Goal: Task Accomplishment & Management: Use online tool/utility

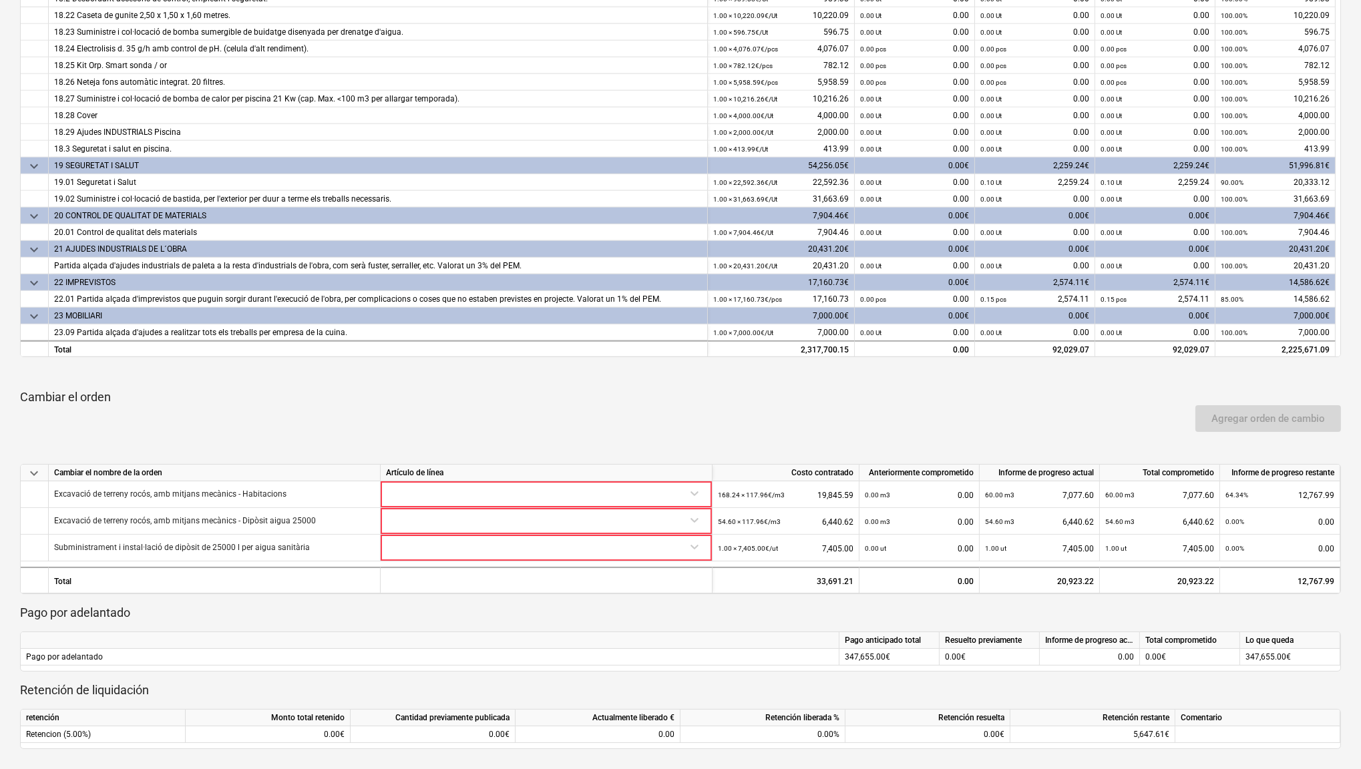
scroll to position [445, 0]
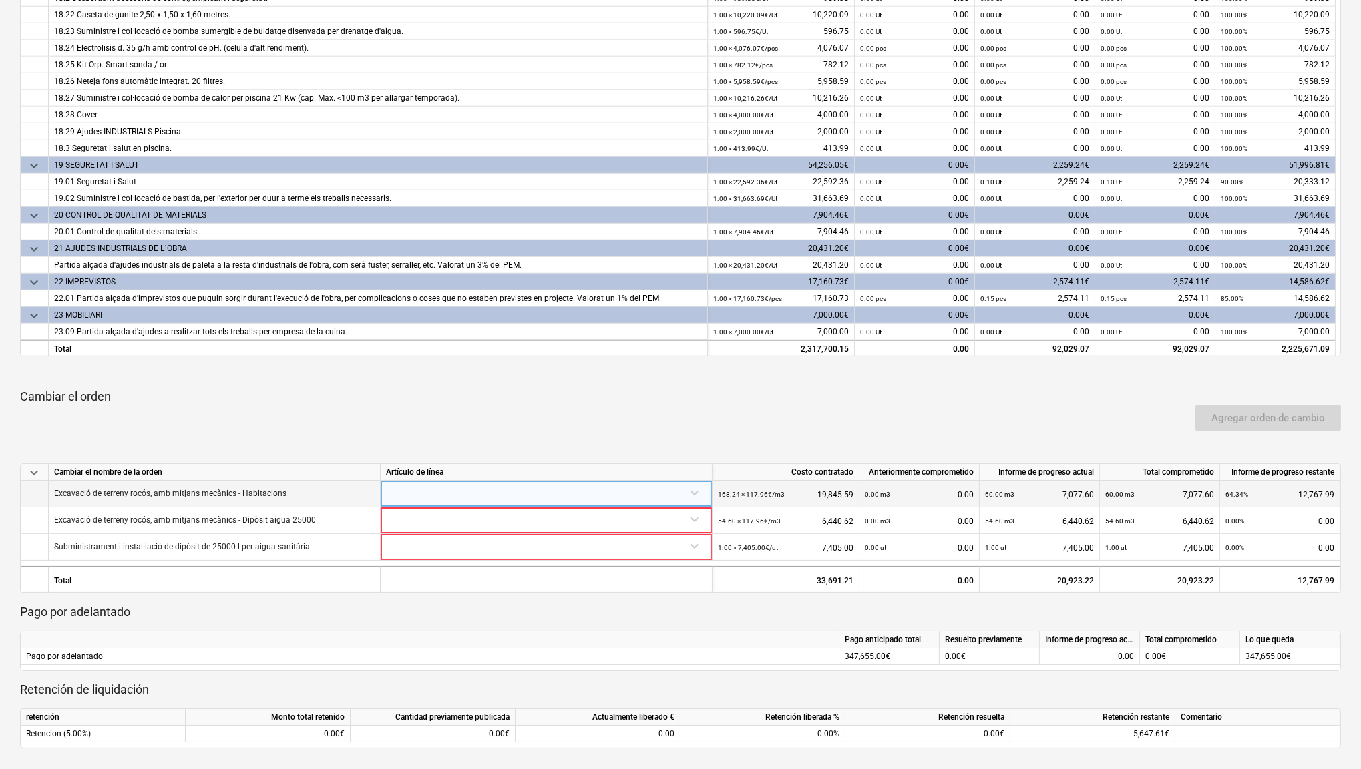
click at [689, 496] on div at bounding box center [546, 492] width 321 height 23
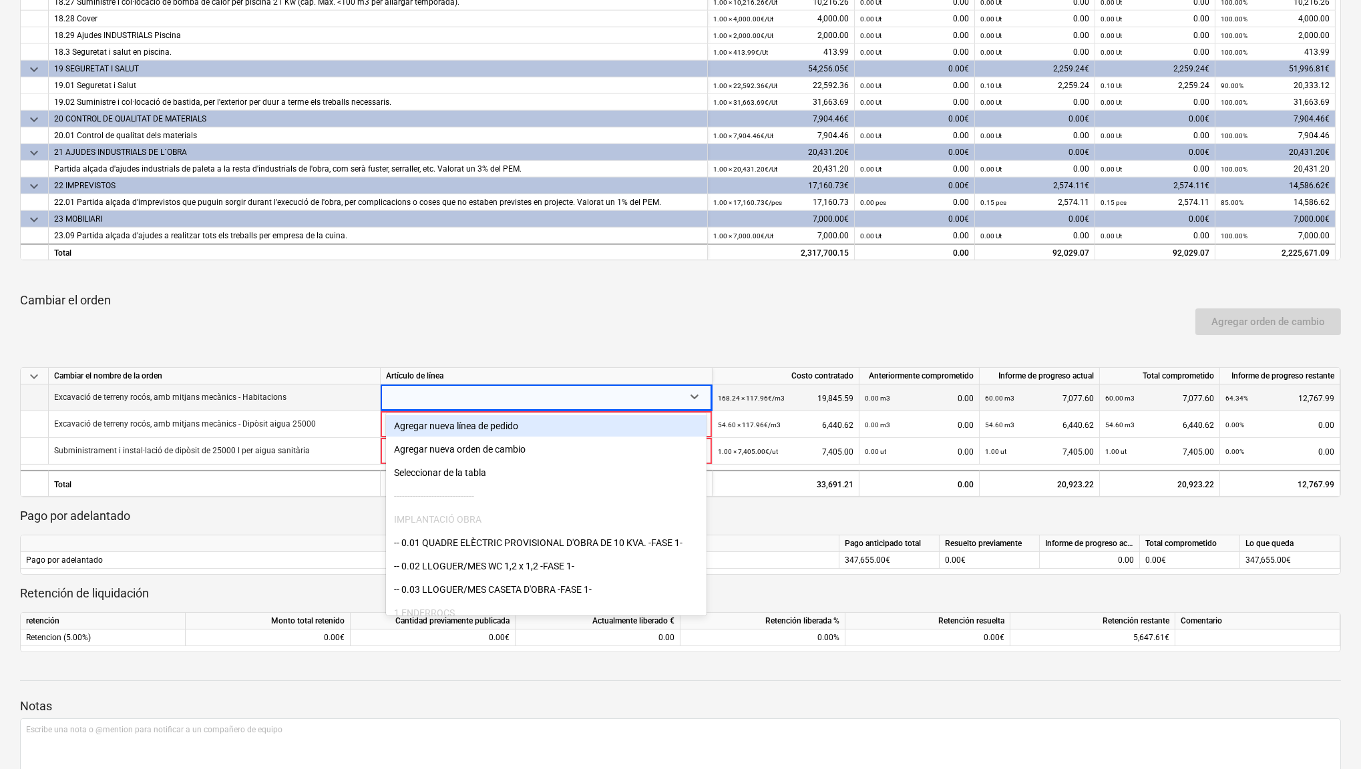
scroll to position [542, 0]
click at [625, 345] on div at bounding box center [680, 350] width 1321 height 11
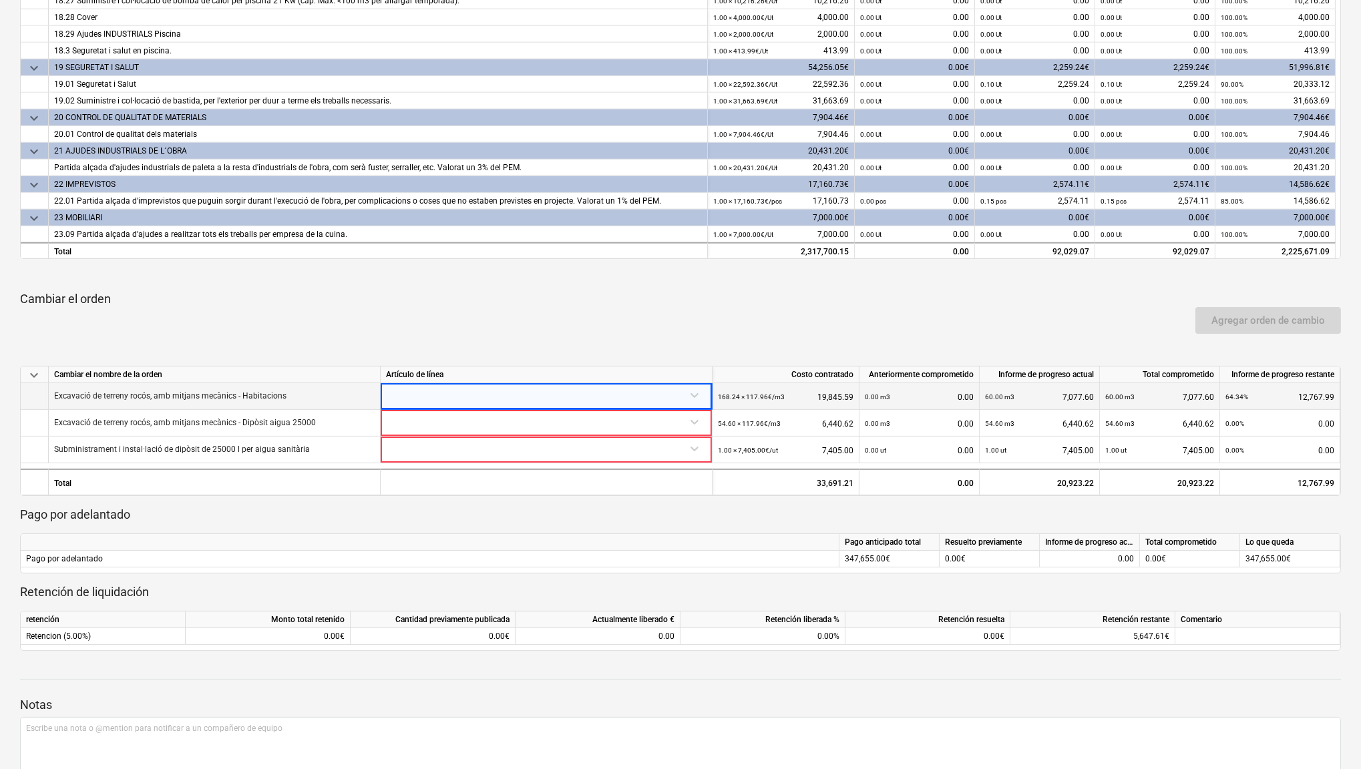
scroll to position [0, 0]
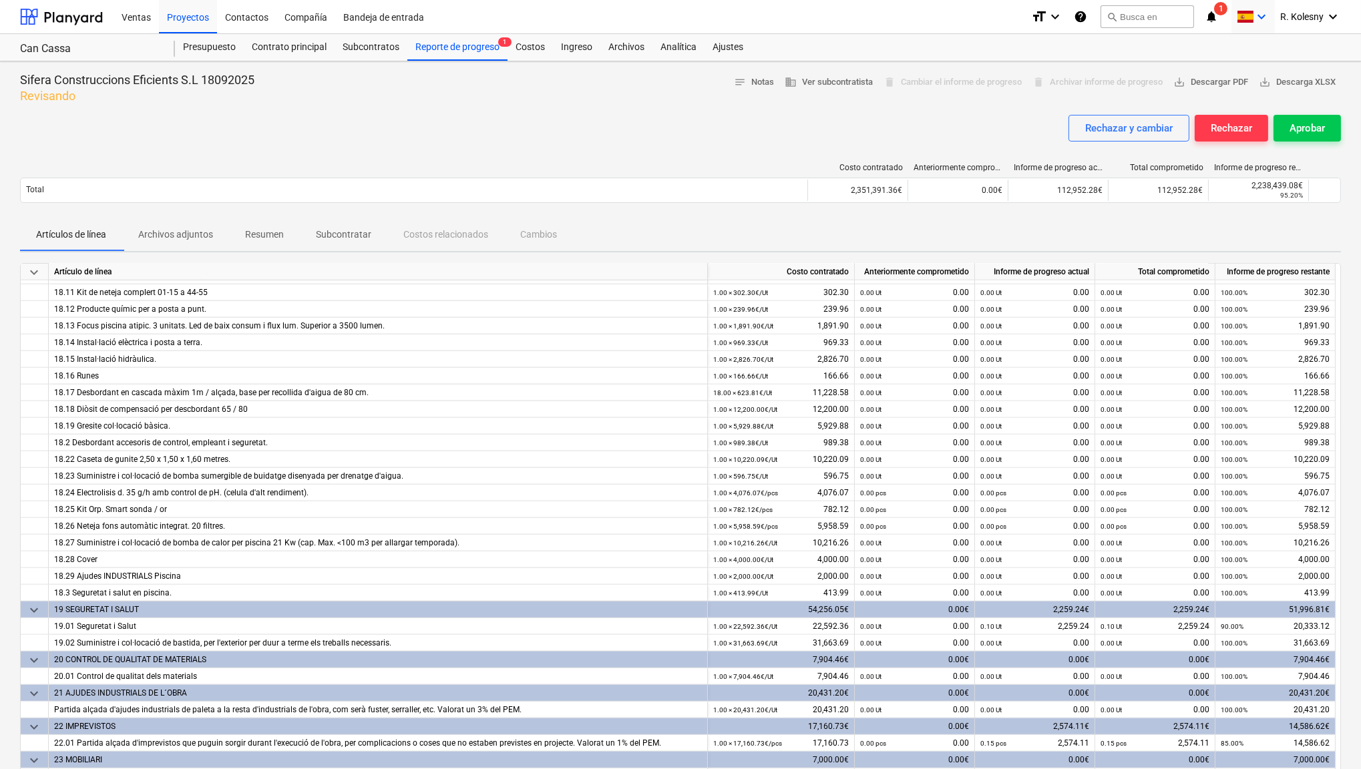
click at [1252, 19] on span at bounding box center [1245, 17] width 17 height 13
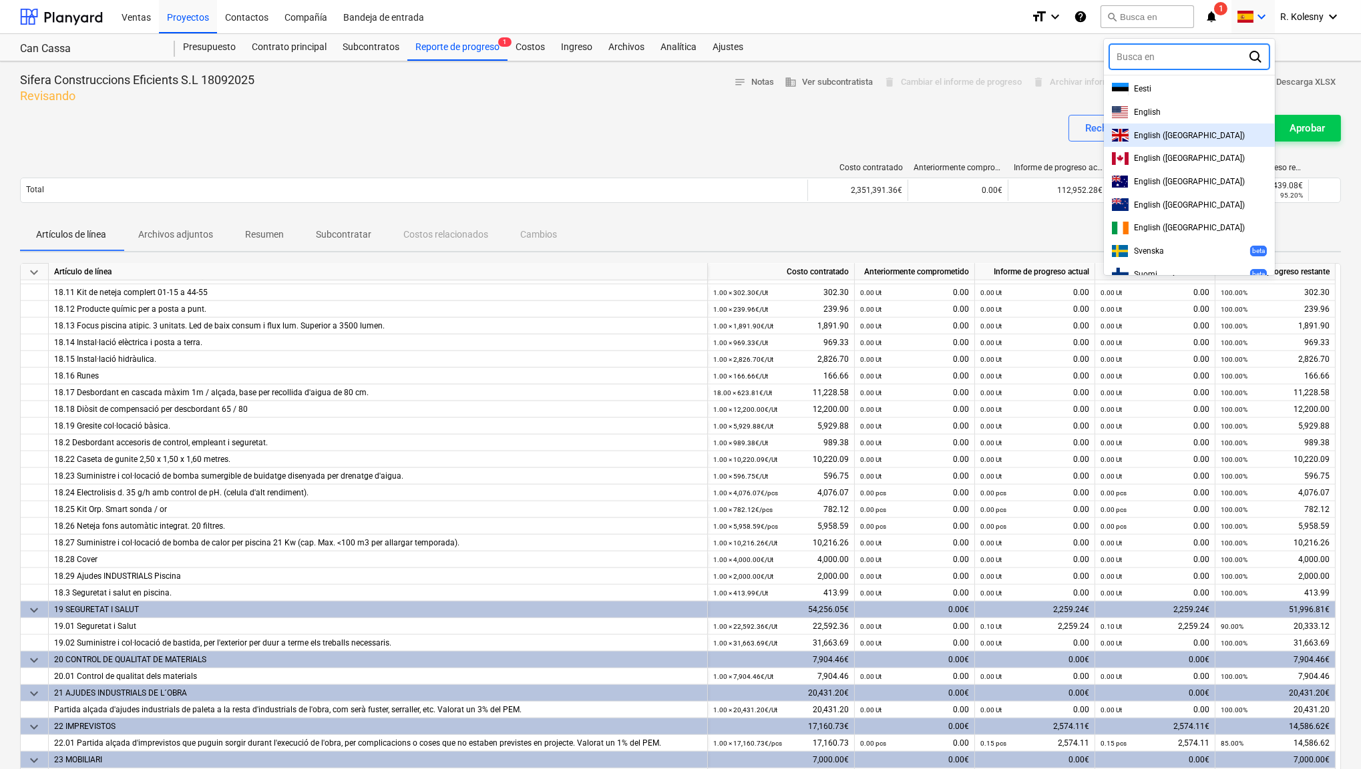
click at [1160, 133] on span "English (UK)" at bounding box center [1189, 135] width 111 height 9
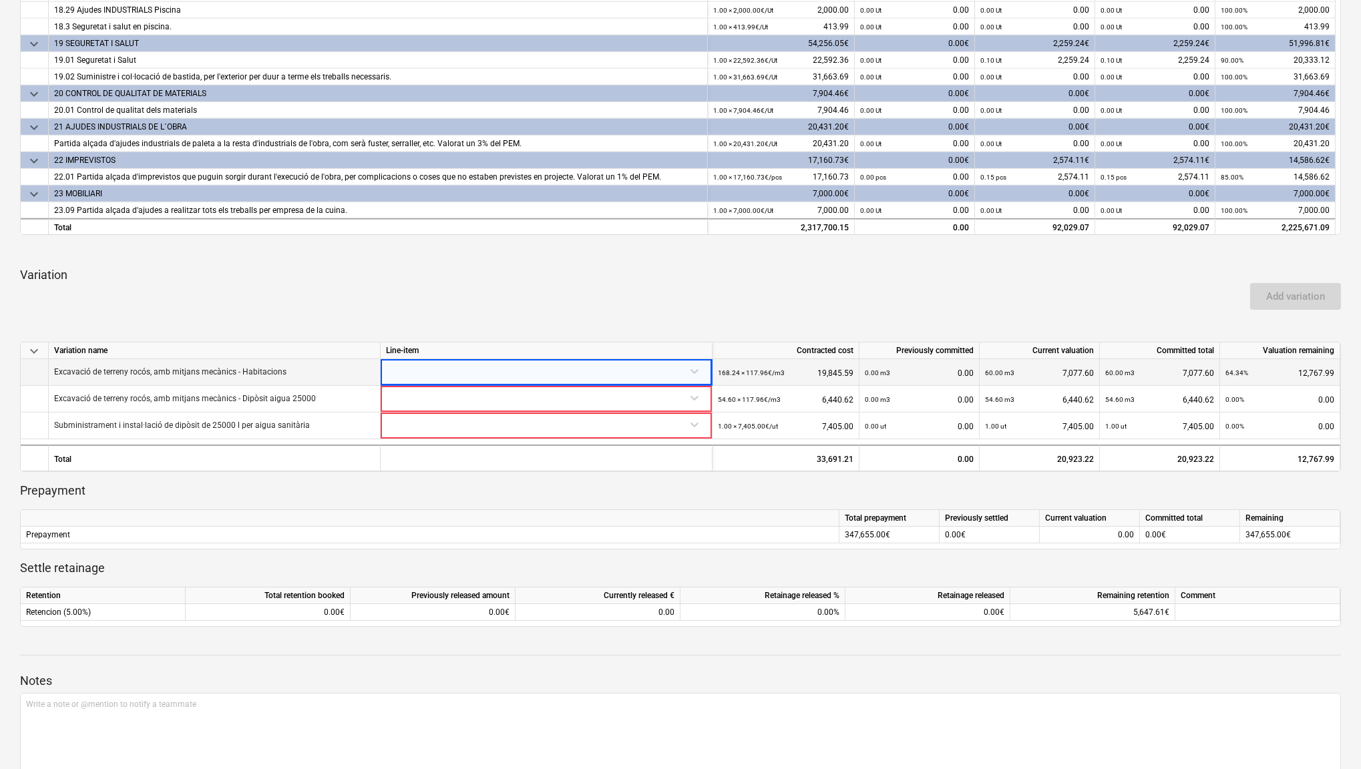
scroll to position [569, 0]
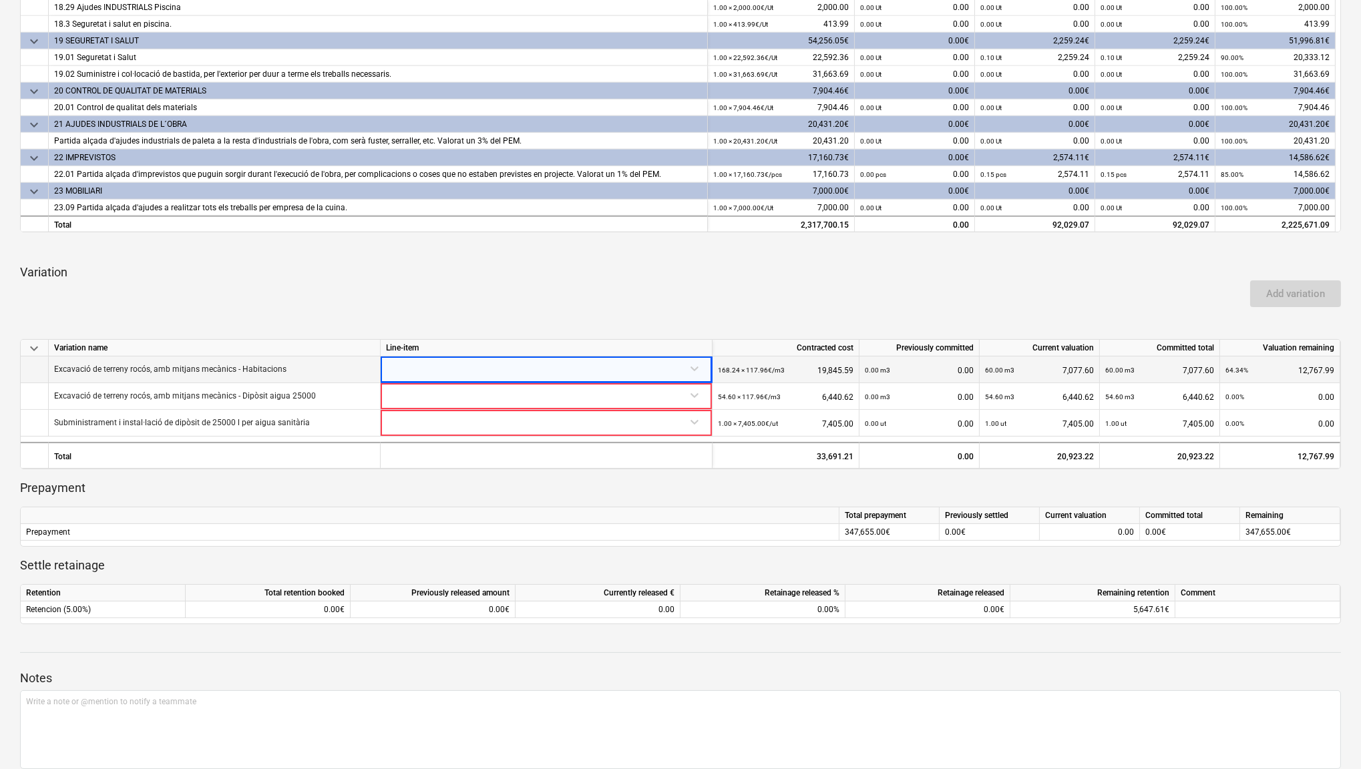
click at [695, 369] on div at bounding box center [546, 368] width 321 height 23
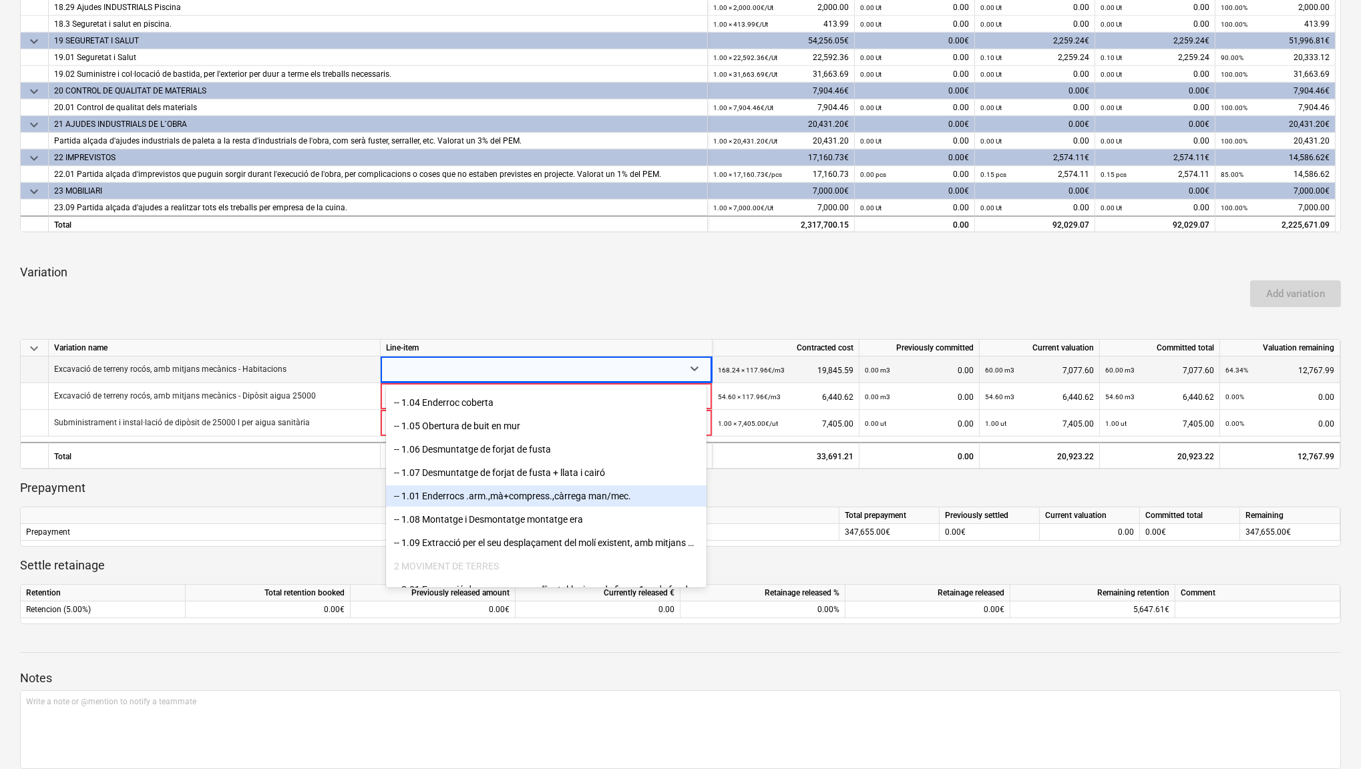
scroll to position [255, 0]
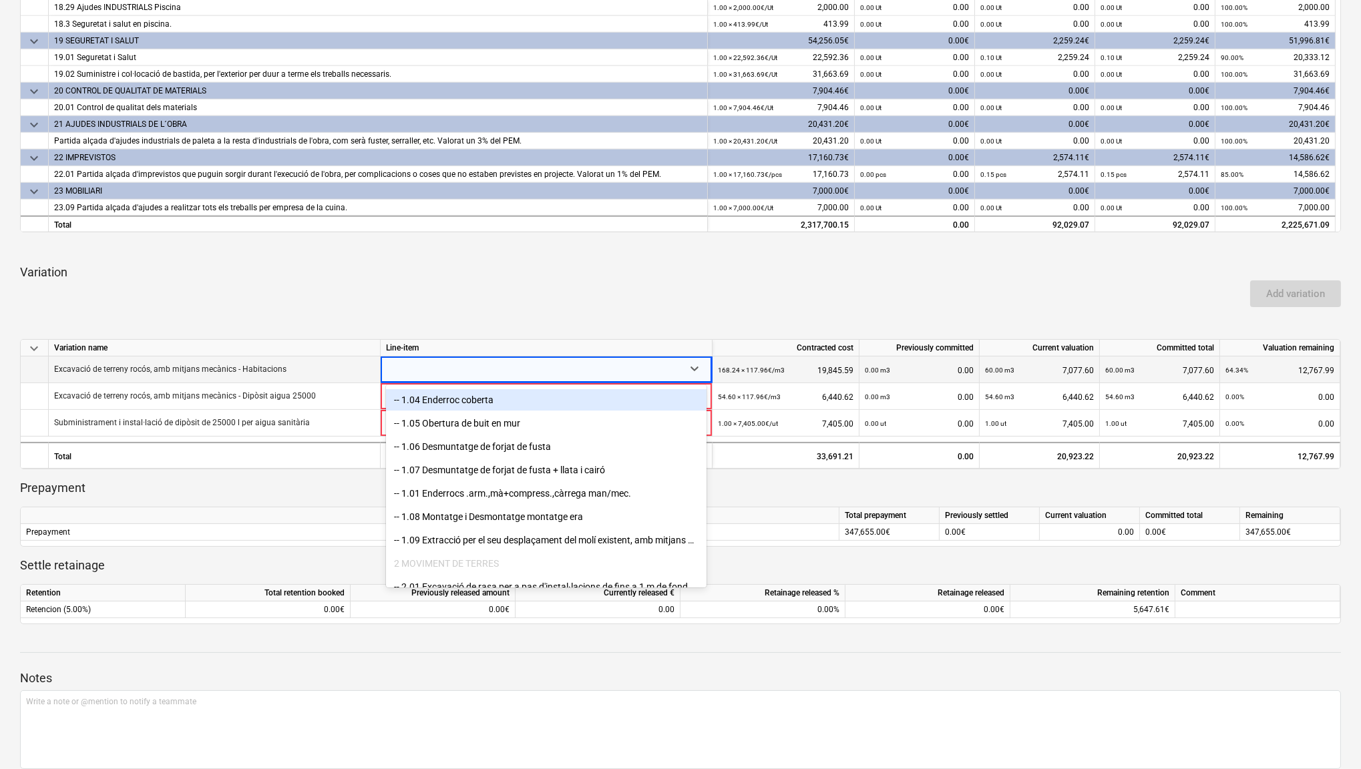
click at [572, 347] on div "Line-item" at bounding box center [547, 348] width 332 height 17
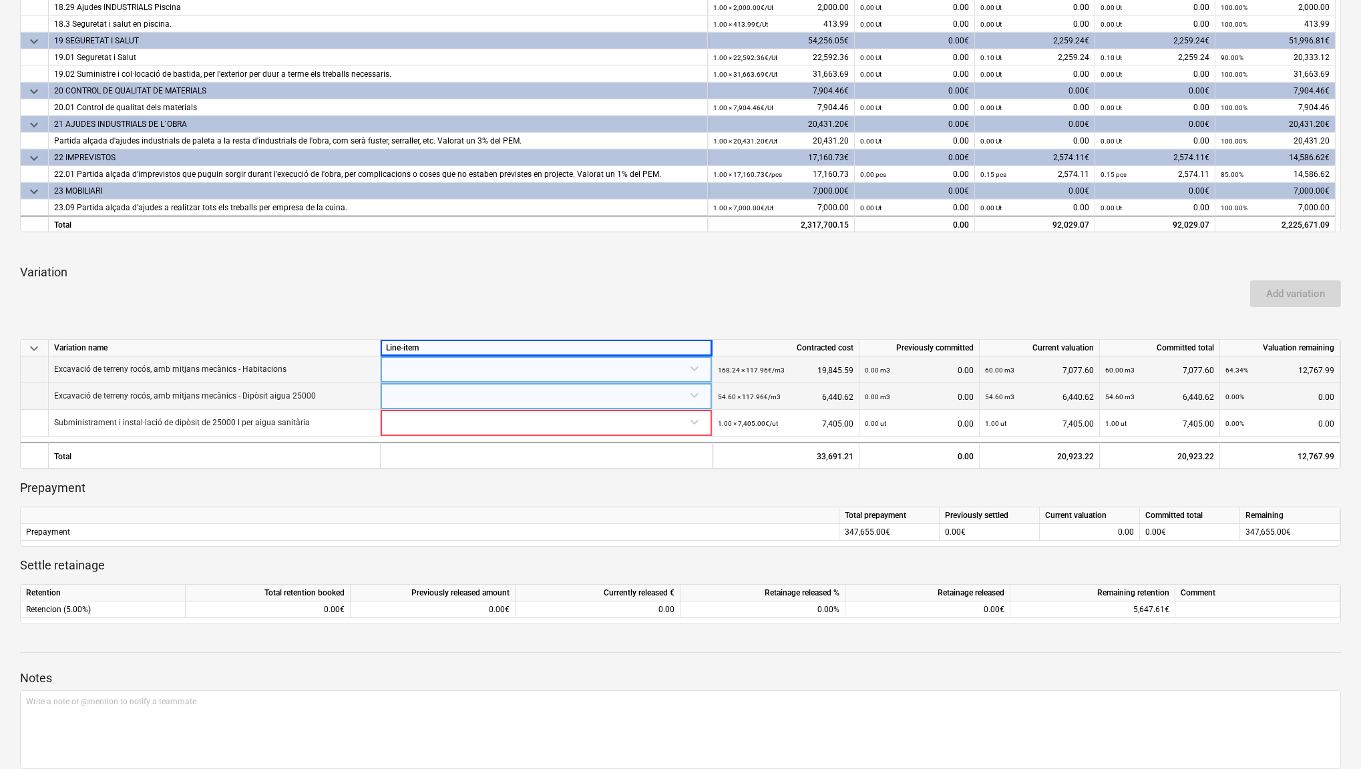
click at [698, 398] on div at bounding box center [546, 394] width 321 height 23
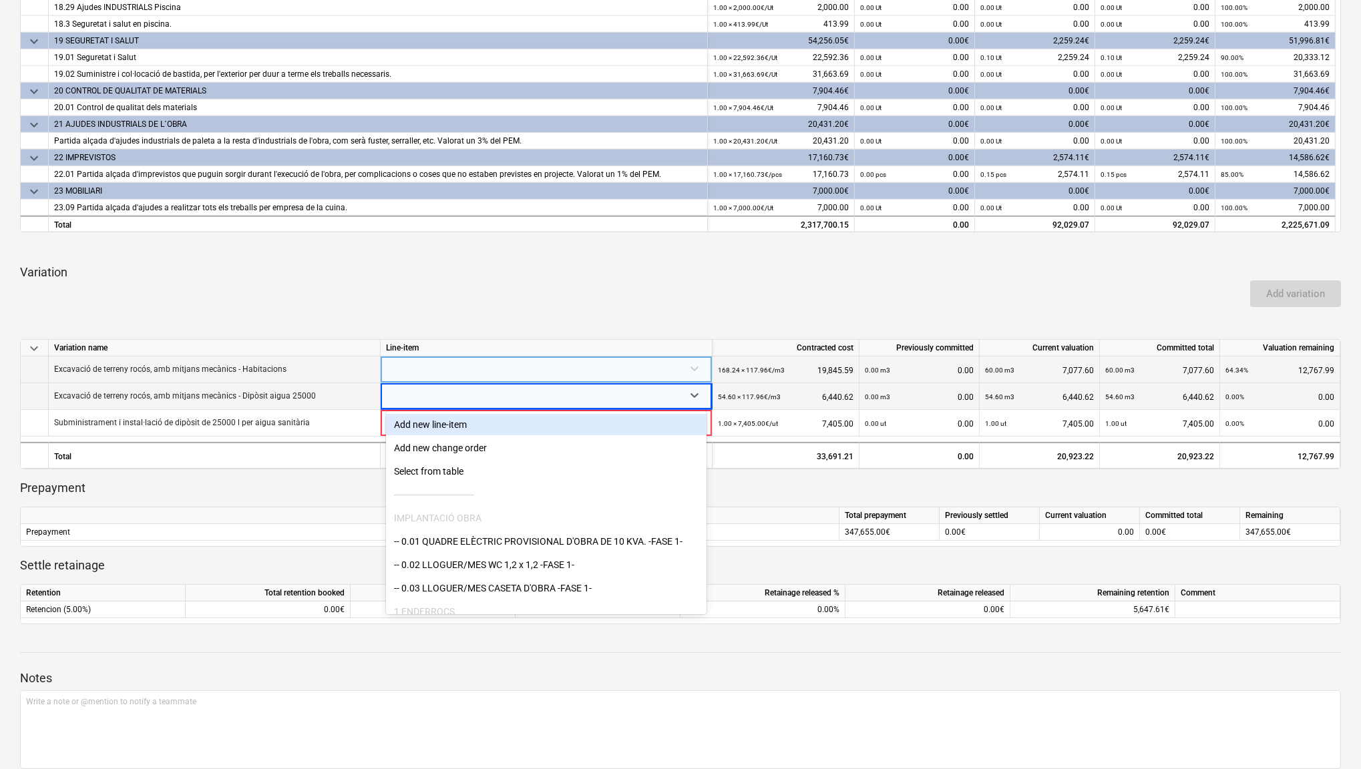
click at [538, 426] on div "Add new line-item" at bounding box center [546, 424] width 321 height 21
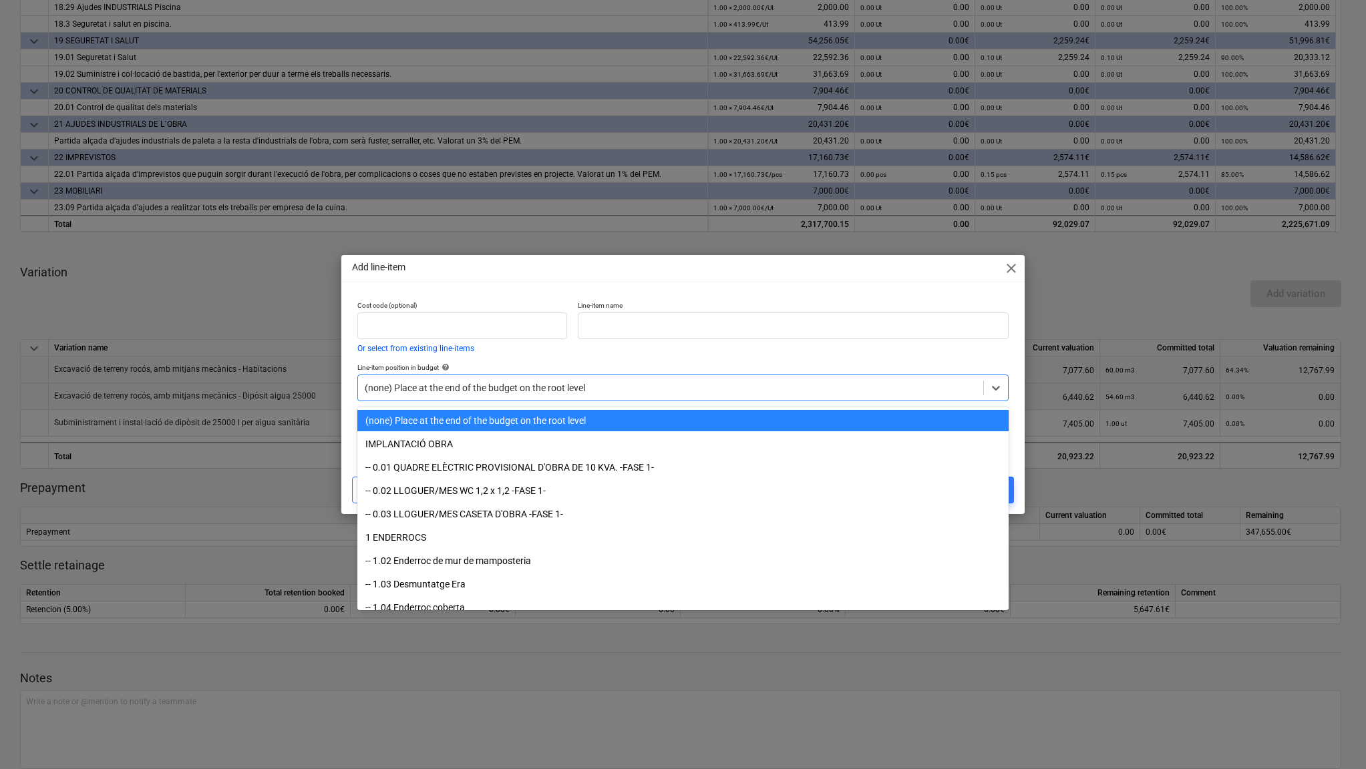
click at [514, 391] on div at bounding box center [671, 387] width 612 height 13
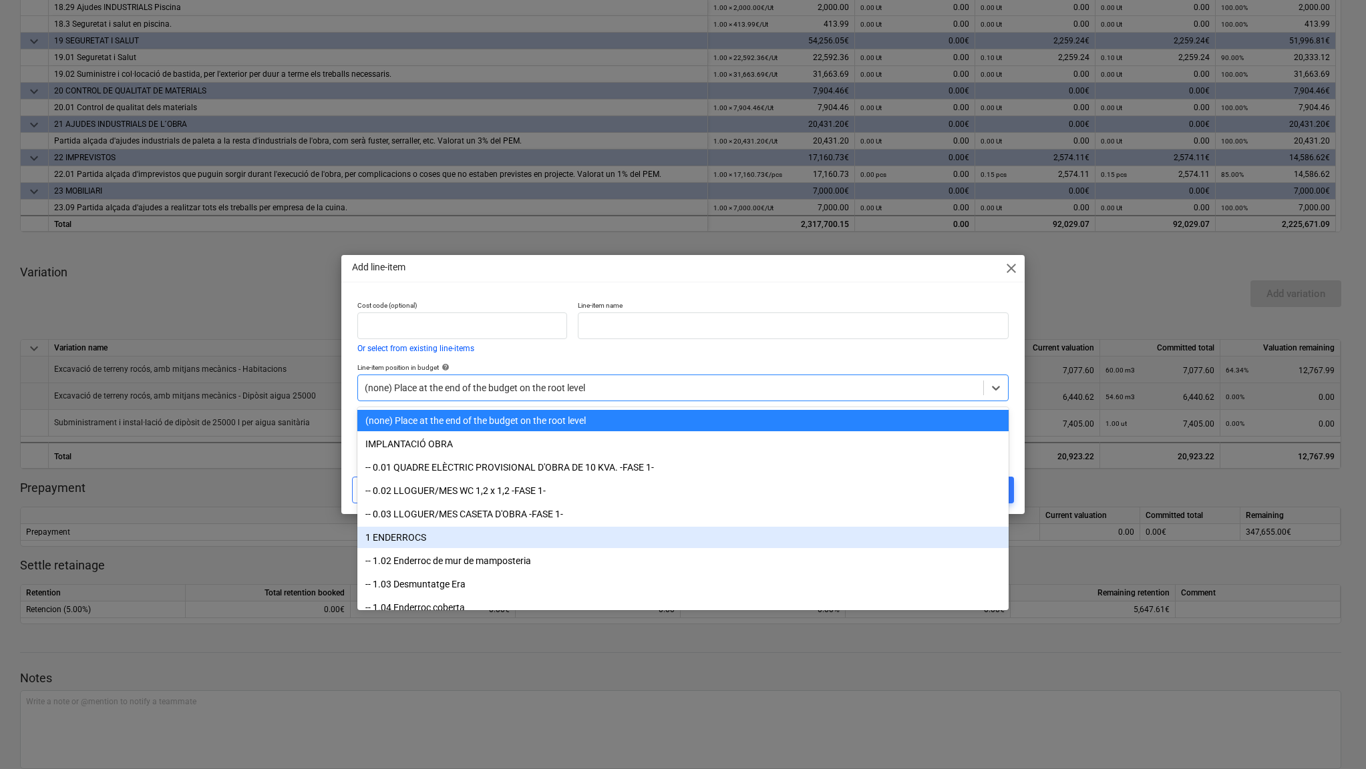
click at [478, 536] on div "1 ENDERROCS" at bounding box center [682, 537] width 651 height 21
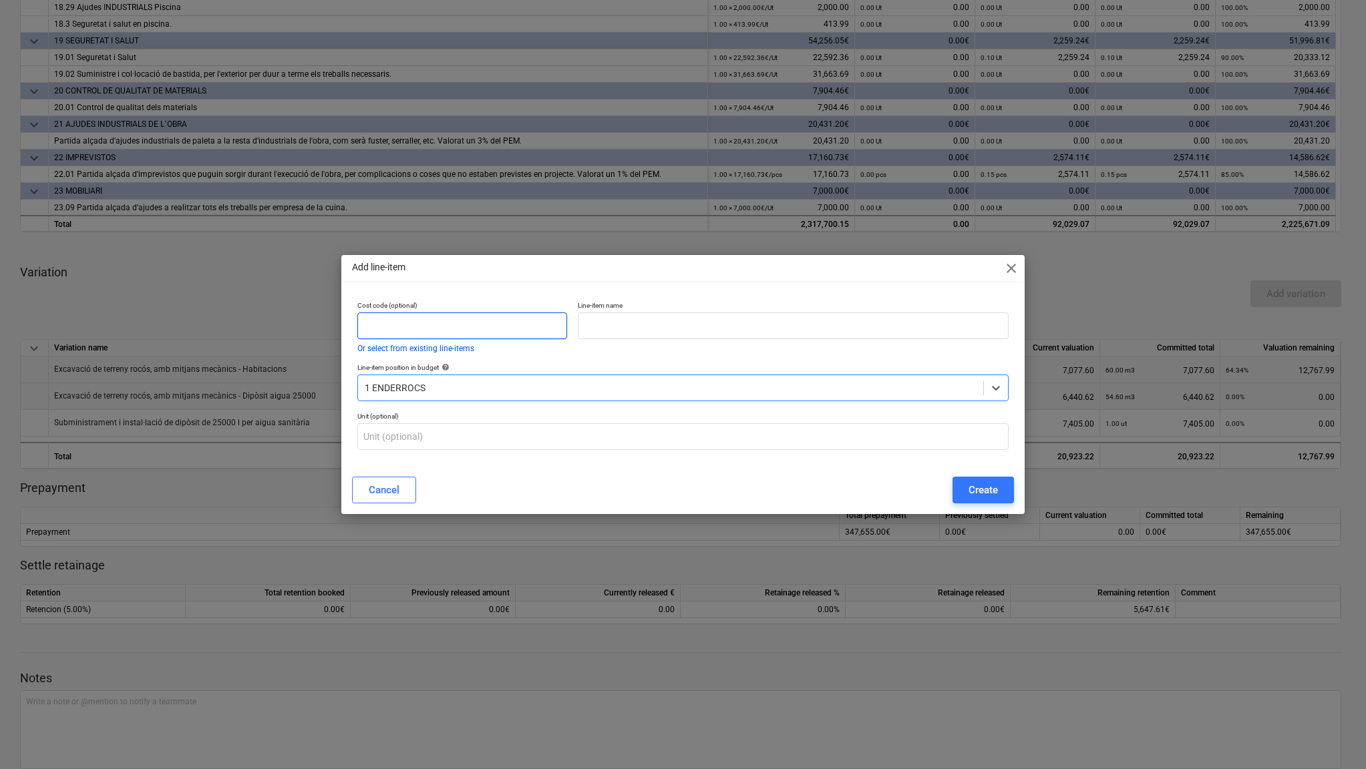
click at [469, 327] on input "text" at bounding box center [462, 326] width 210 height 27
click at [1010, 268] on span "close" at bounding box center [1011, 268] width 16 height 16
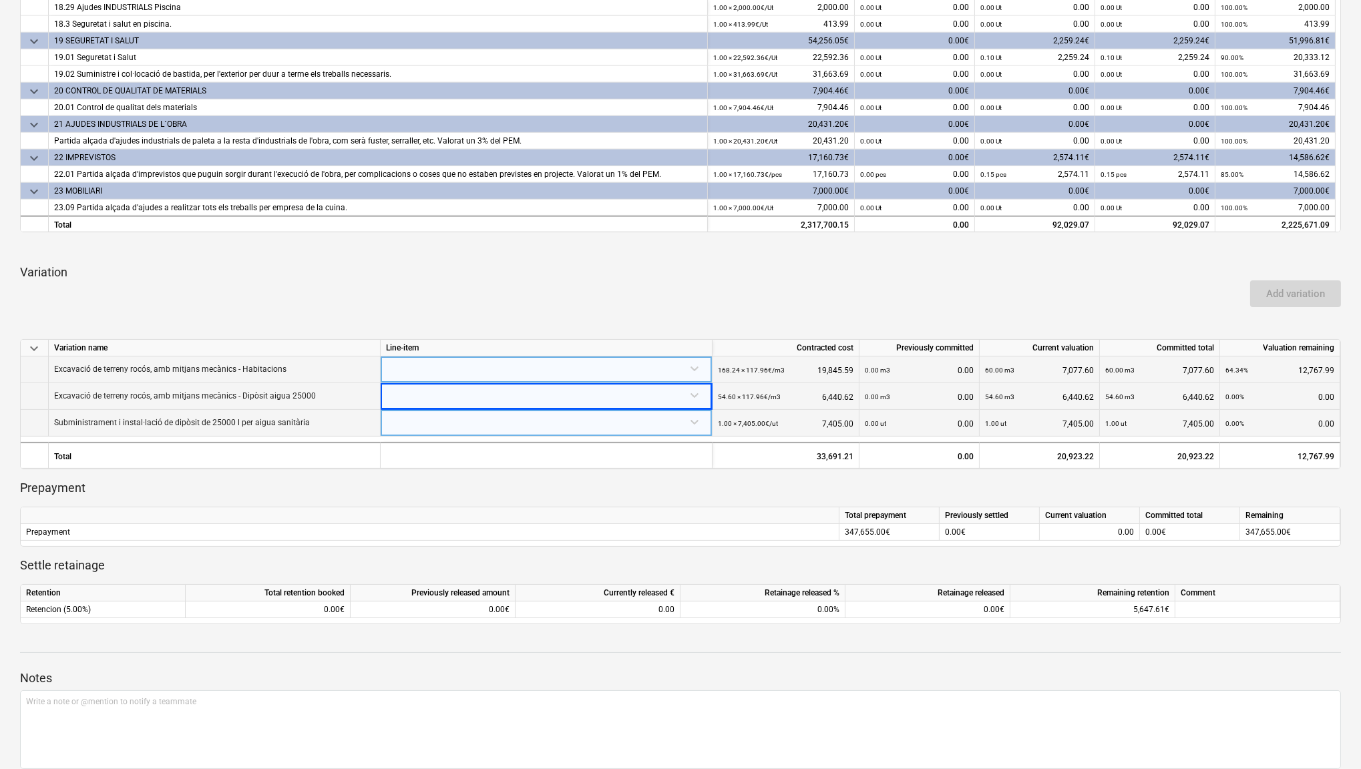
click at [695, 421] on div at bounding box center [546, 421] width 321 height 23
click at [695, 420] on icon at bounding box center [694, 421] width 13 height 13
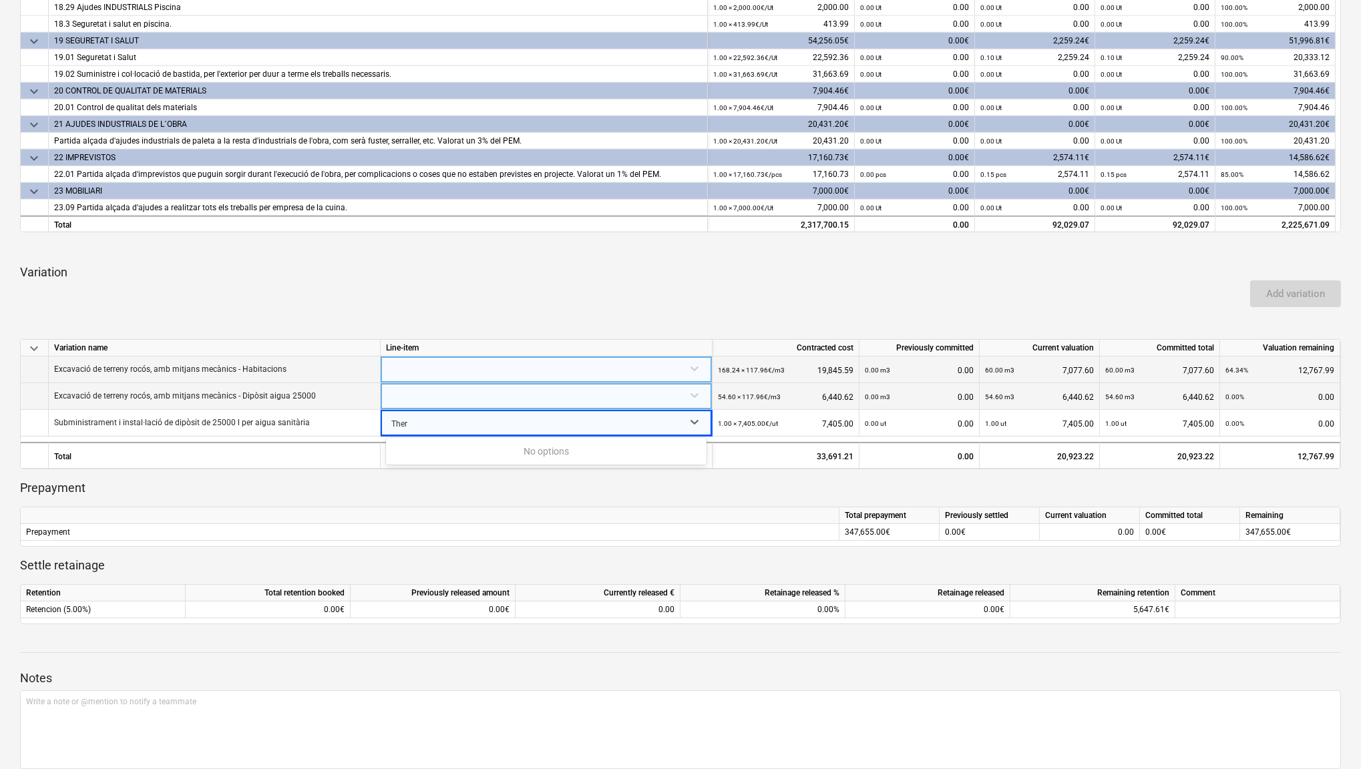
type input "Ther"
click at [685, 427] on div at bounding box center [695, 422] width 24 height 24
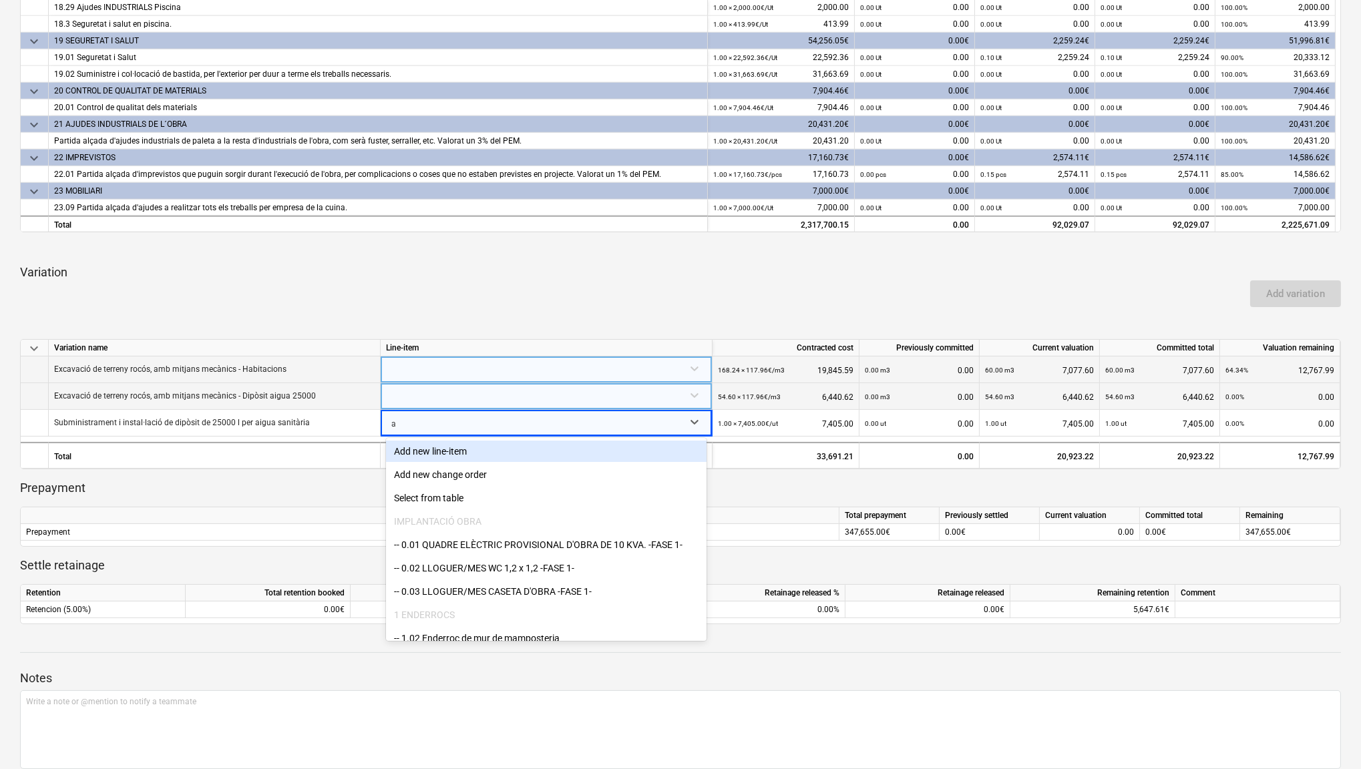
type input "a"
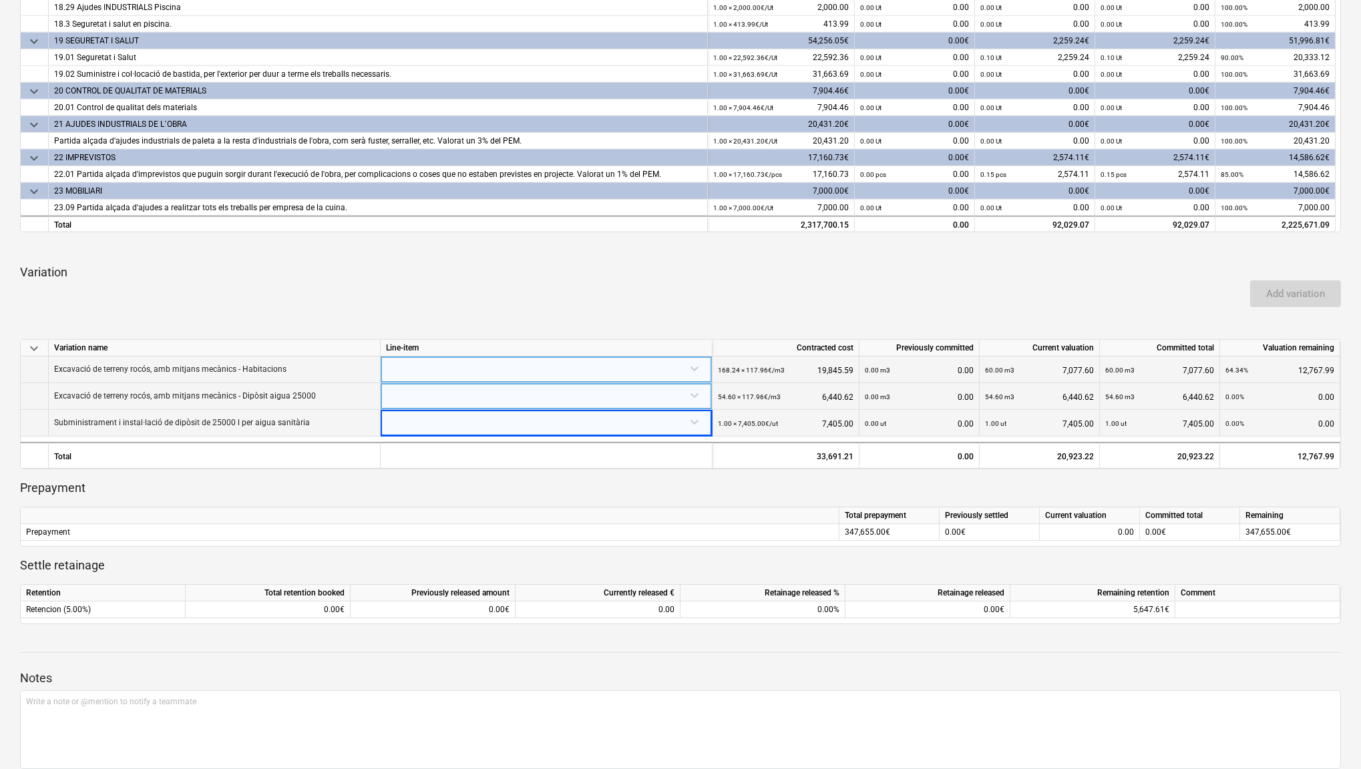
click at [679, 431] on div at bounding box center [534, 422] width 297 height 23
click at [667, 419] on div at bounding box center [534, 424] width 286 height 27
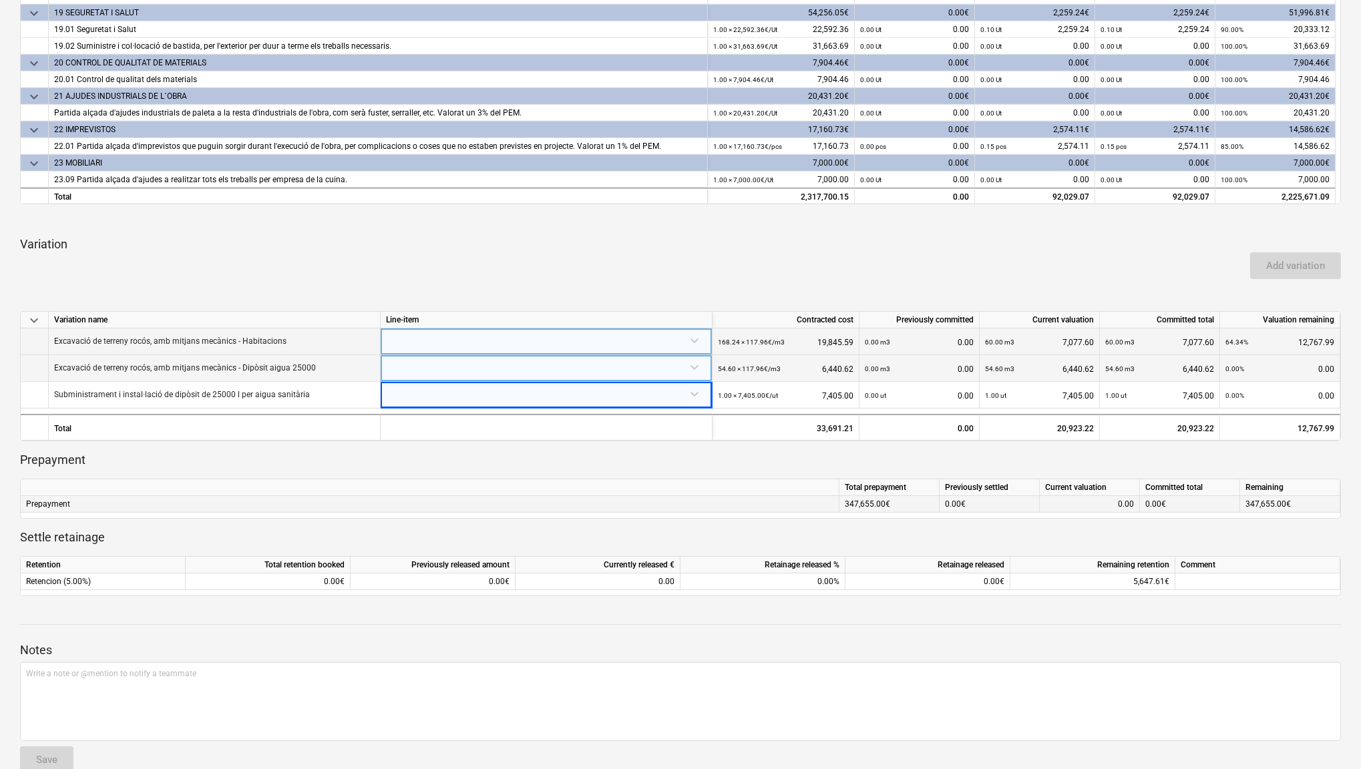
scroll to position [621, 0]
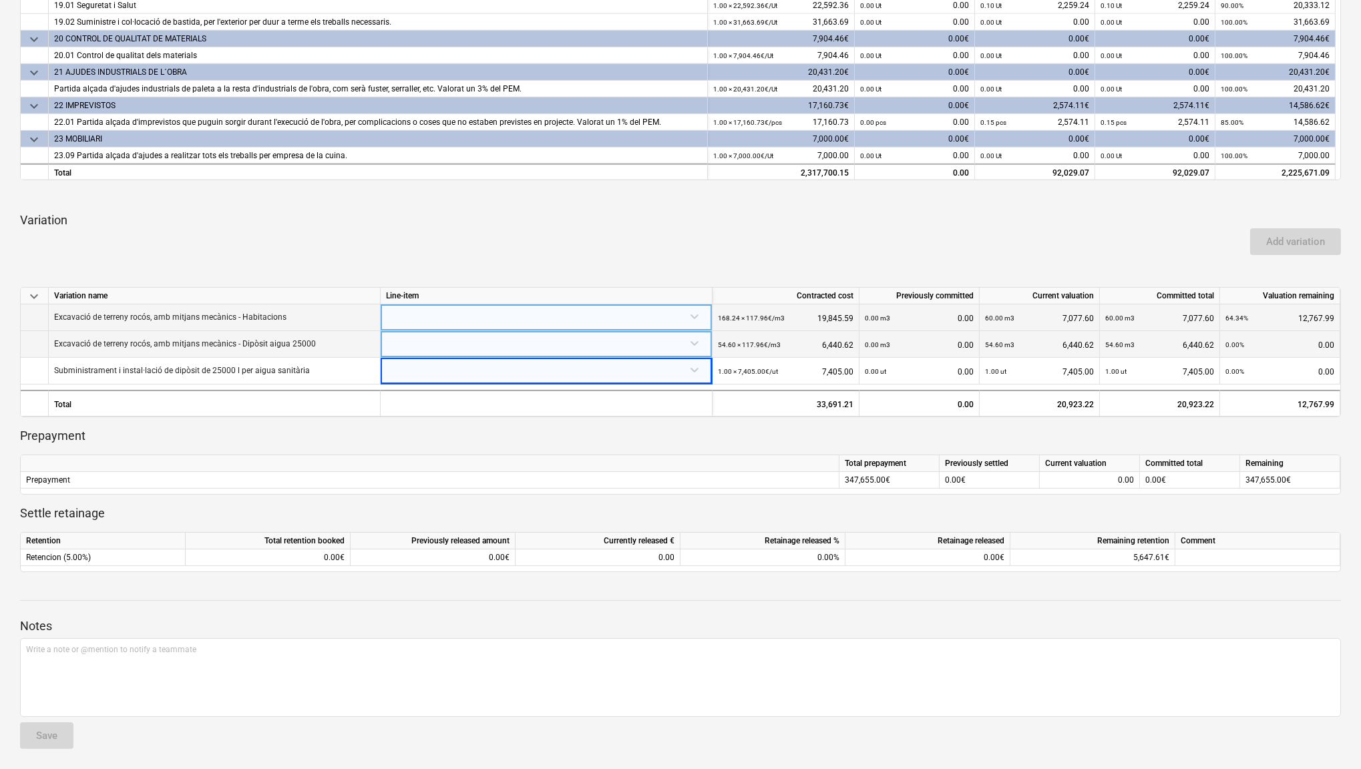
click at [695, 310] on div at bounding box center [546, 316] width 321 height 23
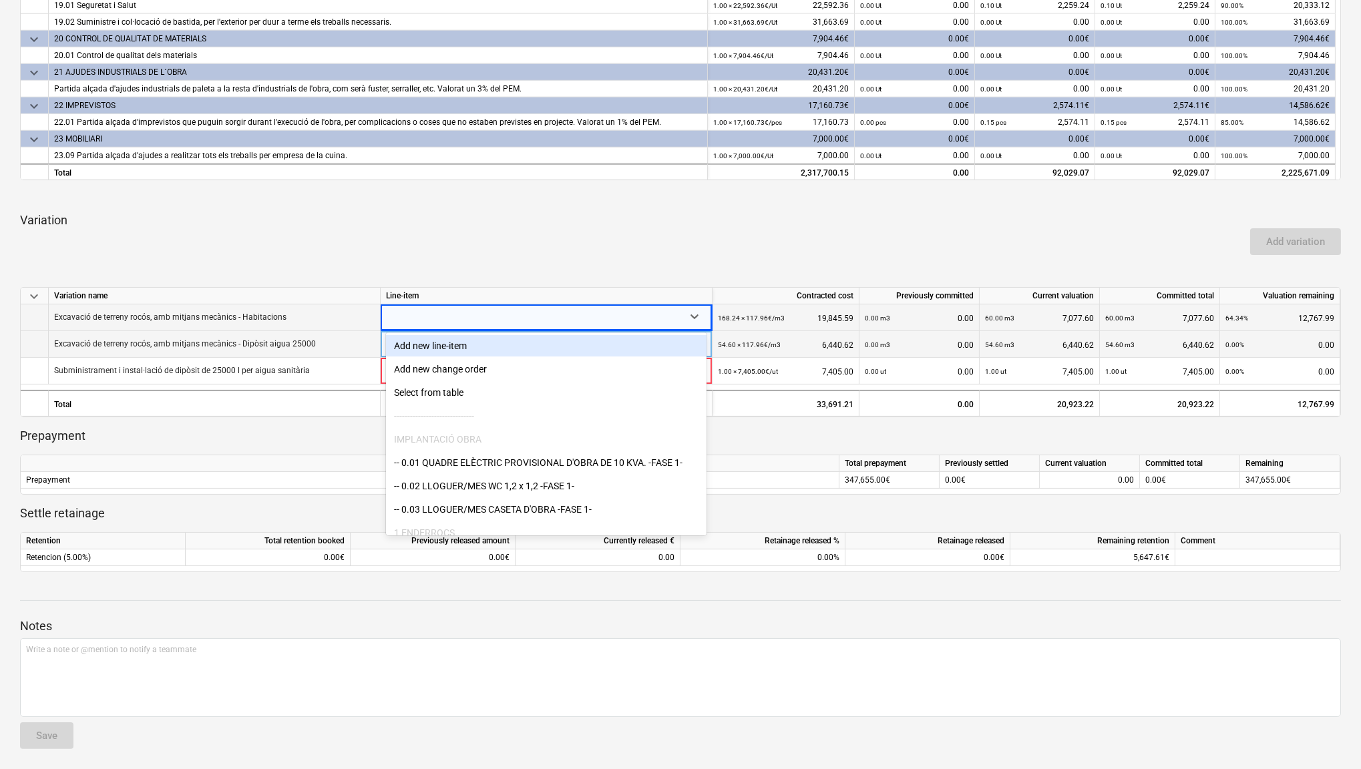
click at [534, 347] on div "Add new line-item" at bounding box center [546, 345] width 321 height 21
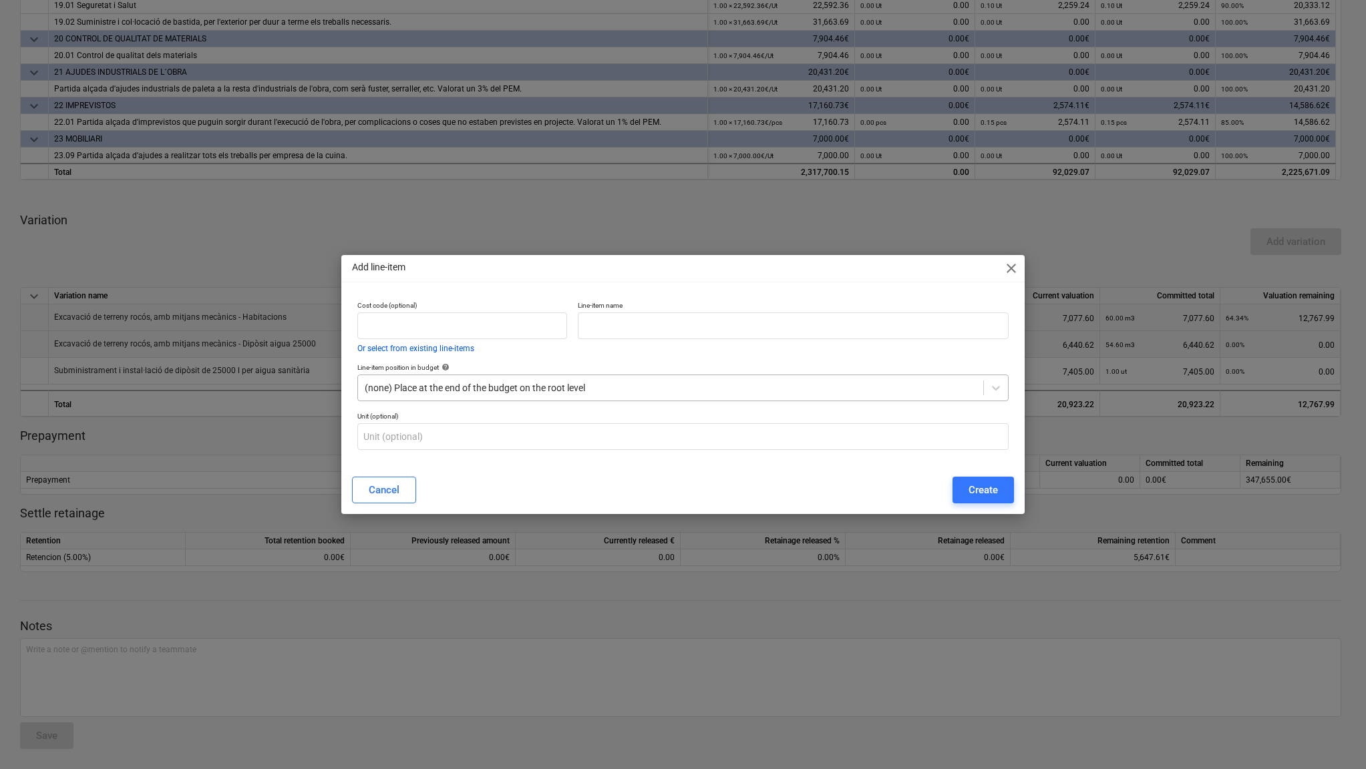
click at [507, 391] on div at bounding box center [671, 387] width 612 height 13
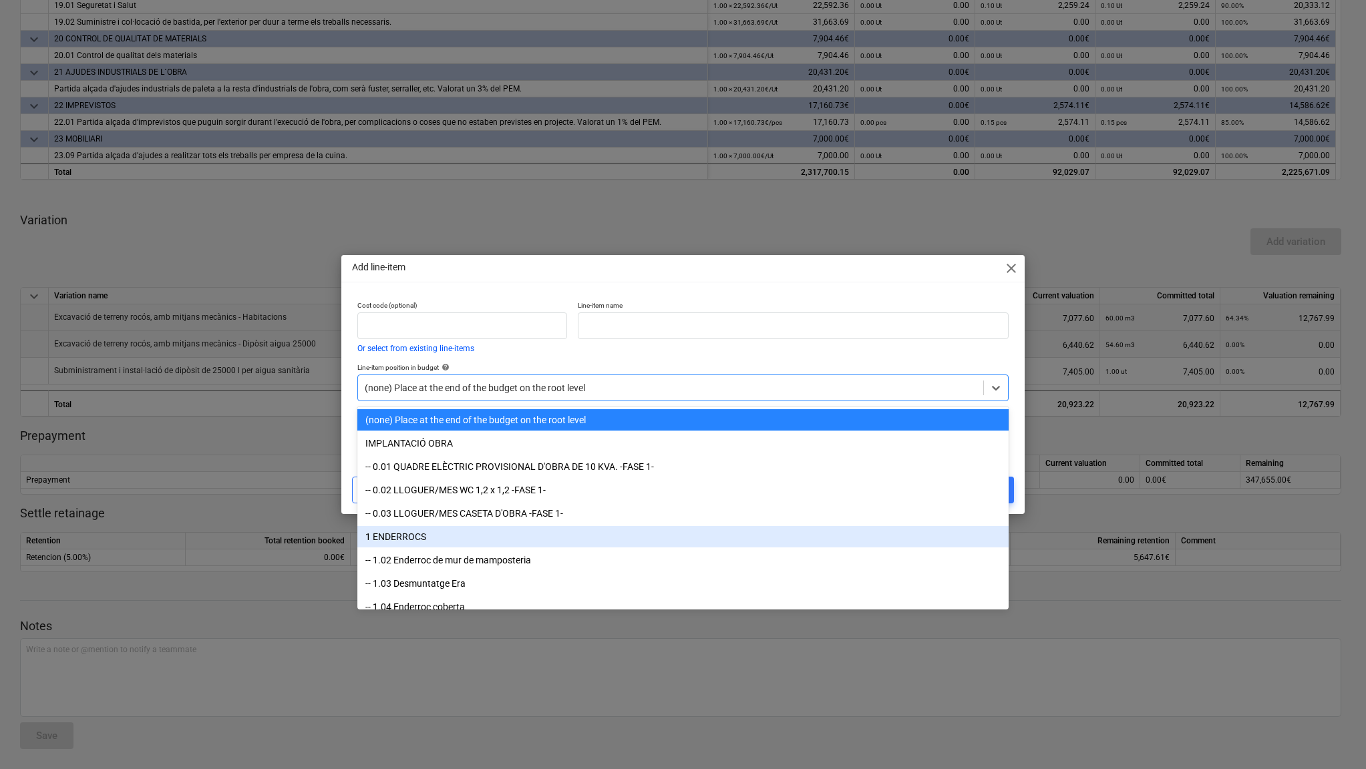
click at [482, 530] on div "1 ENDERROCS" at bounding box center [682, 536] width 651 height 21
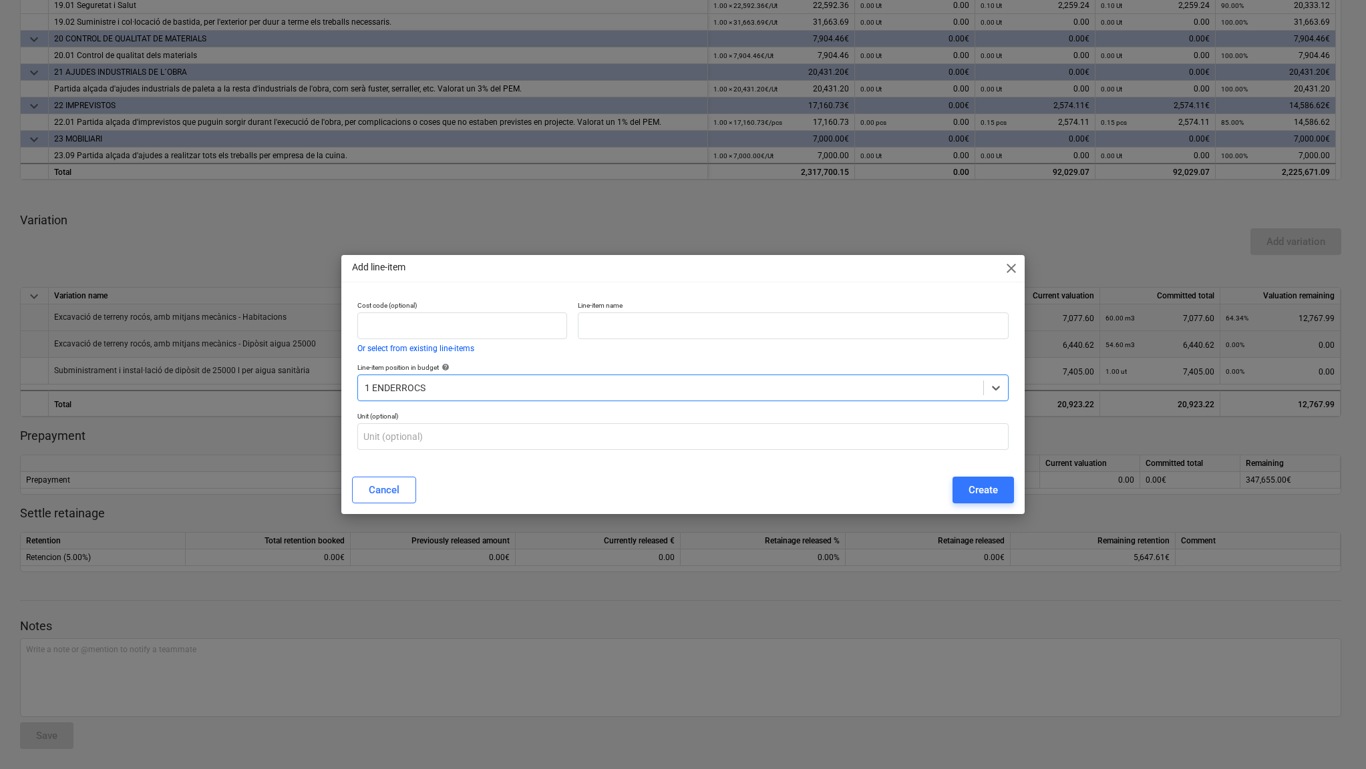
click at [1011, 269] on span "close" at bounding box center [1011, 268] width 16 height 16
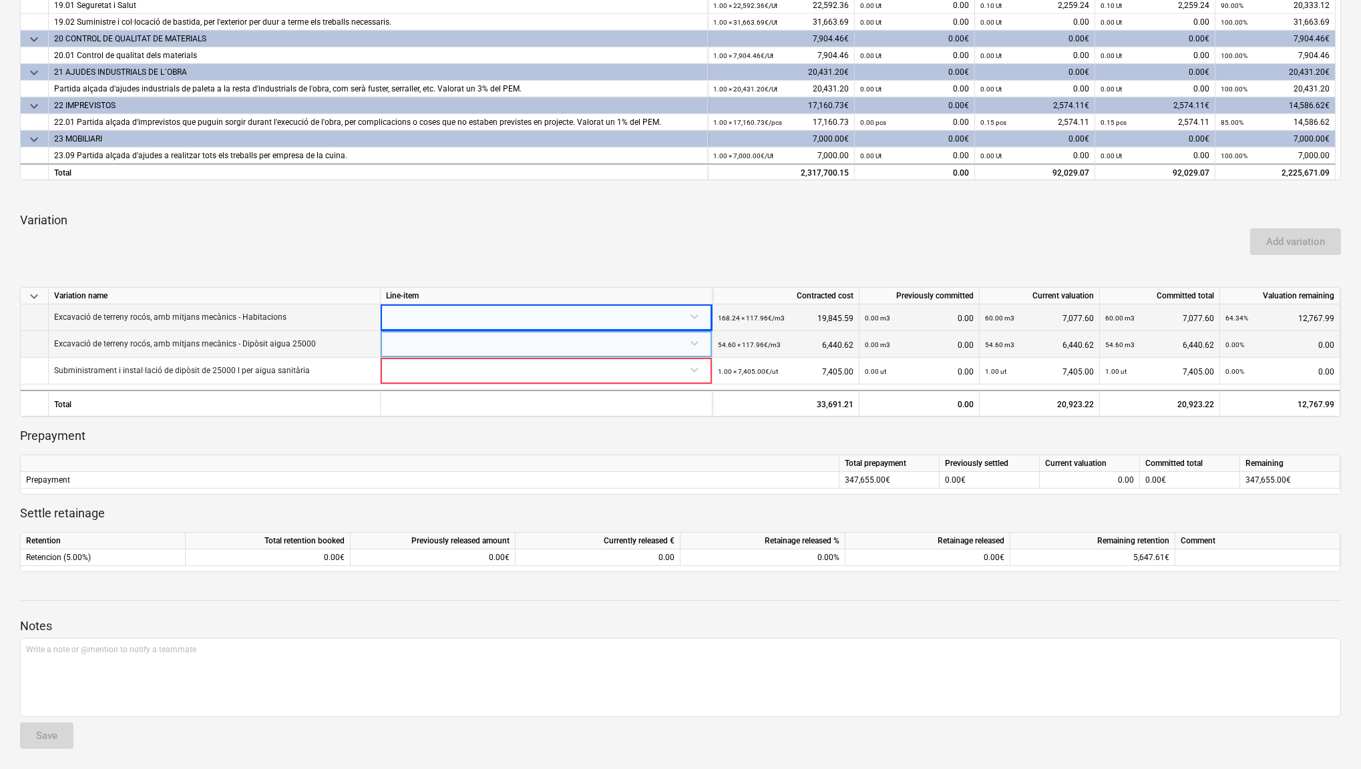
click at [273, 313] on p "Excavació de terreny rocós, amb mitjans mecànics - Habitacions" at bounding box center [170, 317] width 232 height 11
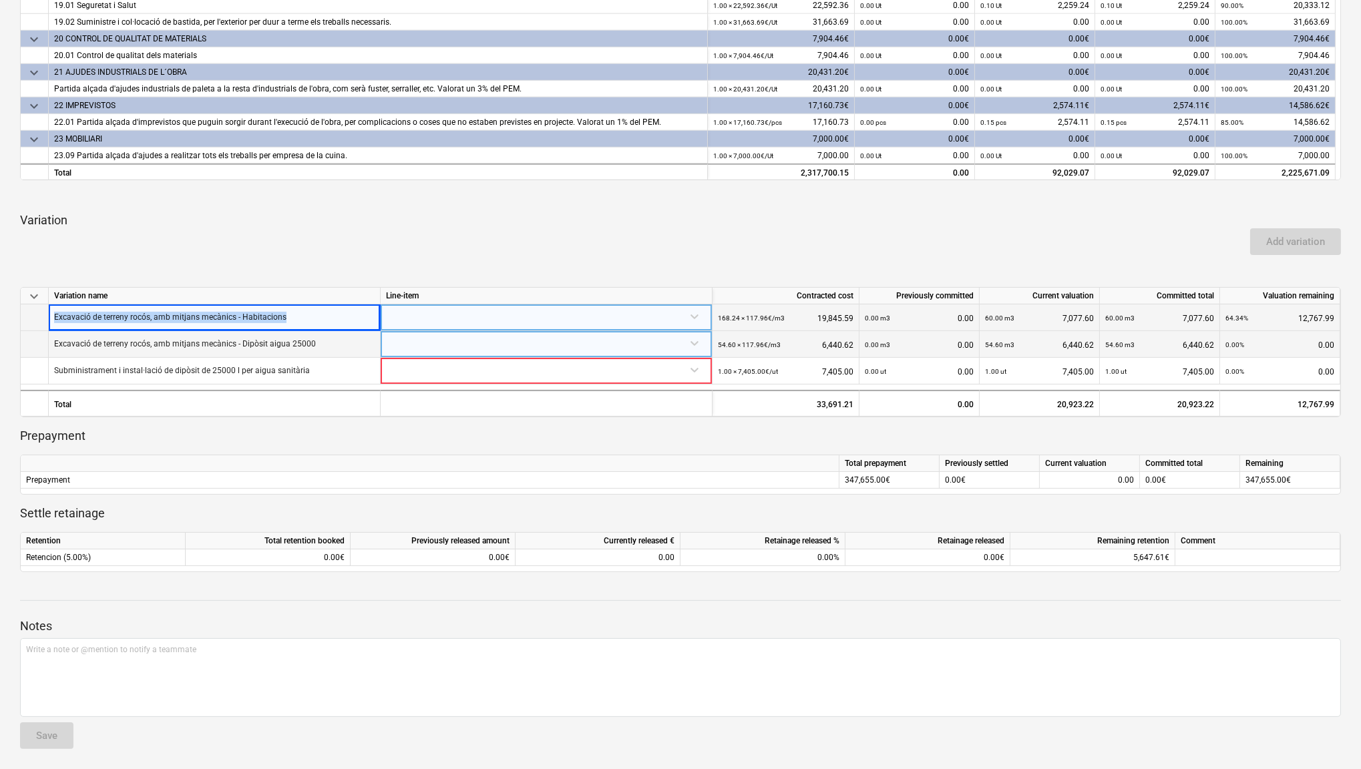
click at [273, 313] on p "Excavació de terreny rocós, amb mitjans mecànics - Habitacions" at bounding box center [170, 317] width 232 height 11
copy p "Excavació de terreny rocós, amb mitjans mecànics - Habitacions"
click at [693, 312] on div at bounding box center [546, 316] width 321 height 23
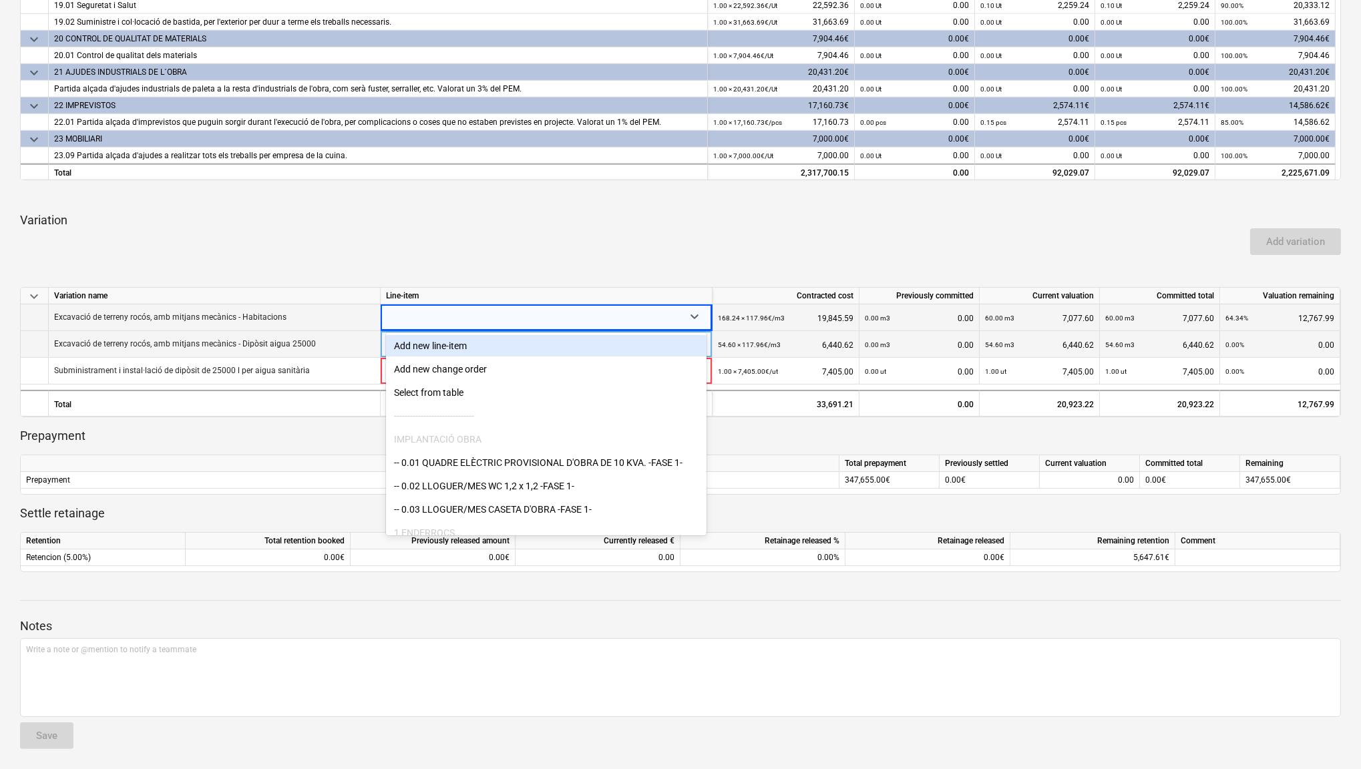
click at [510, 344] on div "Add new line-item" at bounding box center [546, 345] width 321 height 21
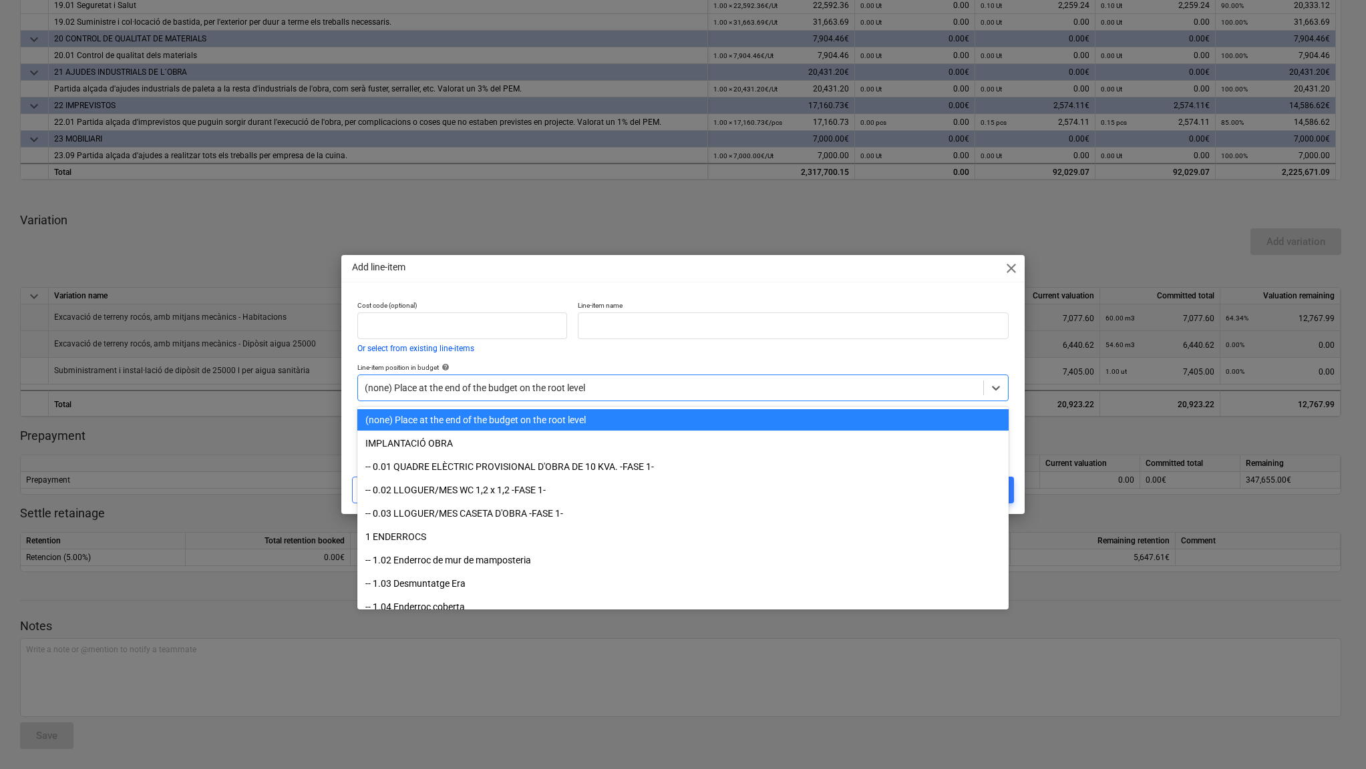
click at [520, 395] on div "(none) Place at the end of the budget on the root level" at bounding box center [670, 388] width 625 height 19
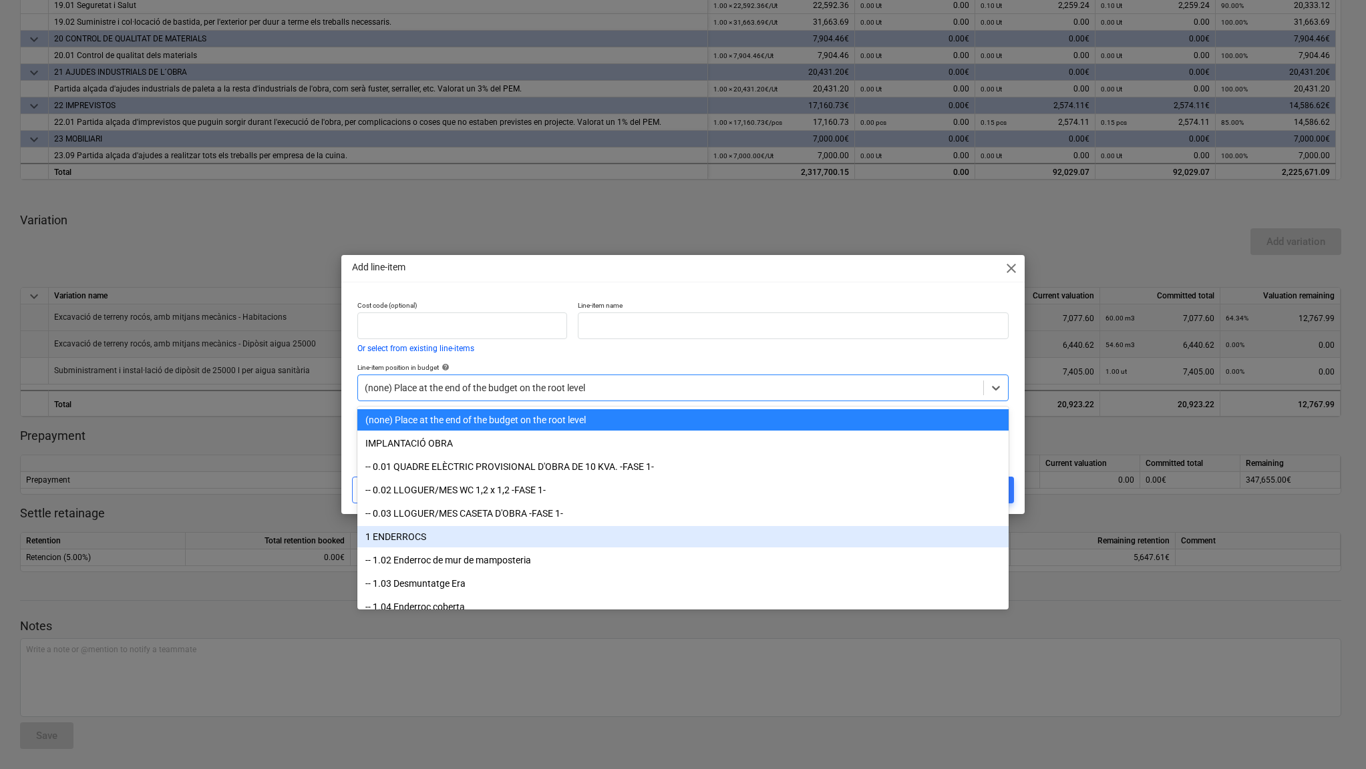
click at [486, 532] on div "1 ENDERROCS" at bounding box center [682, 536] width 651 height 21
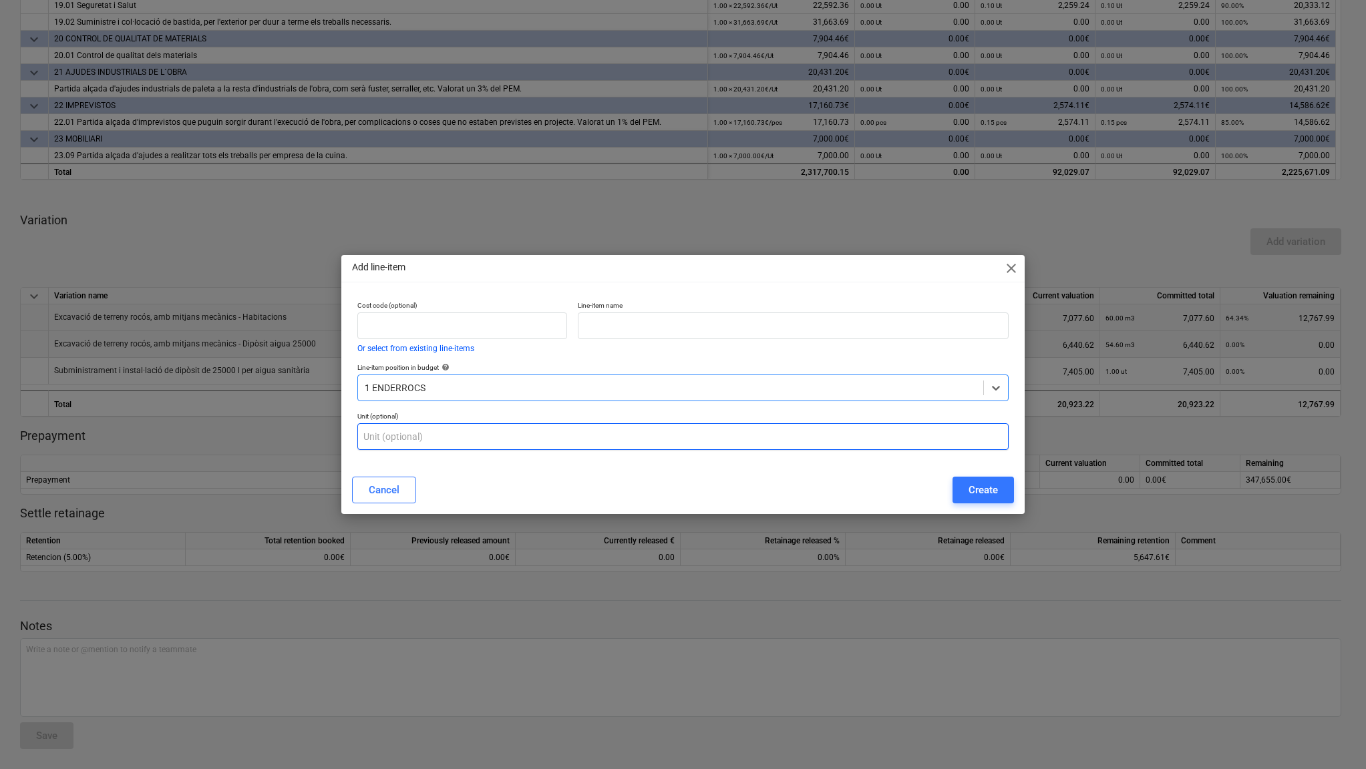
click at [446, 439] on input "text" at bounding box center [682, 436] width 651 height 27
click at [423, 447] on input "M3" at bounding box center [682, 436] width 651 height 27
type input "m3"
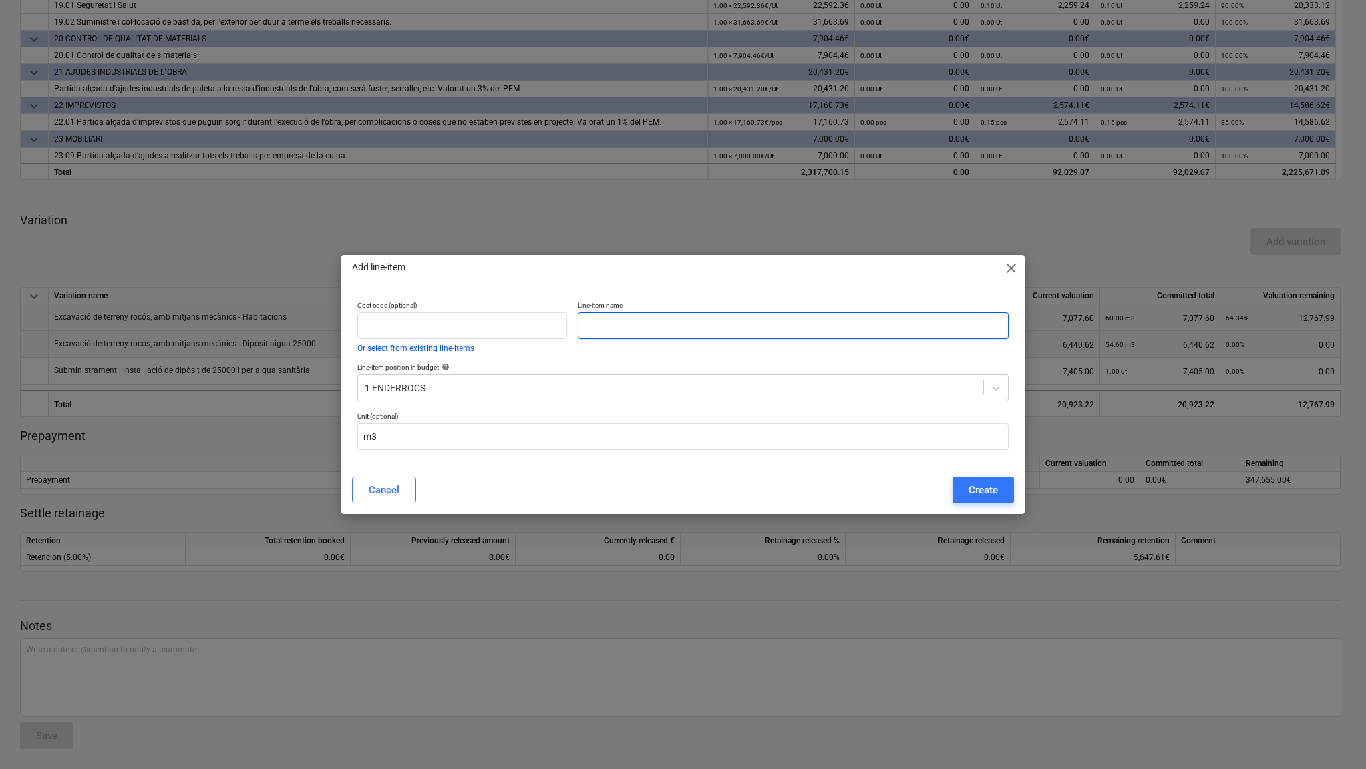
click at [607, 325] on input "text" at bounding box center [793, 326] width 430 height 27
paste input "Excavació de terreny rocós, amb mitjans mecànics - Habitacions"
type input "Excavació de terreny rocós, amb mitjans mecànics - Habitacions"
click at [976, 491] on div "Create" at bounding box center [983, 490] width 29 height 17
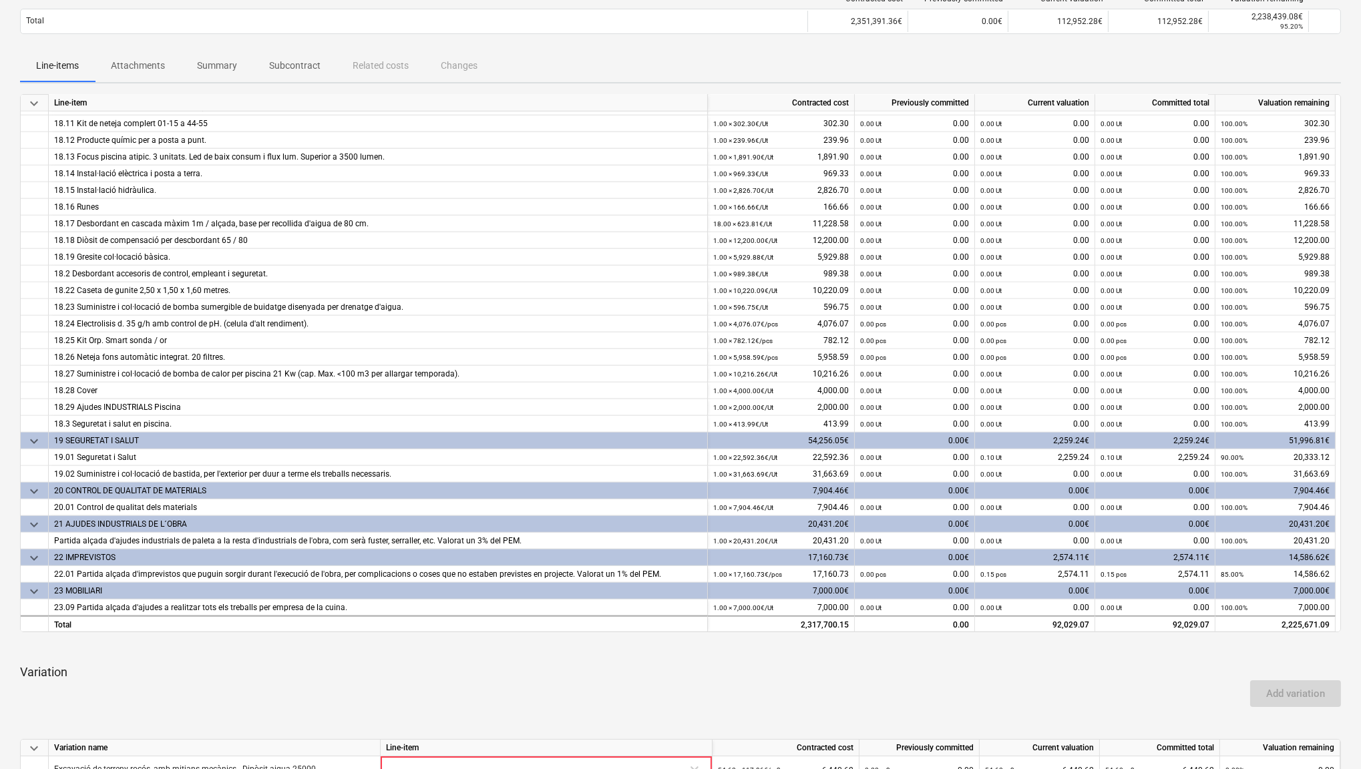
scroll to position [621, 0]
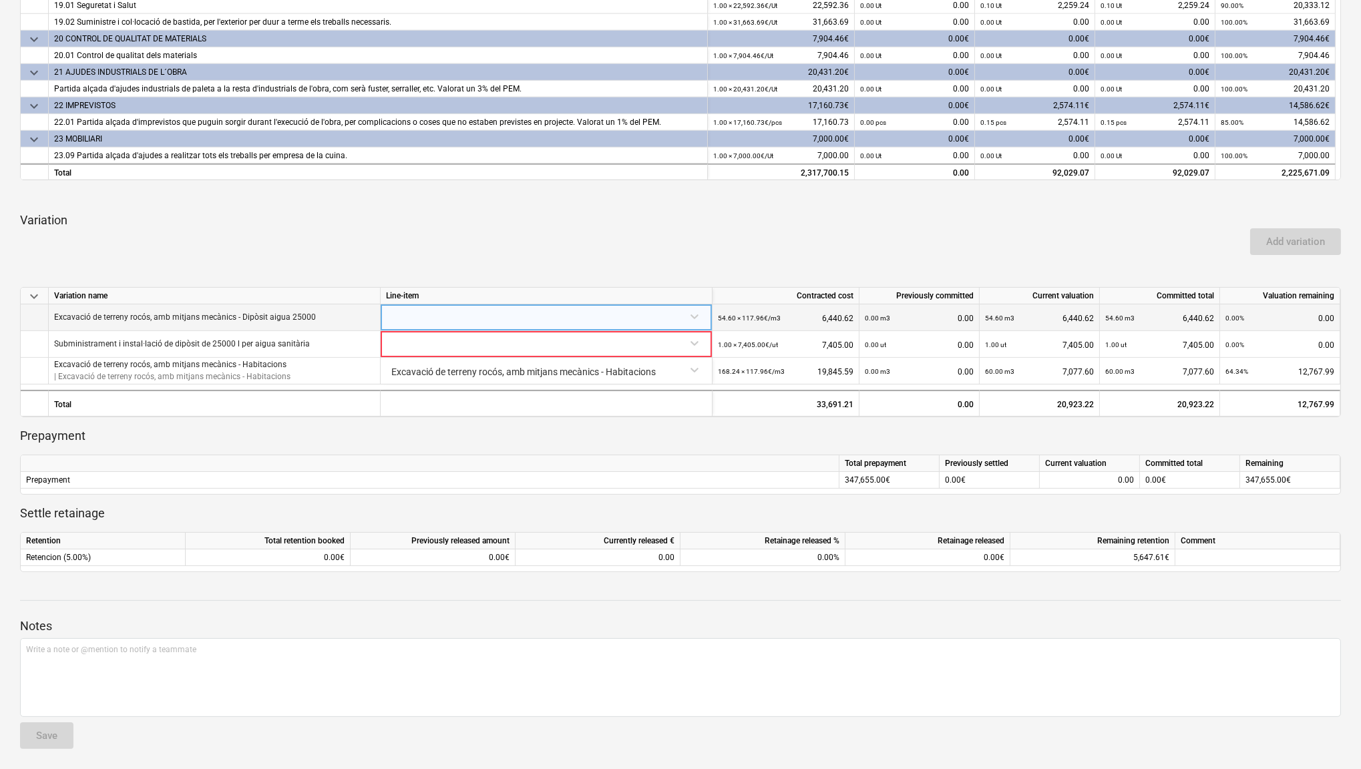
click at [691, 317] on div at bounding box center [546, 316] width 321 height 23
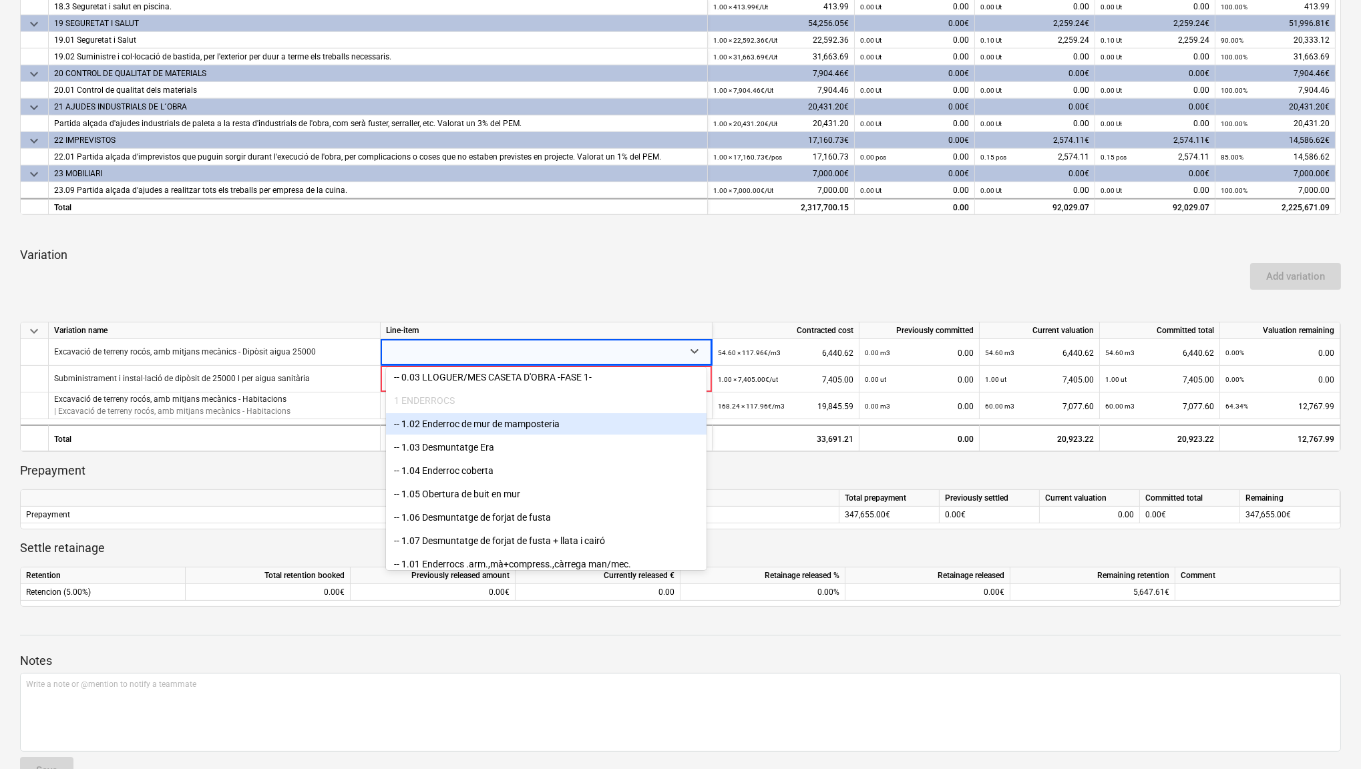
scroll to position [0, 0]
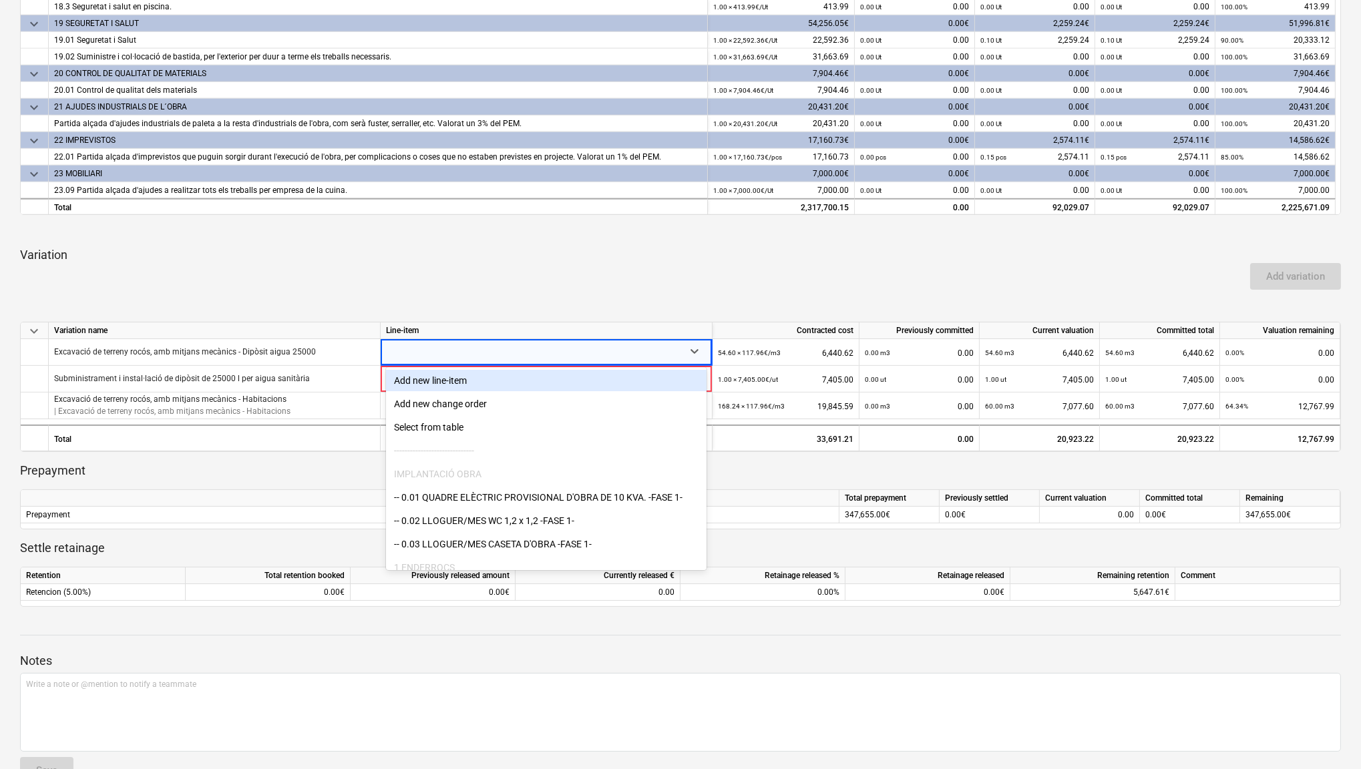
click at [508, 377] on div "Add new line-item" at bounding box center [546, 380] width 321 height 21
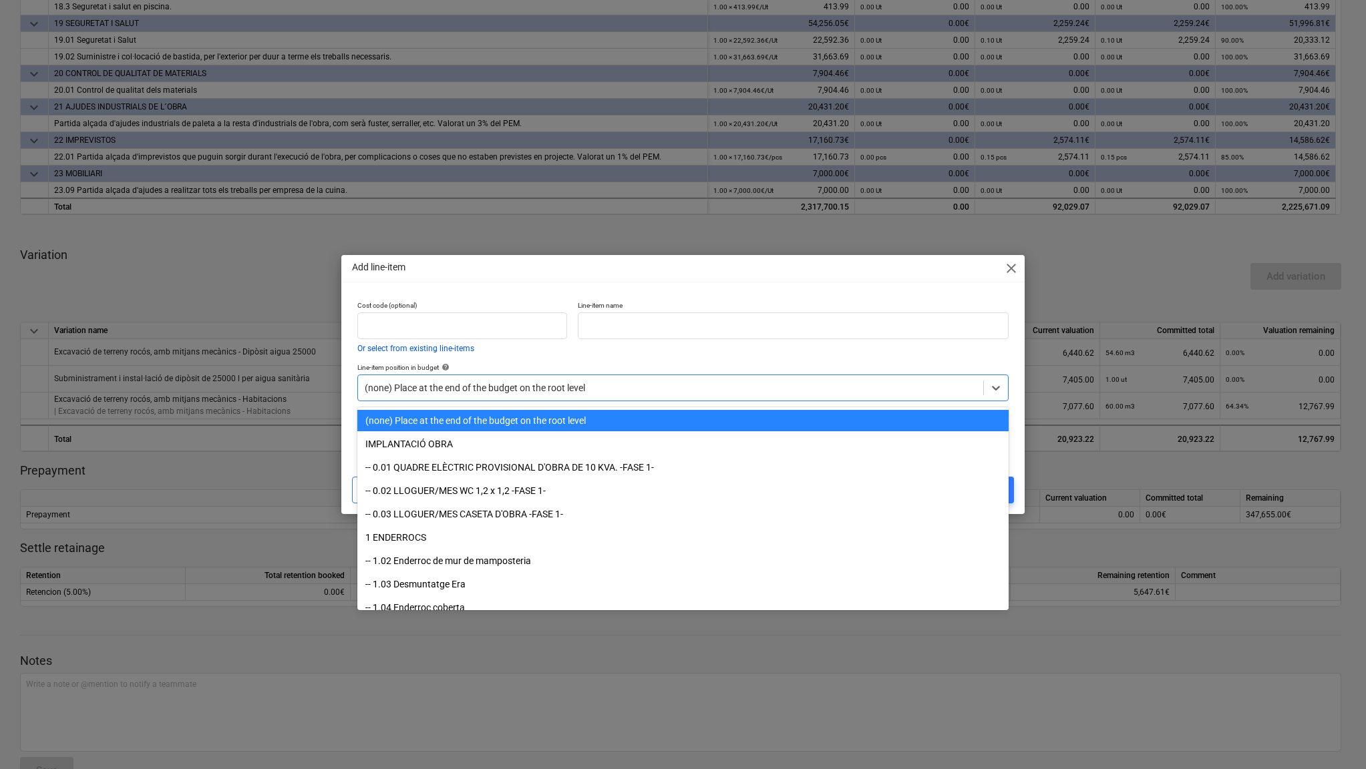
click at [503, 385] on div at bounding box center [671, 387] width 612 height 13
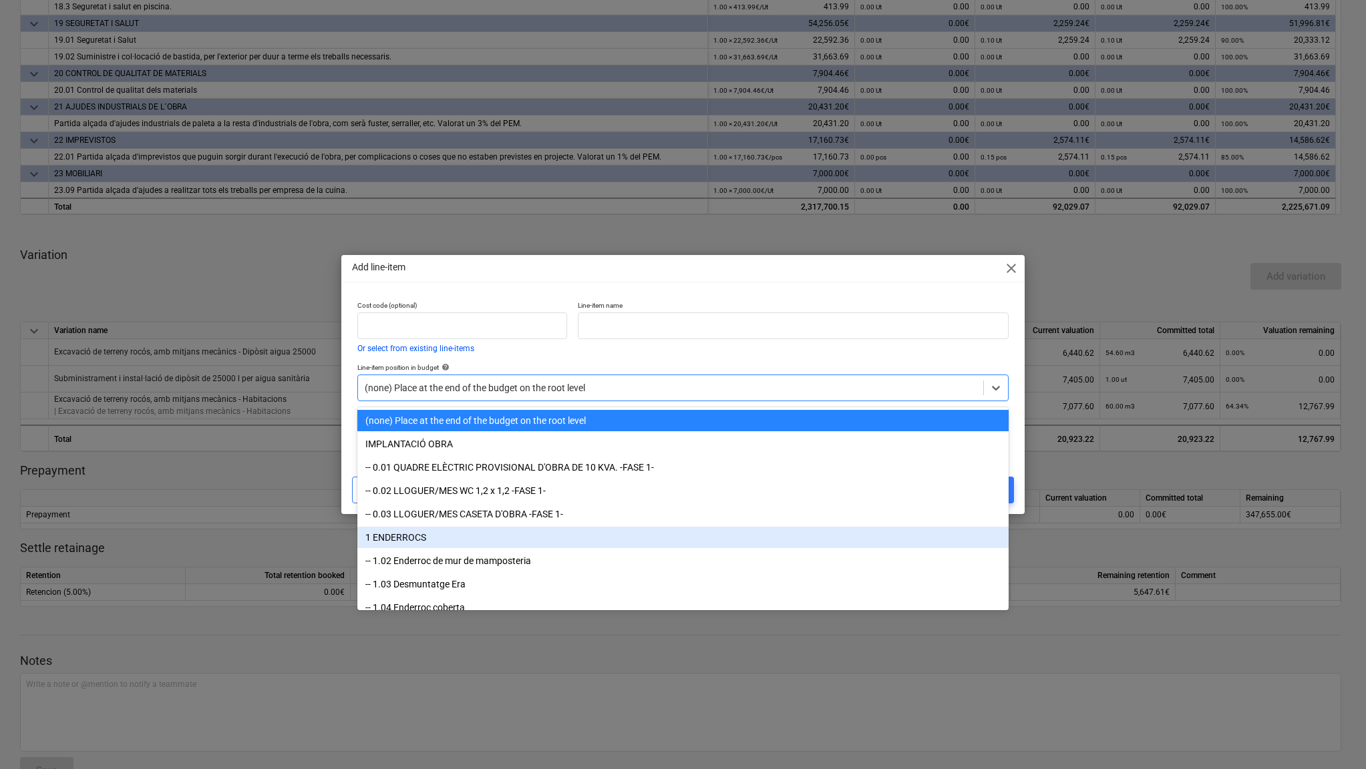
click at [479, 539] on div "1 ENDERROCS" at bounding box center [682, 537] width 651 height 21
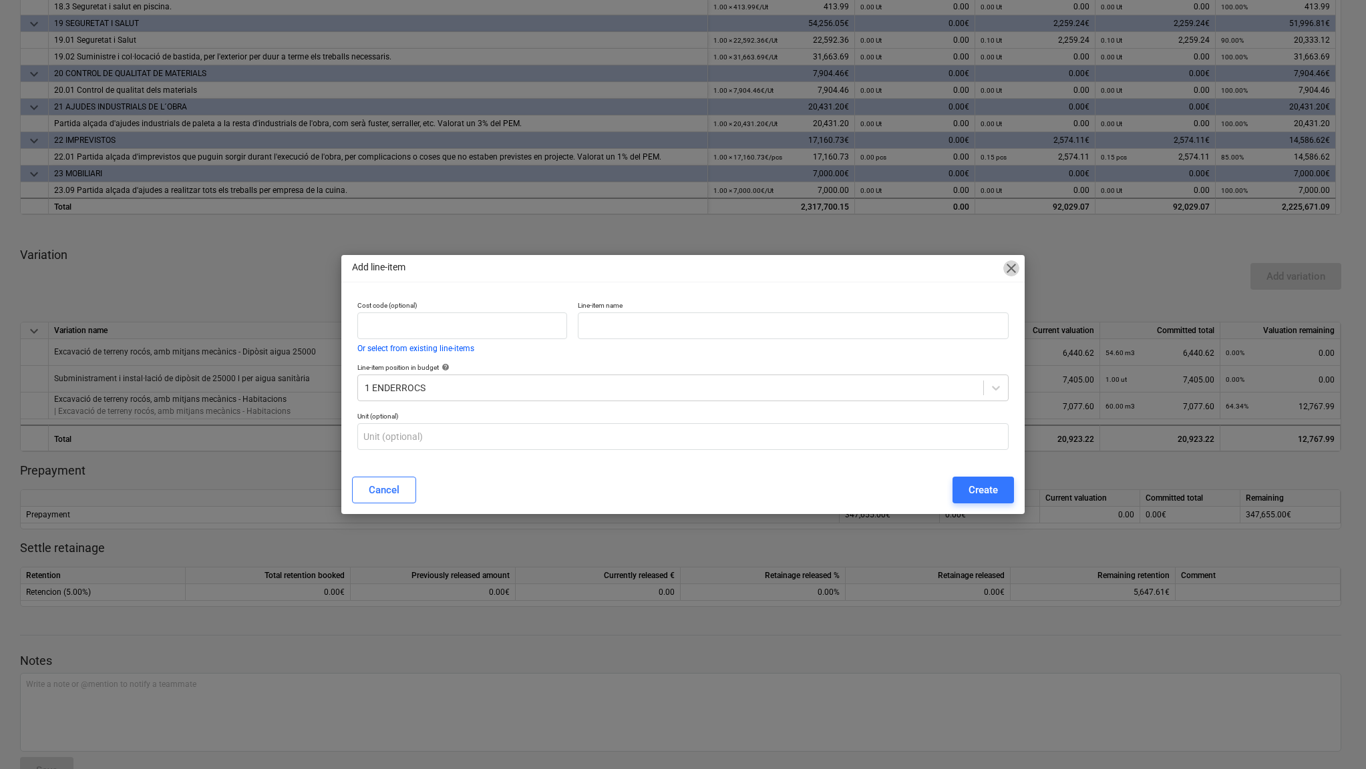
click at [1009, 265] on span "close" at bounding box center [1011, 268] width 16 height 16
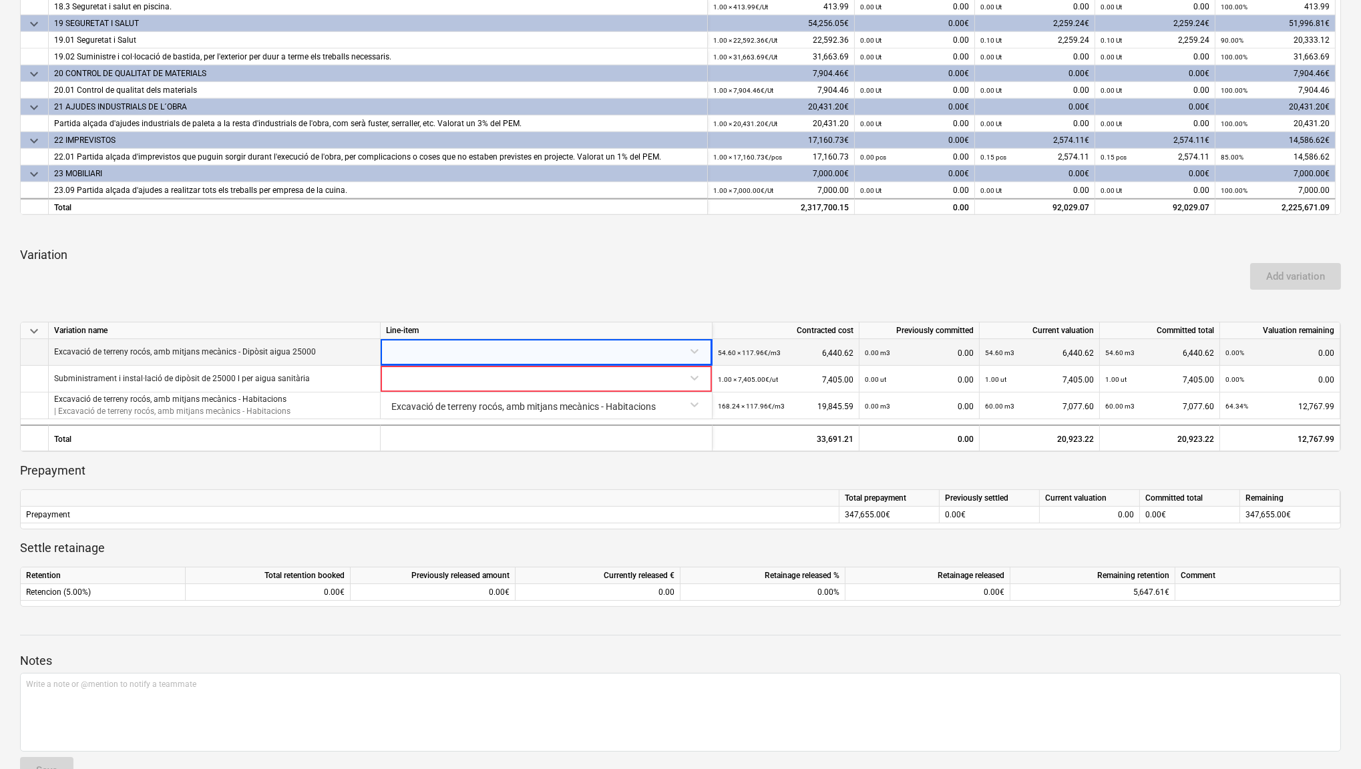
click at [699, 348] on div at bounding box center [546, 350] width 321 height 23
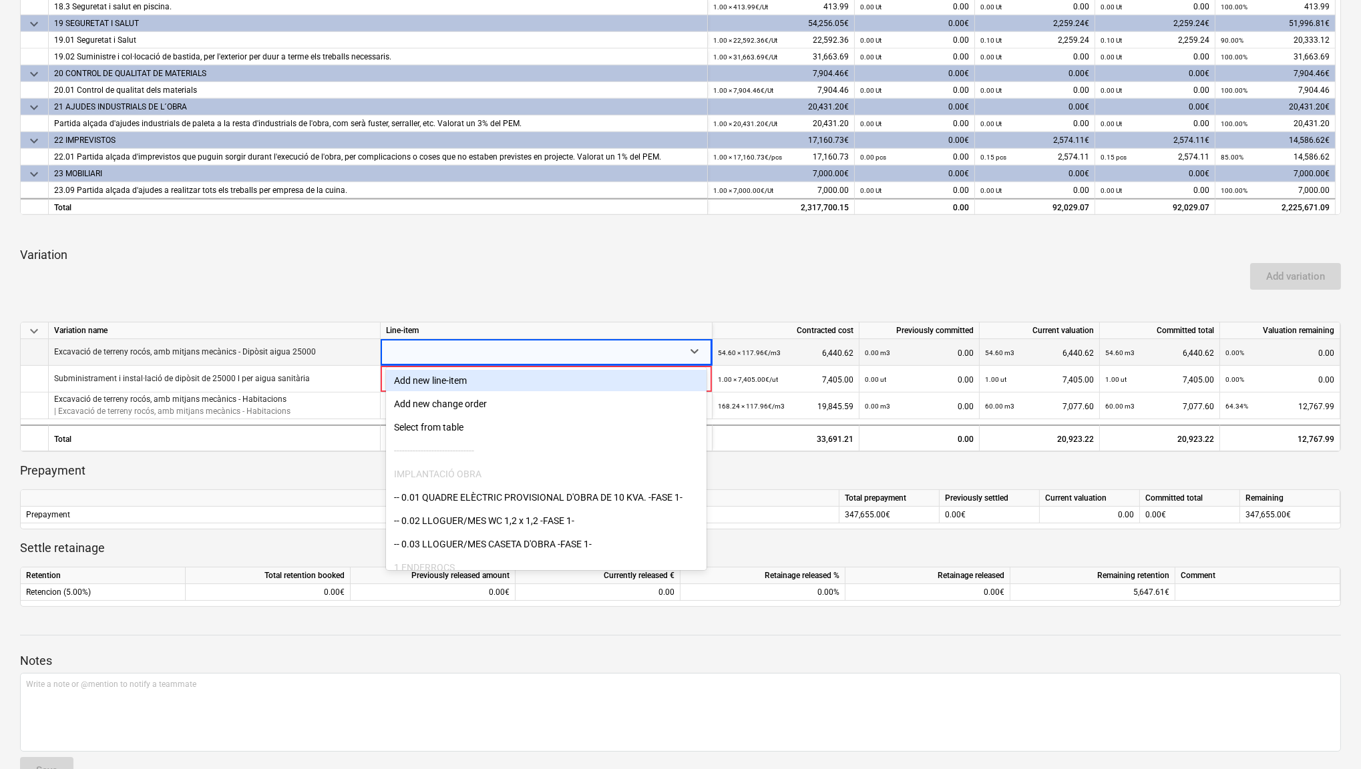
click at [511, 379] on div "Add new line-item" at bounding box center [546, 380] width 321 height 21
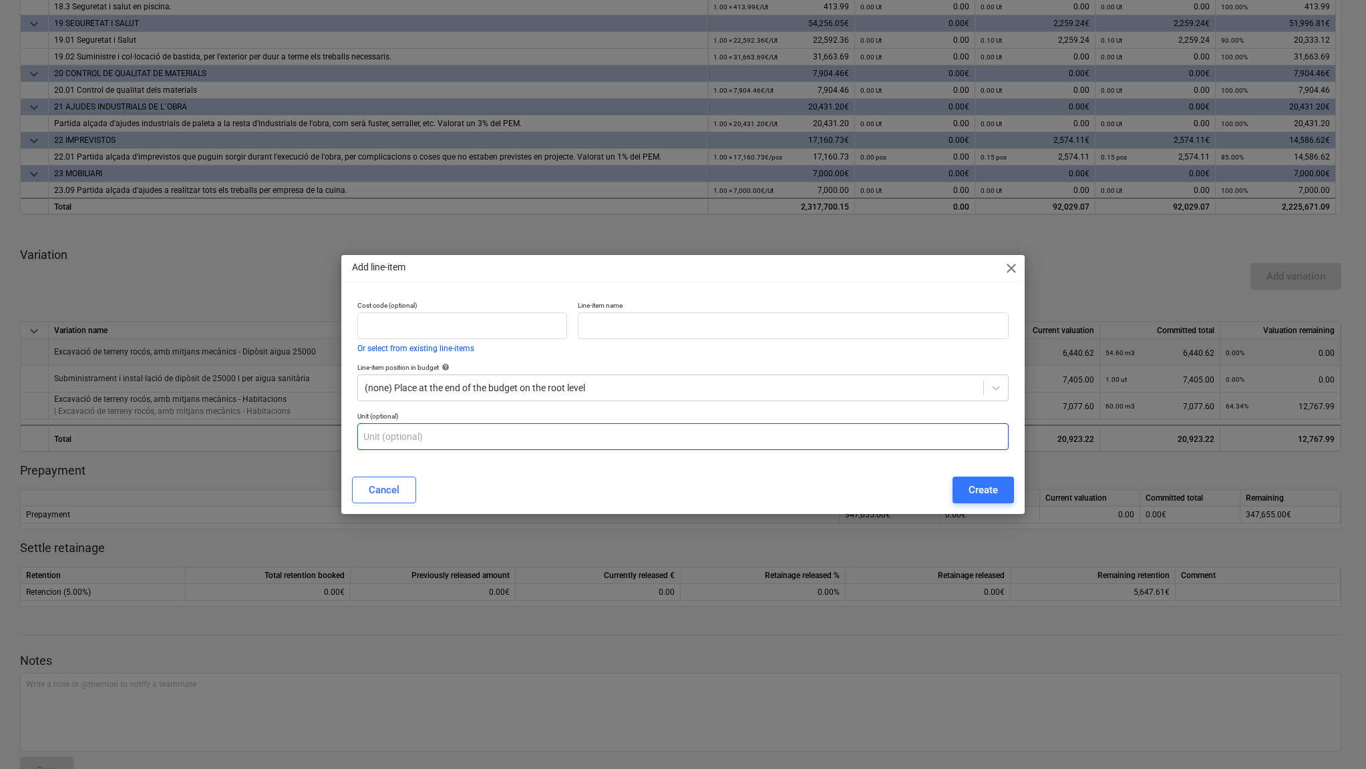
click at [478, 436] on input "text" at bounding box center [682, 436] width 651 height 27
type input "m3"
click at [1009, 271] on span "close" at bounding box center [1011, 268] width 16 height 16
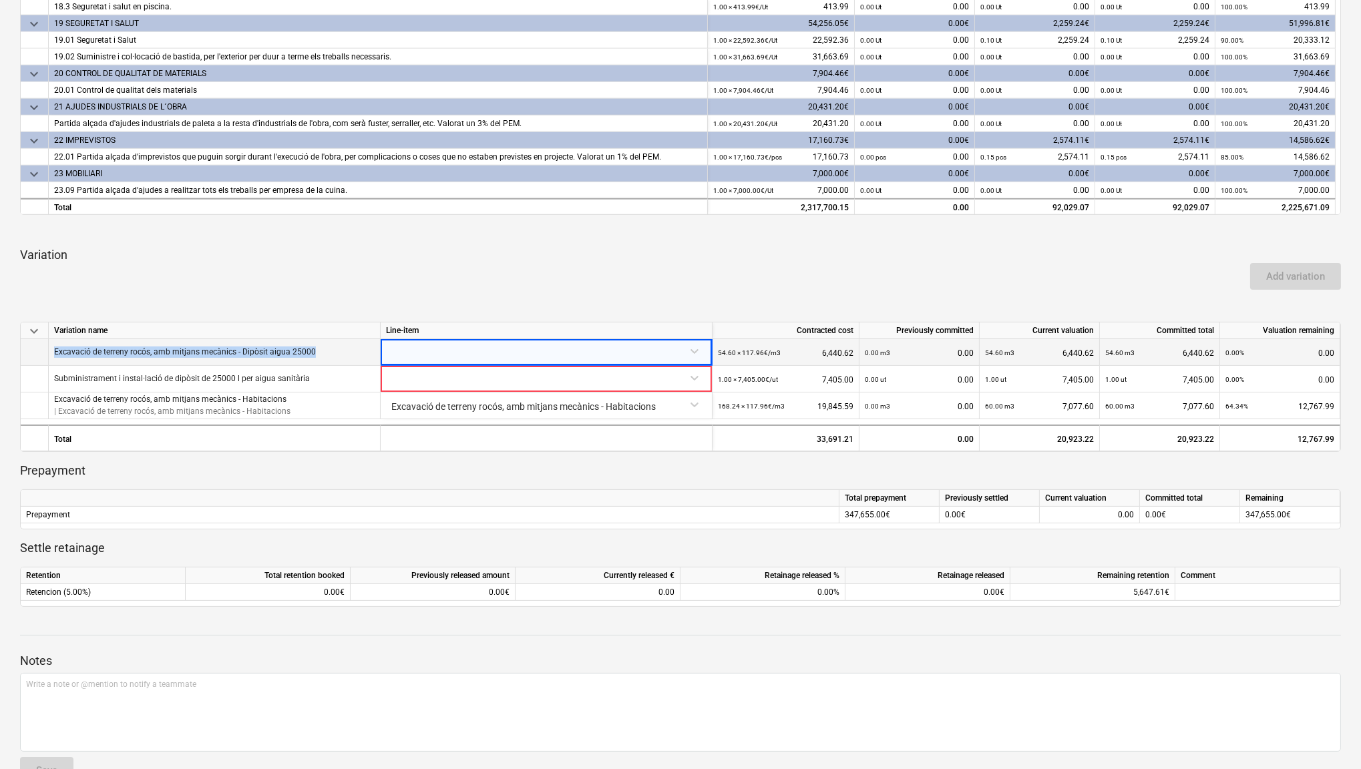
drag, startPoint x: 313, startPoint y: 349, endPoint x: 46, endPoint y: 351, distance: 267.2
click at [0, 0] on div "Excavació de terreny rocós, amb mitjans mecànics - Dipòsit aigua 25000 54.60 × …" at bounding box center [0, 0] width 0 height 0
copy div "Excavació de terreny rocós, amb mitjans mecànics - Dipòsit aigua 25000"
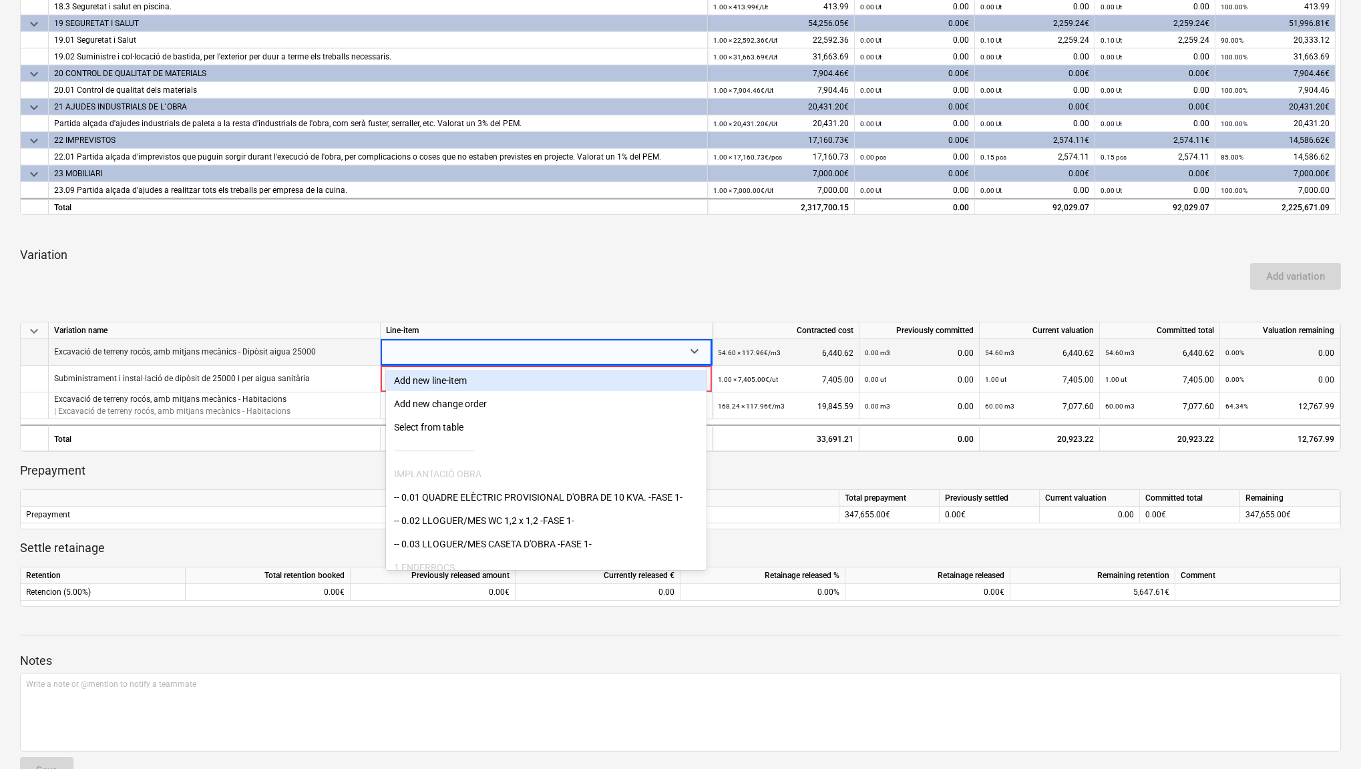
click at [300, 350] on p "Excavació de terreny rocós, amb mitjans mecànics - Dipòsit aigua 25000" at bounding box center [185, 352] width 262 height 11
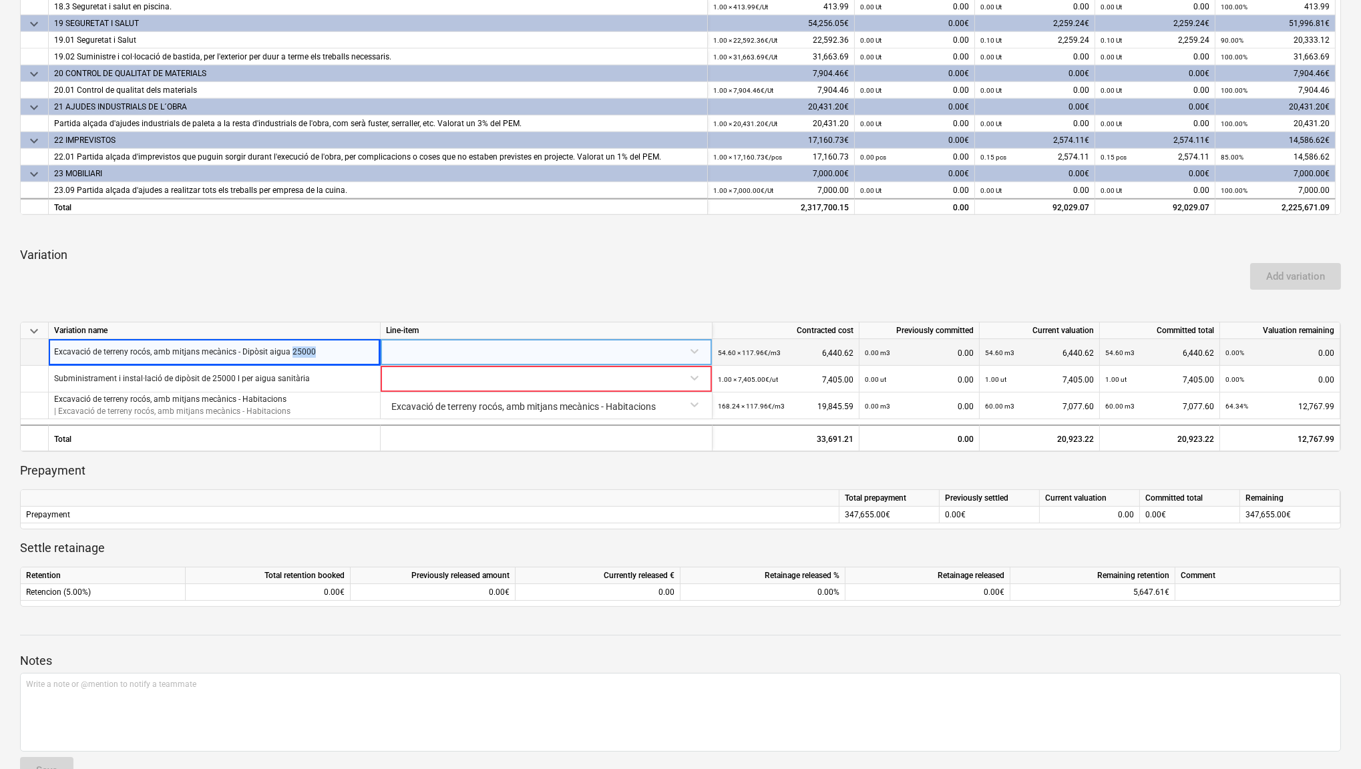
click at [300, 350] on p "Excavació de terreny rocós, amb mitjans mecànics - Dipòsit aigua 25000" at bounding box center [185, 352] width 262 height 11
copy p "Excavació de terreny rocós, amb mitjans mecànics - Dipòsit aigua 25000"
click at [694, 354] on div at bounding box center [546, 350] width 321 height 23
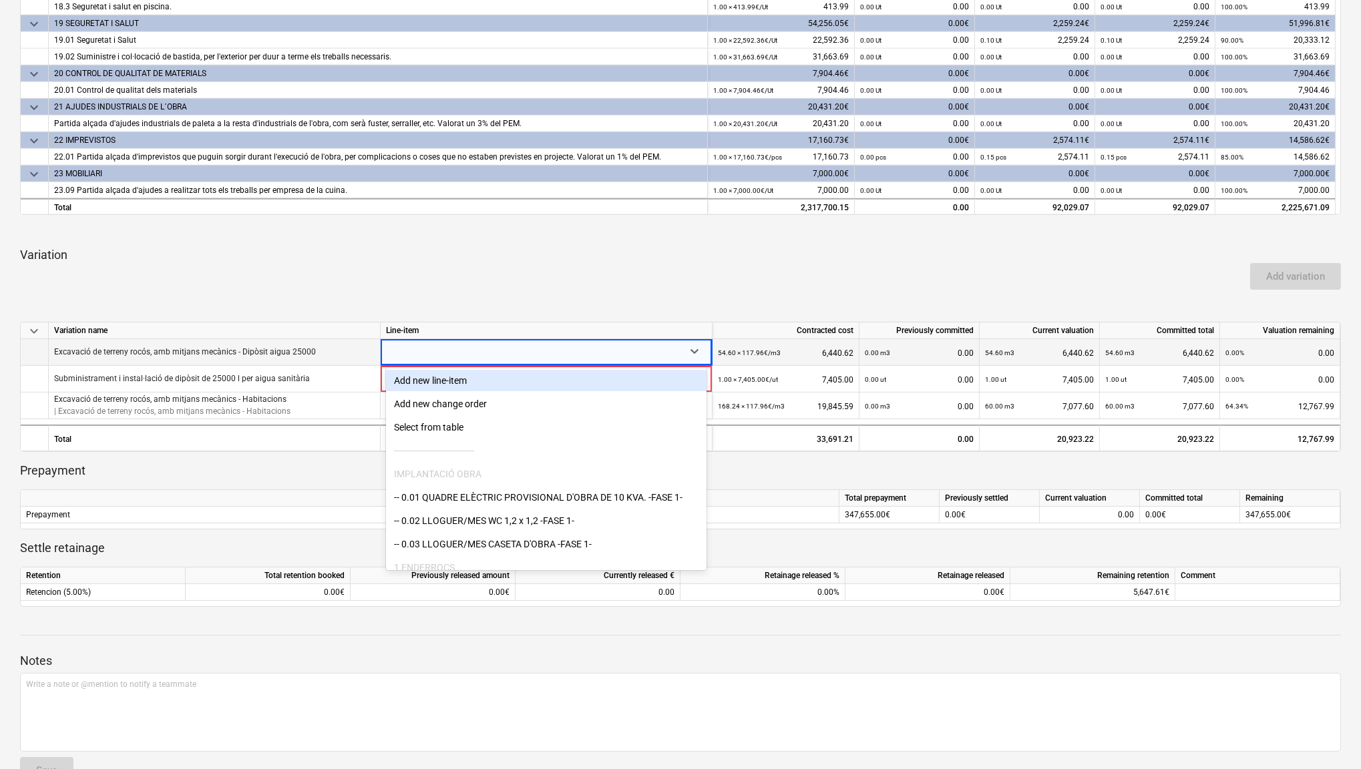
click at [567, 382] on div "Add new line-item" at bounding box center [546, 380] width 321 height 21
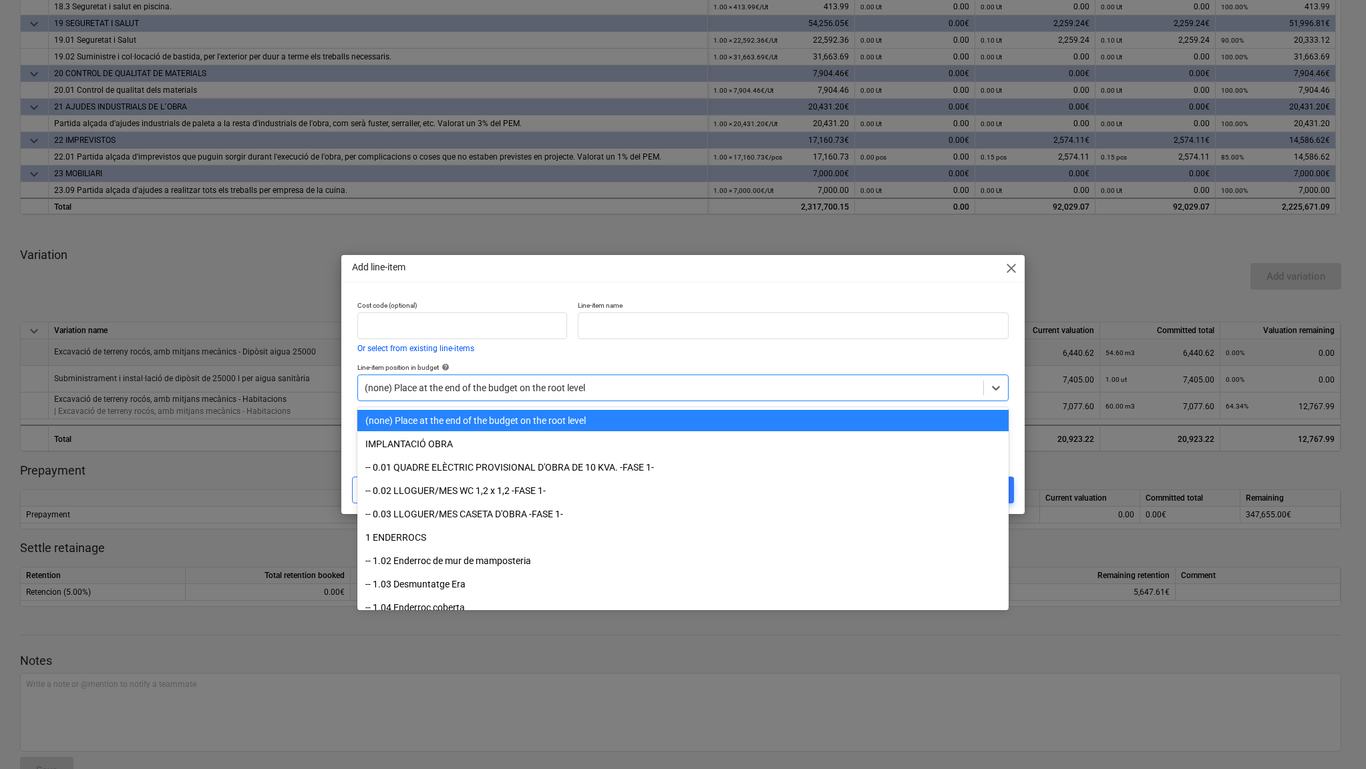
click at [533, 389] on div at bounding box center [671, 387] width 612 height 13
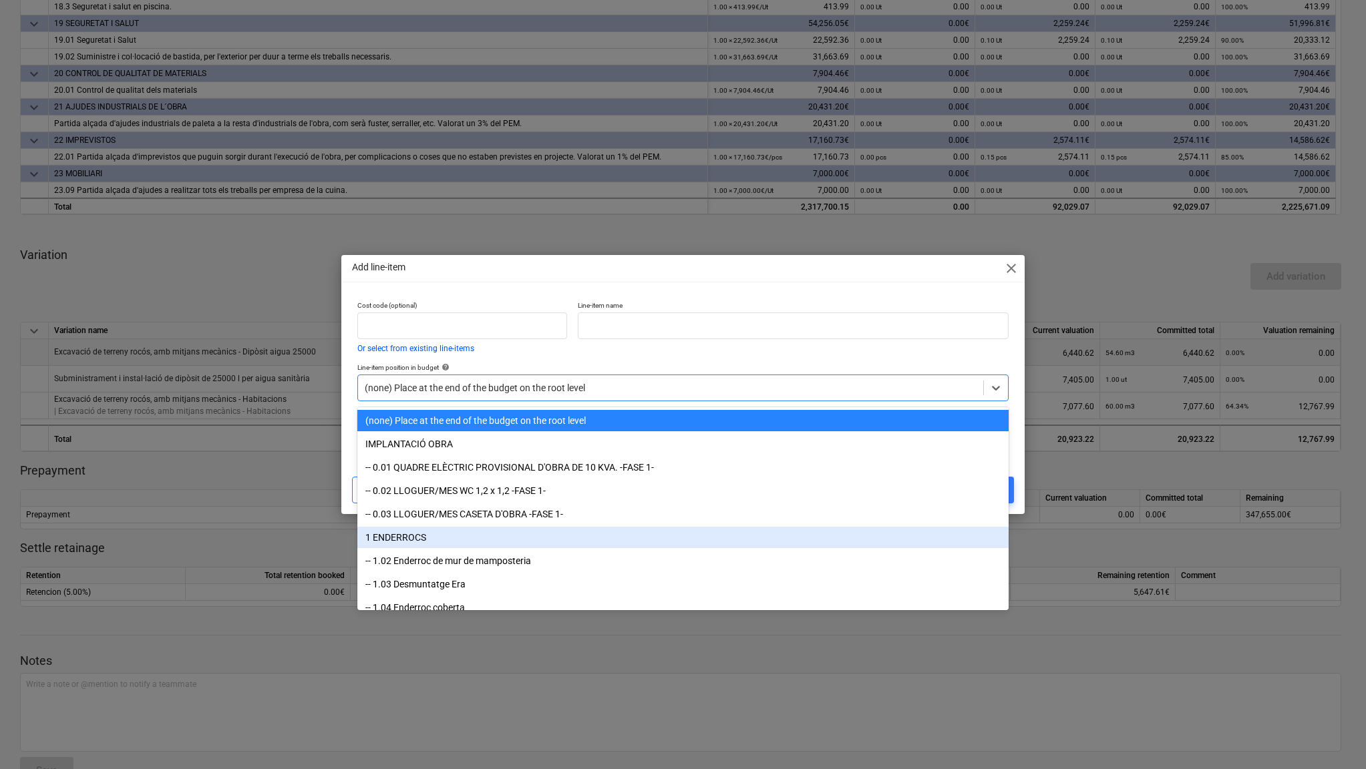
click at [446, 533] on div "1 ENDERROCS" at bounding box center [682, 537] width 651 height 21
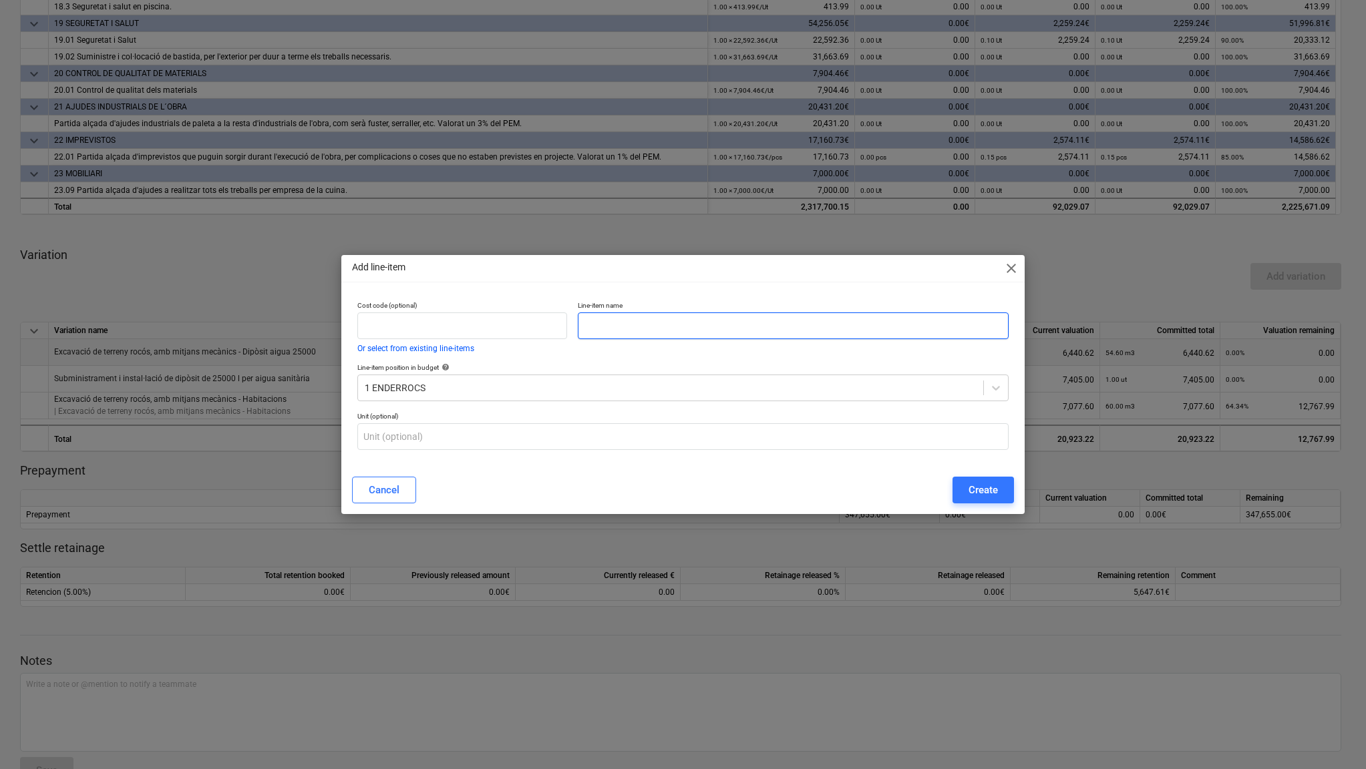
click at [599, 321] on input "text" at bounding box center [793, 326] width 430 height 27
paste input "Excavació de terreny rocós, amb mitjans mecànics - Dipòsit aigua 25000"
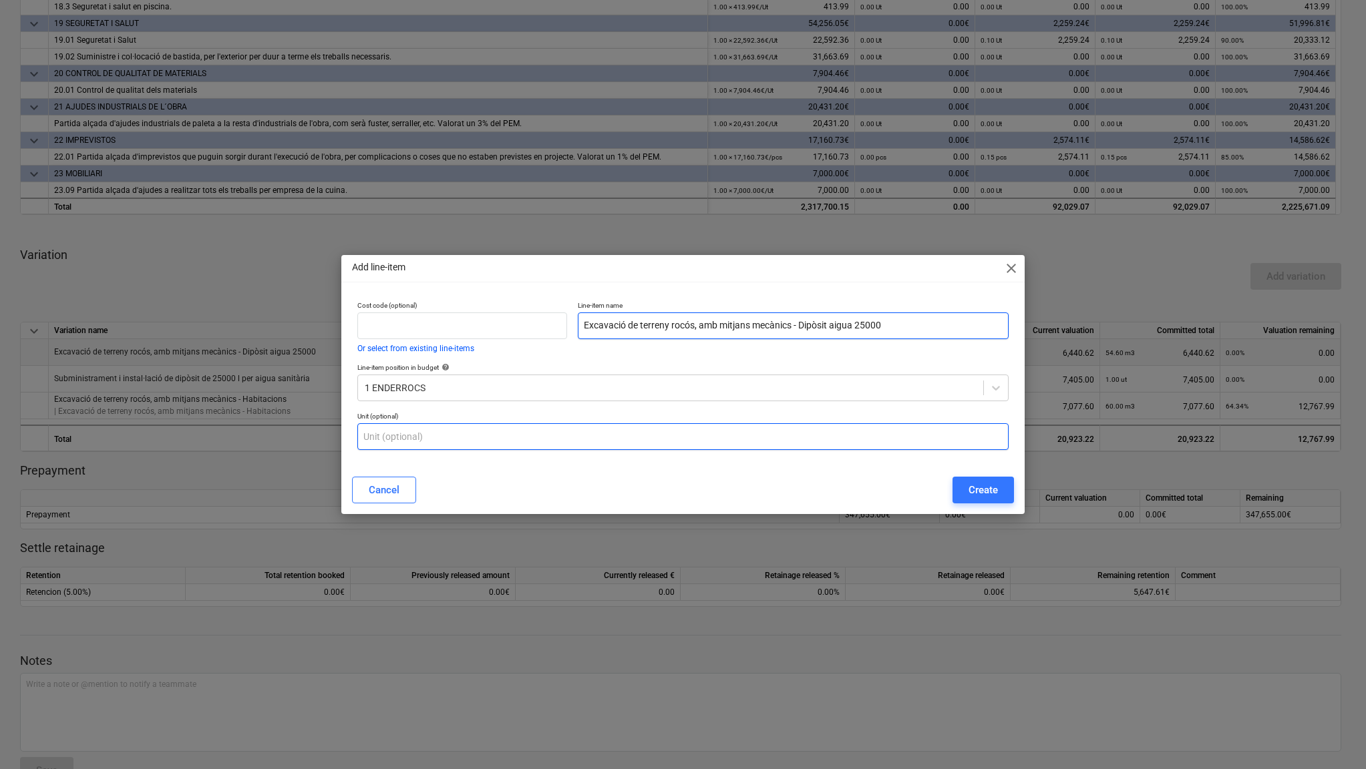
type input "Excavació de terreny rocós, amb mitjans mecànics - Dipòsit aigua 25000"
click at [457, 432] on input "text" at bounding box center [682, 436] width 651 height 27
type input "m3"
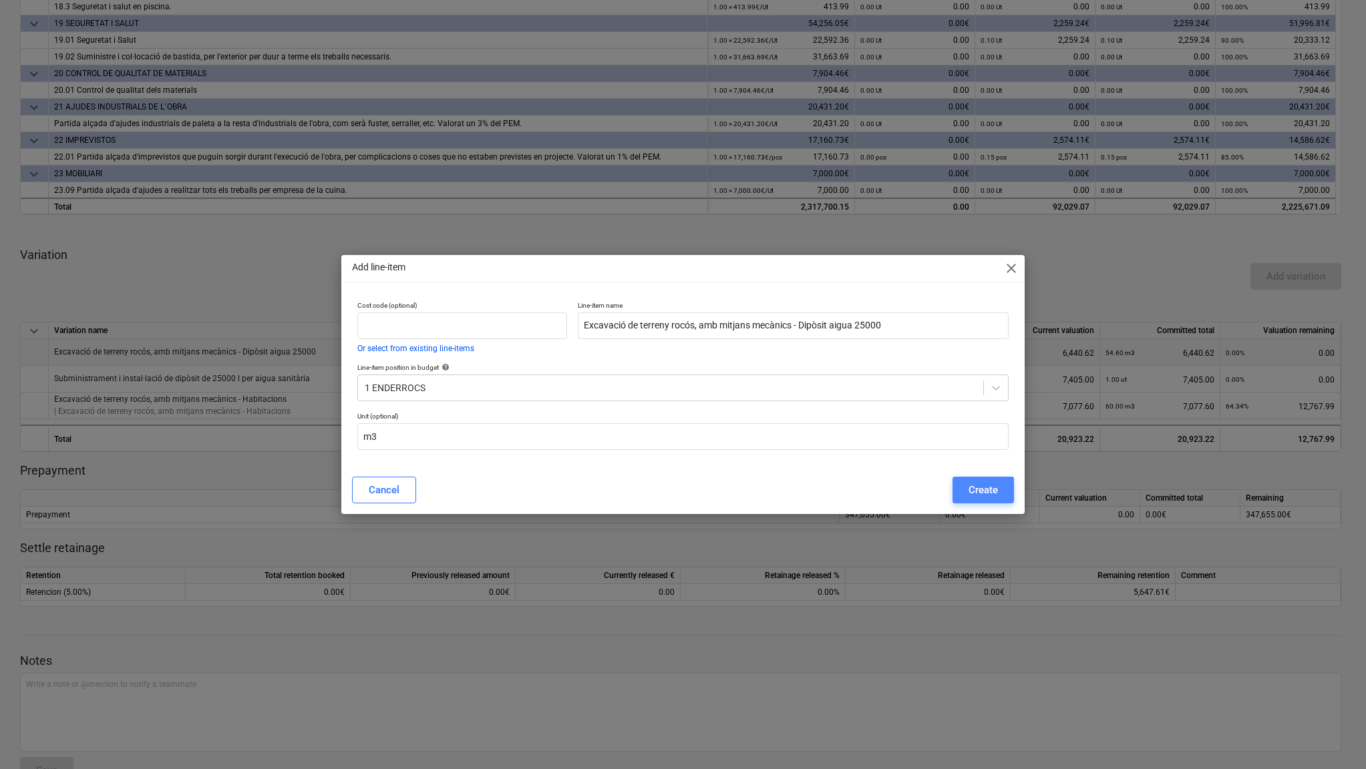
click at [969, 486] on div "Create" at bounding box center [983, 490] width 29 height 17
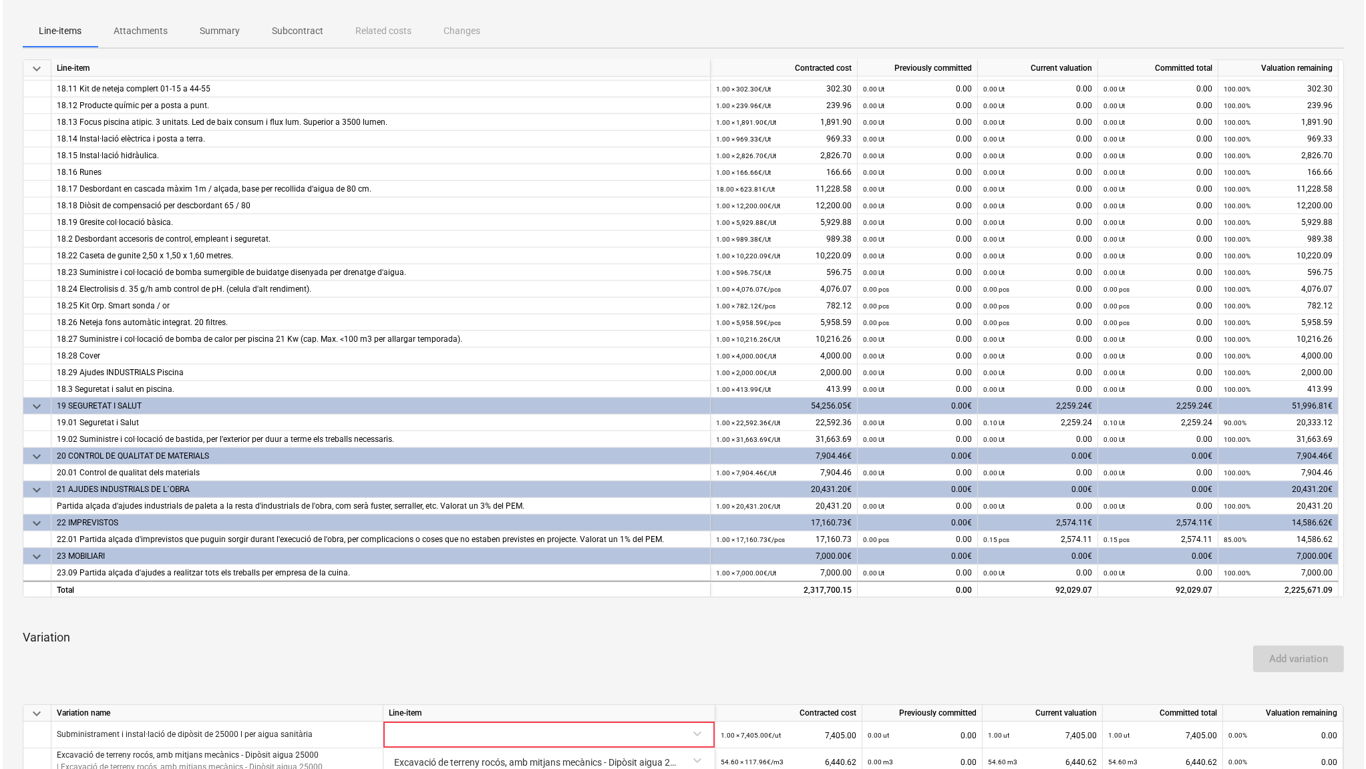
scroll to position [621, 0]
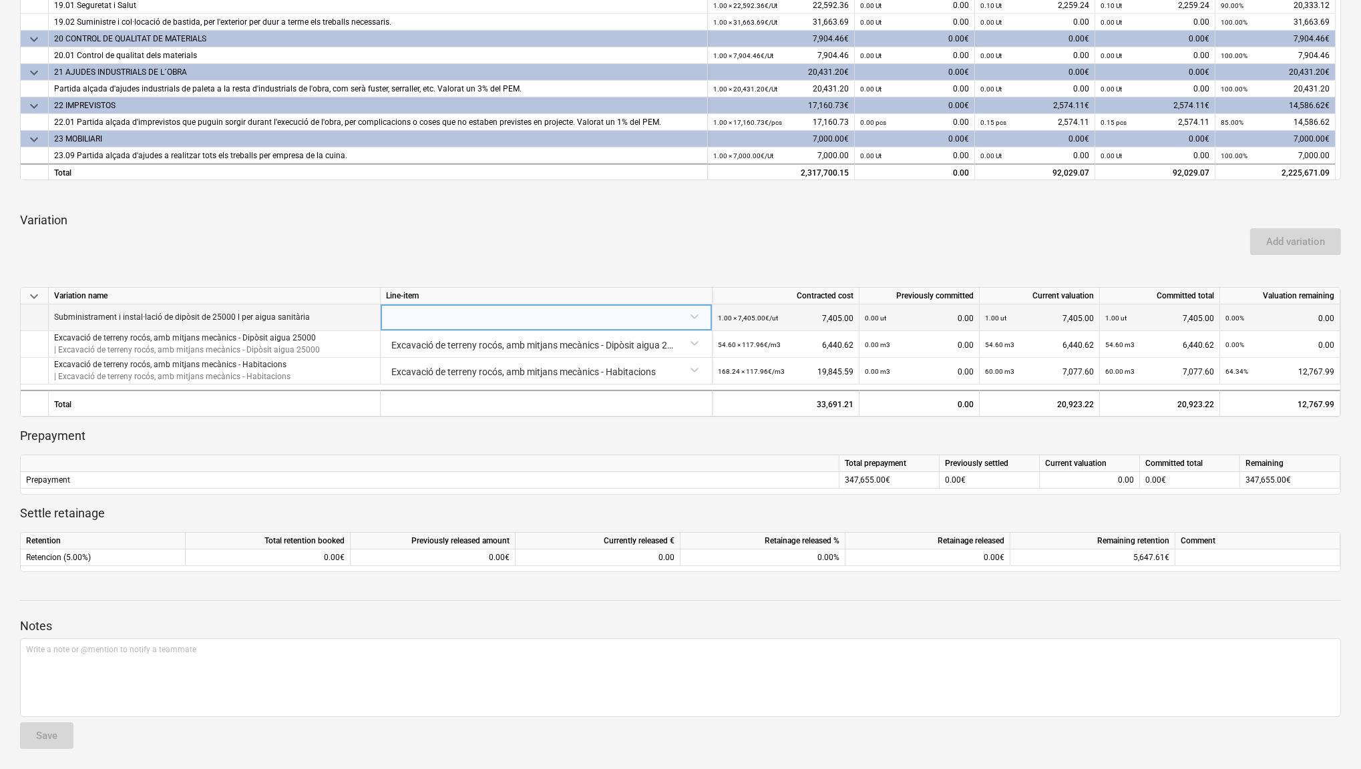
click at [245, 313] on p "Subministrament i instal·lació de dipòsit de 25000 l per aigua sanitària" at bounding box center [182, 317] width 256 height 11
copy p "Subministrament i instal·lació de dipòsit de 25000 l per aigua sanitària"
click at [693, 316] on div at bounding box center [546, 316] width 321 height 23
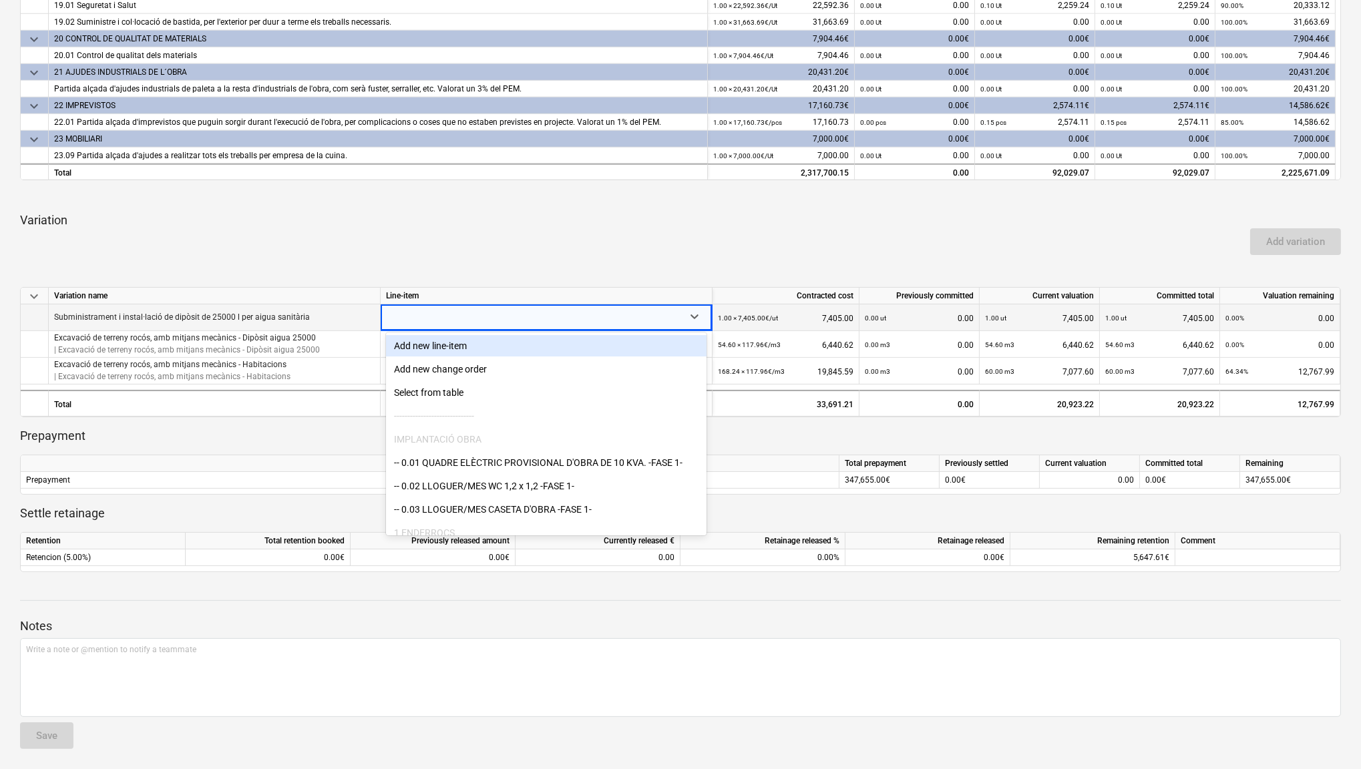
click at [599, 348] on div "Add new line-item" at bounding box center [546, 345] width 321 height 21
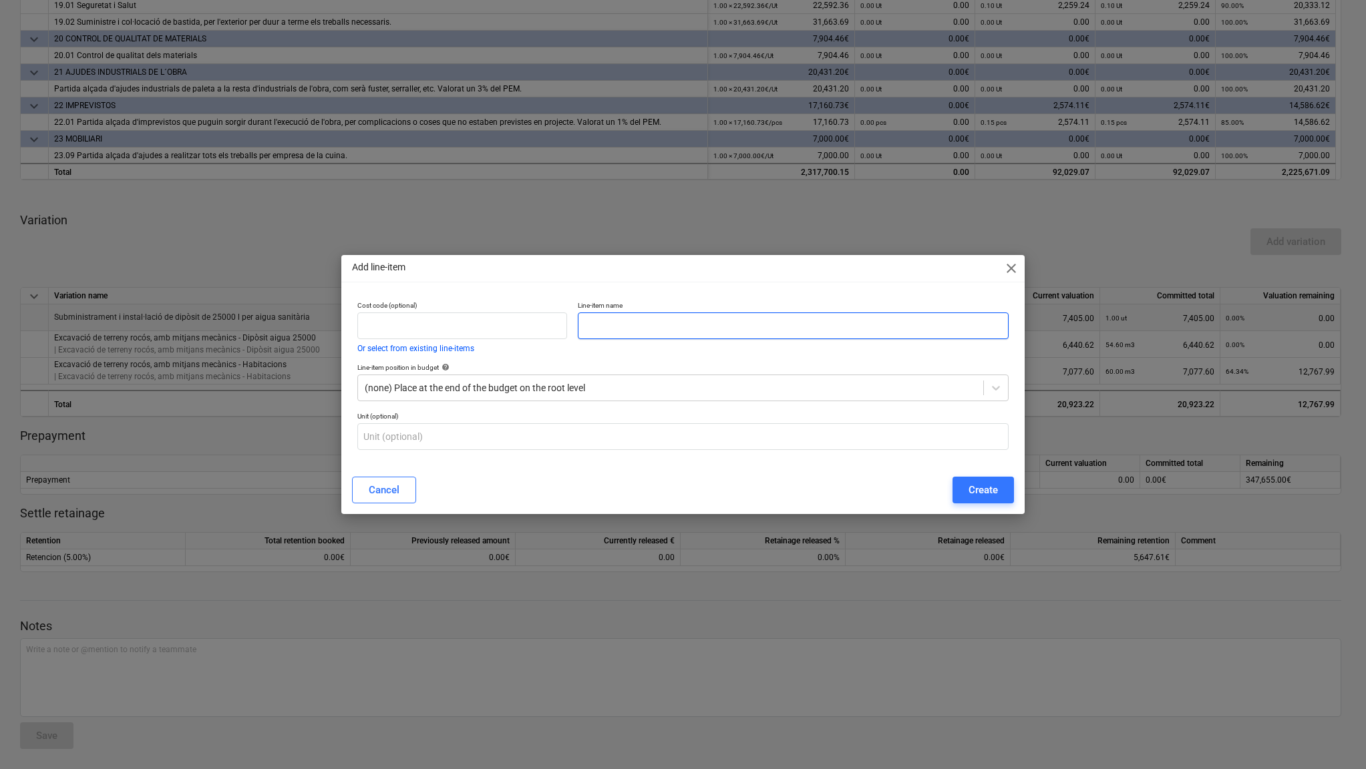
click at [599, 326] on input "text" at bounding box center [793, 326] width 430 height 27
paste input "Subministrament i instal·lació de dipòsit de 25000 l per aigua sanitària"
type input "Subministrament i instal·lació de dipòsit de 25000 l per aigua sanitària"
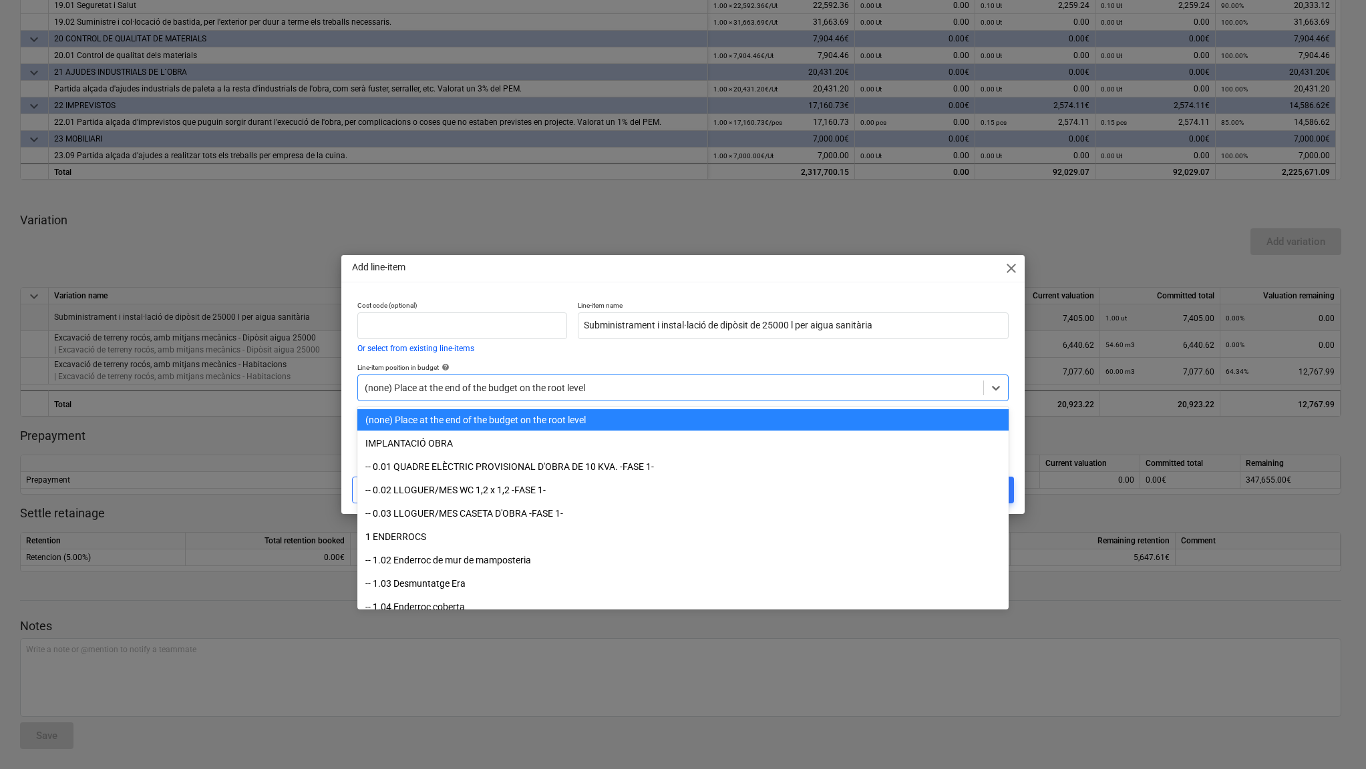
click at [513, 387] on div at bounding box center [671, 387] width 612 height 13
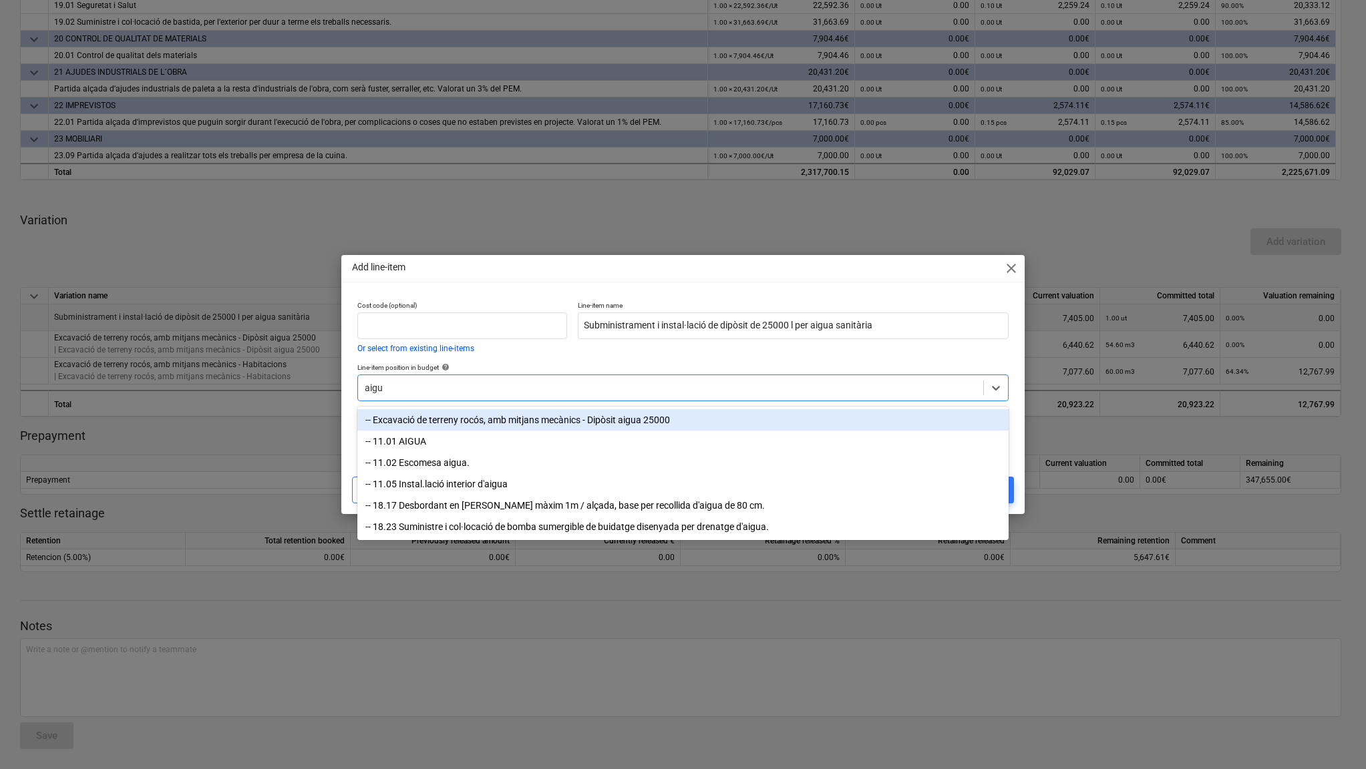
type input "aigua"
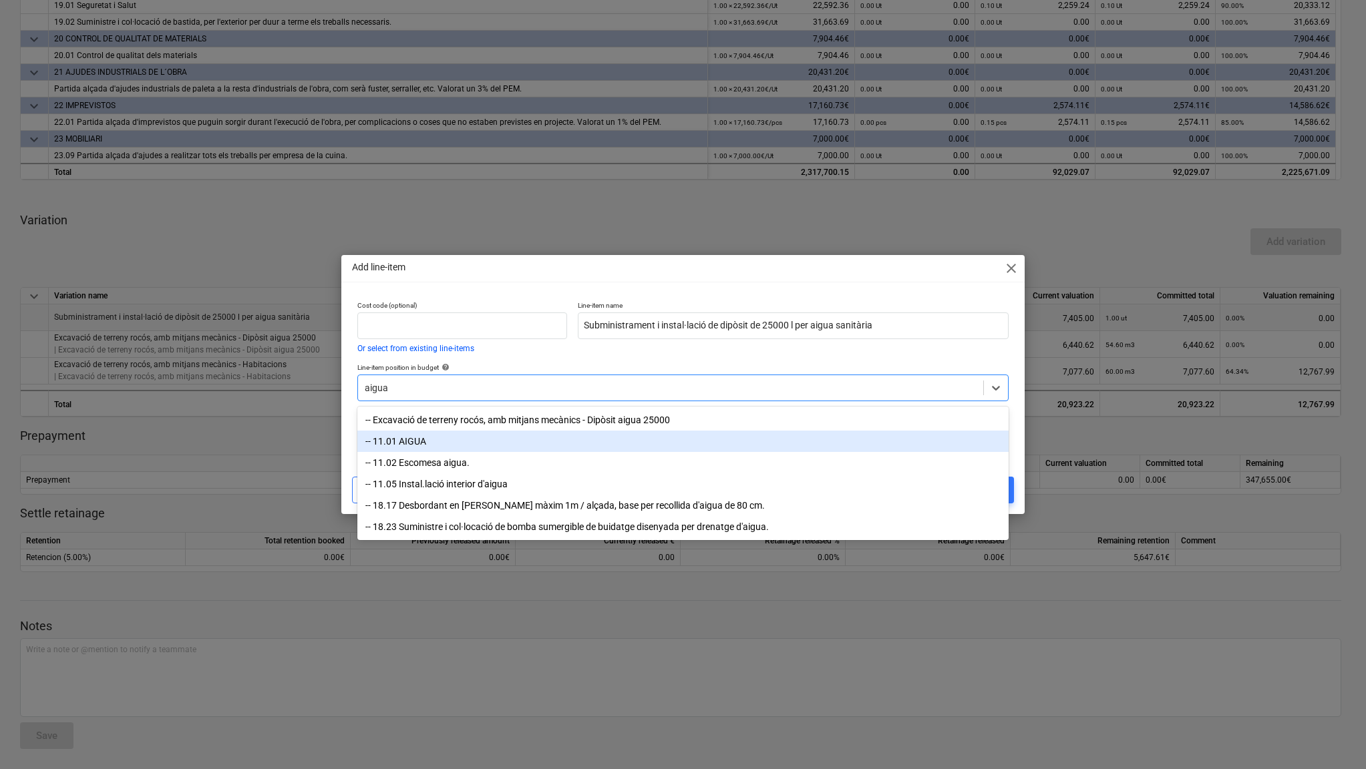
click at [433, 441] on div "-- 11.01 AIGUA" at bounding box center [682, 441] width 651 height 21
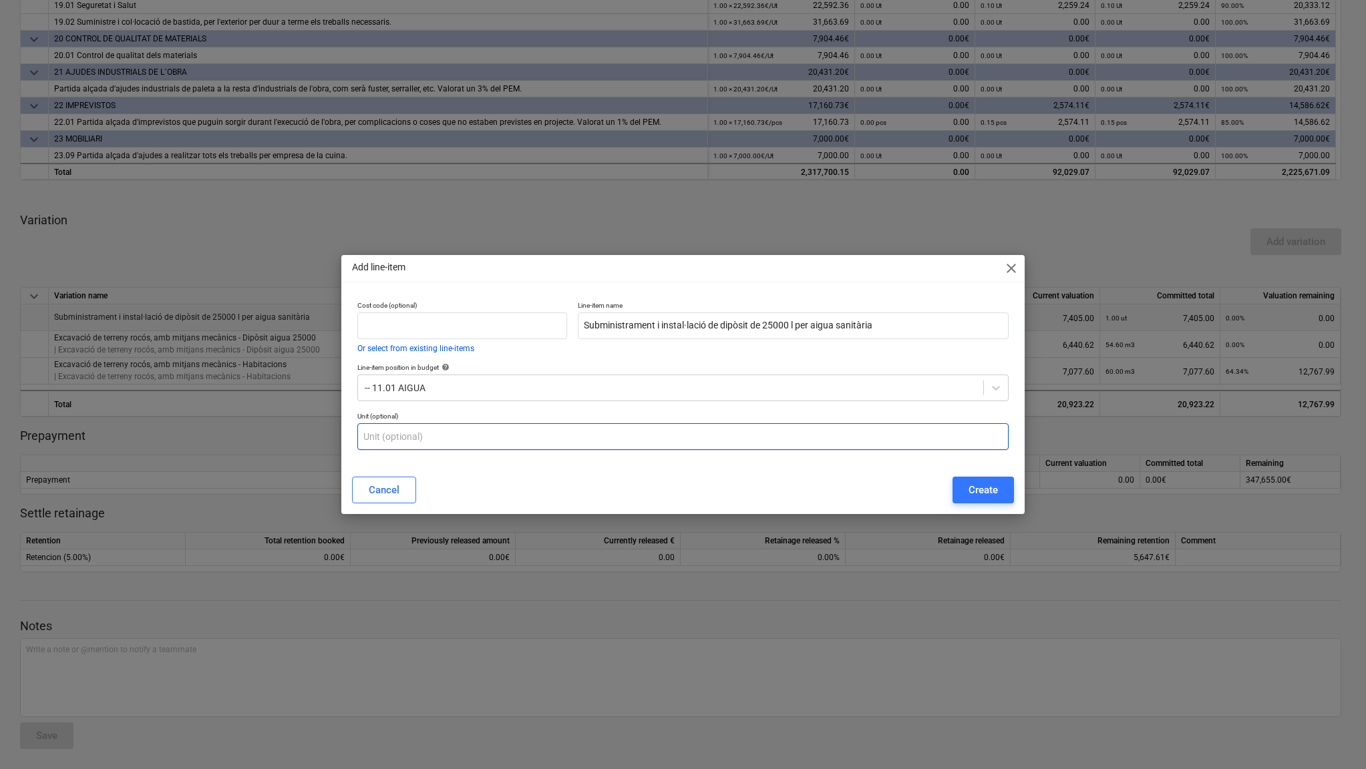
click at [435, 436] on input "text" at bounding box center [682, 436] width 651 height 27
type input "Unit"
click at [983, 491] on div "Create" at bounding box center [983, 490] width 29 height 17
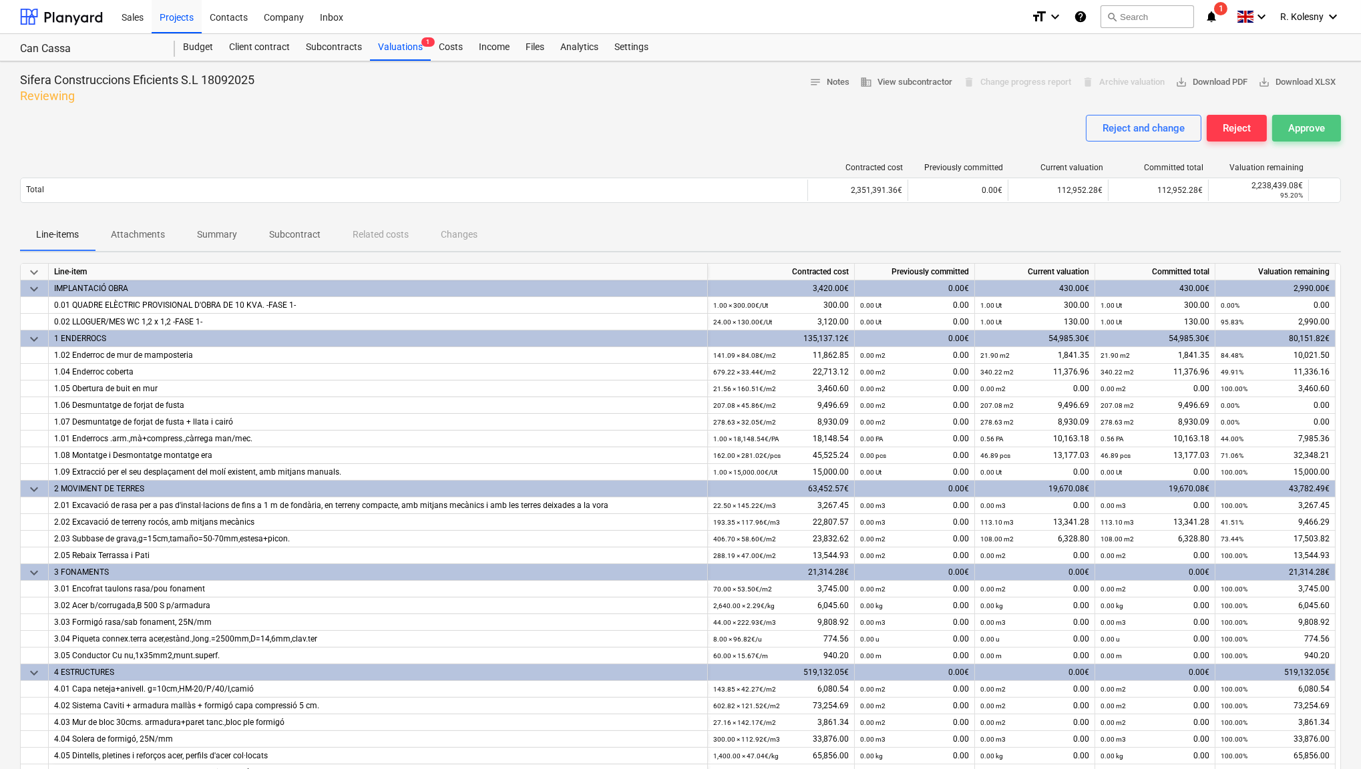
click at [1302, 123] on div "Approve" at bounding box center [1306, 128] width 37 height 17
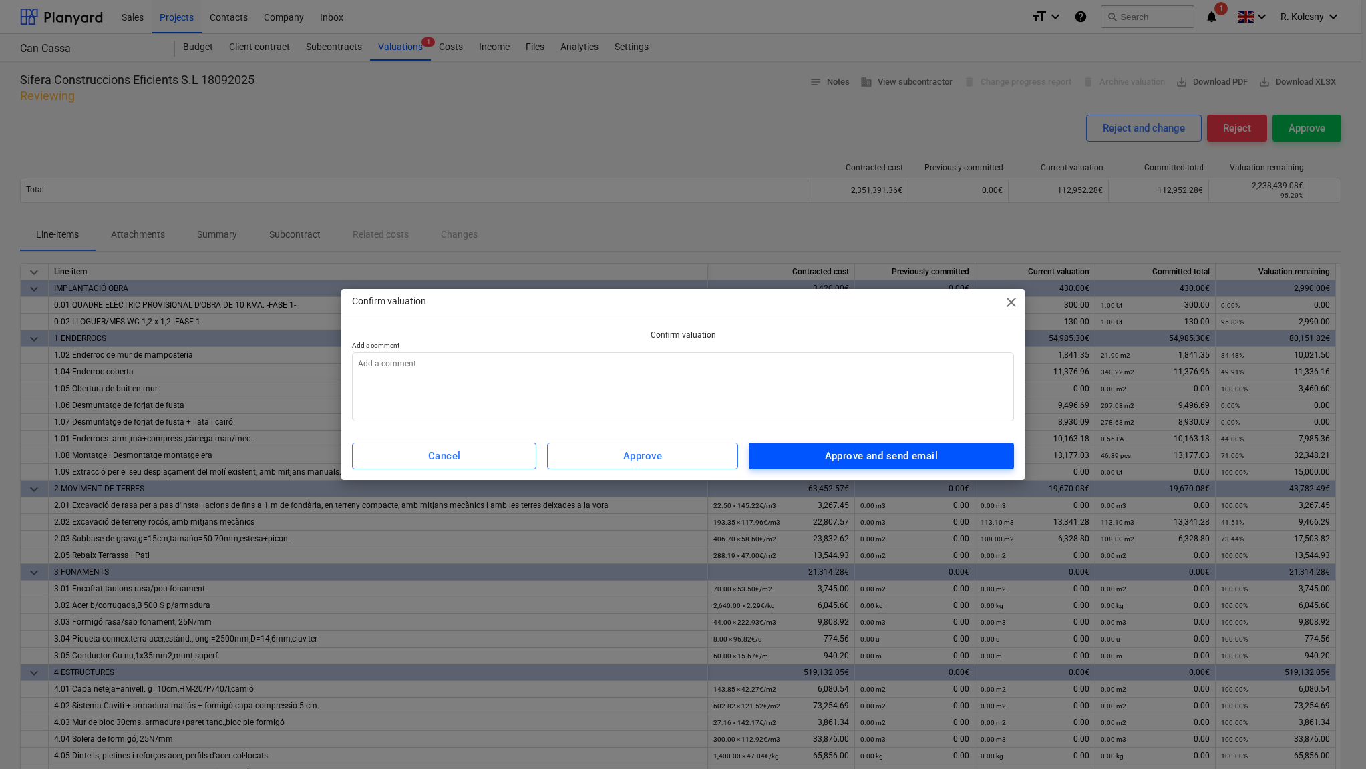
click at [856, 456] on div "Approve and send email" at bounding box center [881, 456] width 113 height 17
type textarea "x"
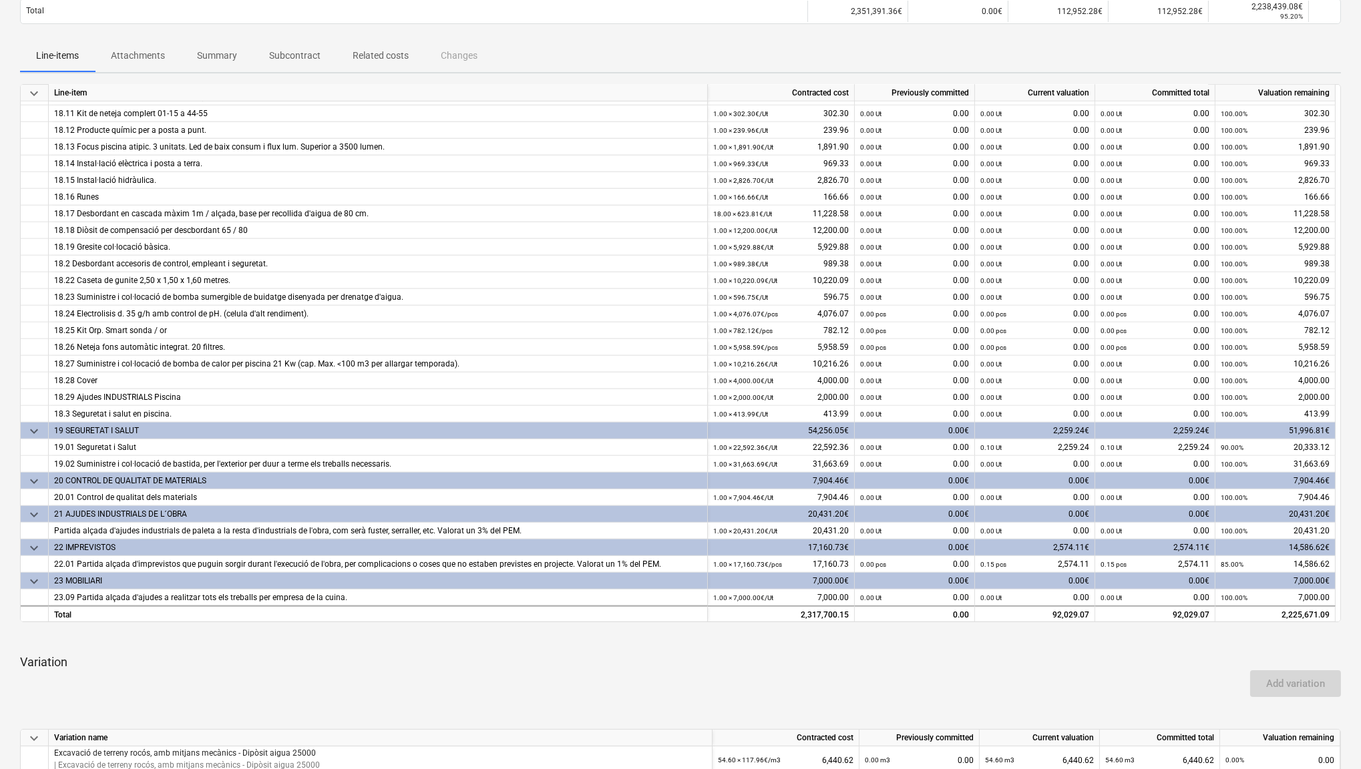
scroll to position [621, 0]
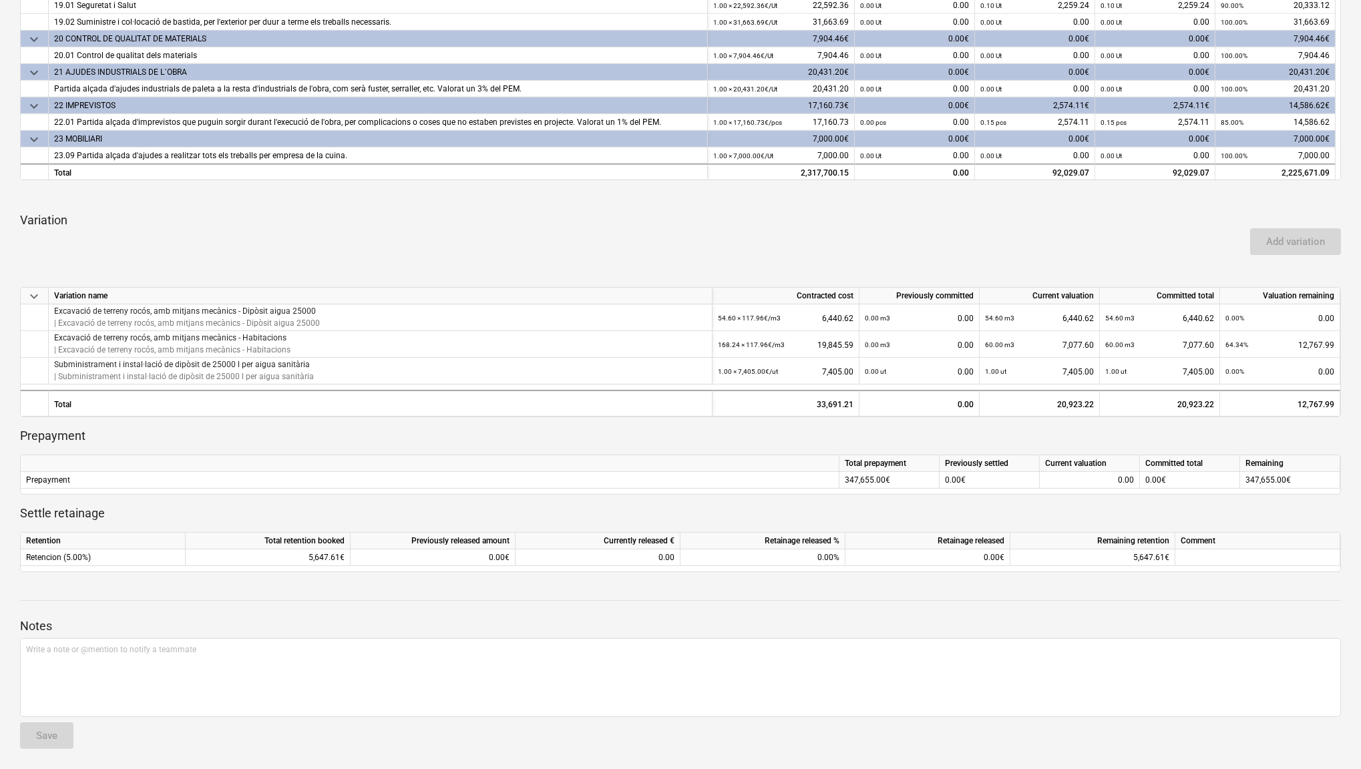
click at [541, 274] on div at bounding box center [680, 271] width 1321 height 11
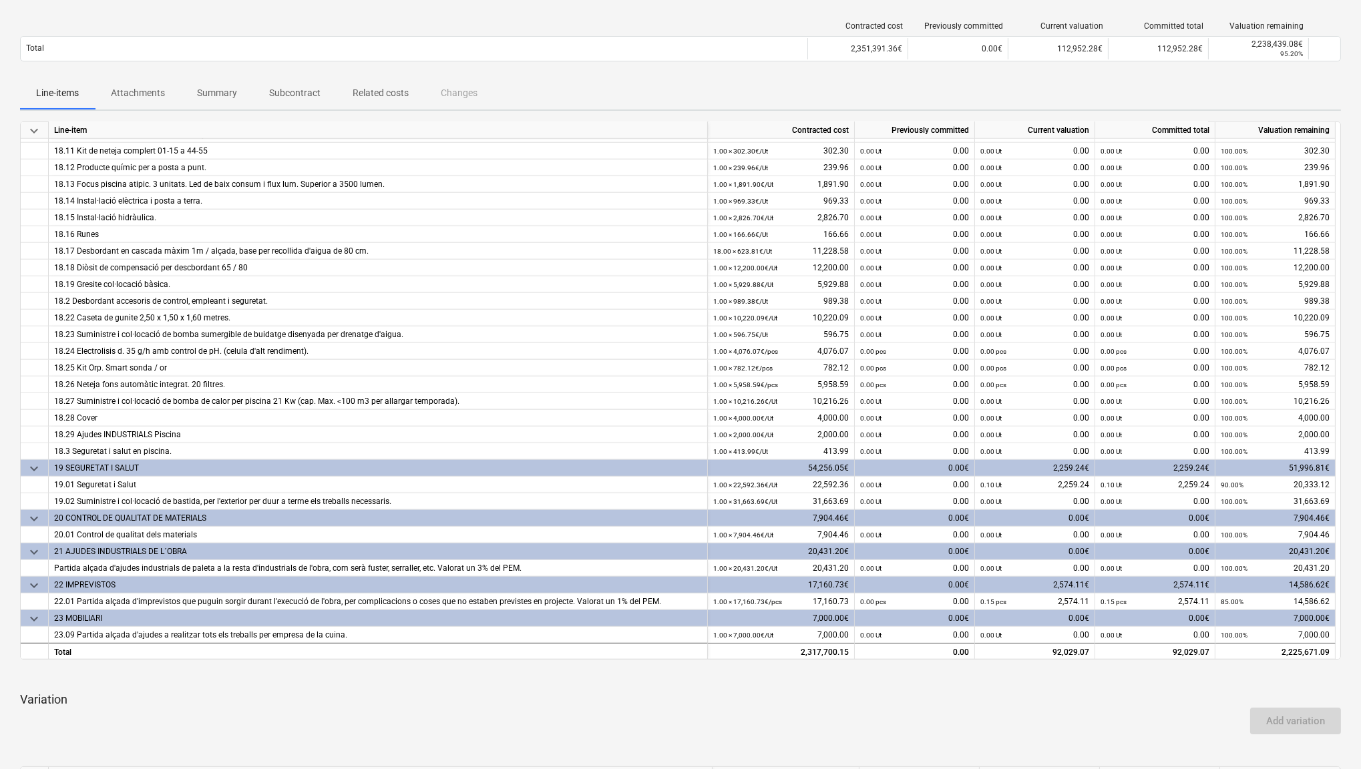
scroll to position [0, 0]
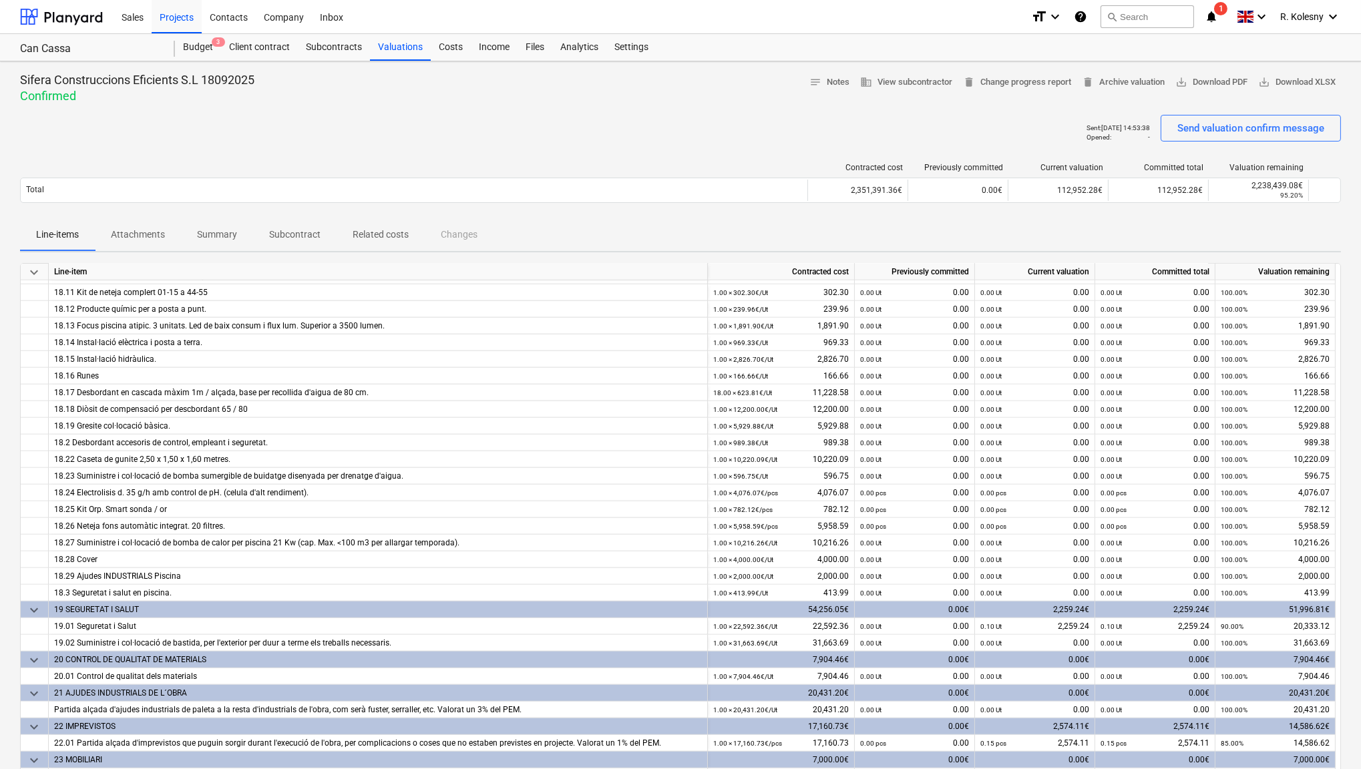
click at [1216, 10] on span "1" at bounding box center [1220, 8] width 13 height 13
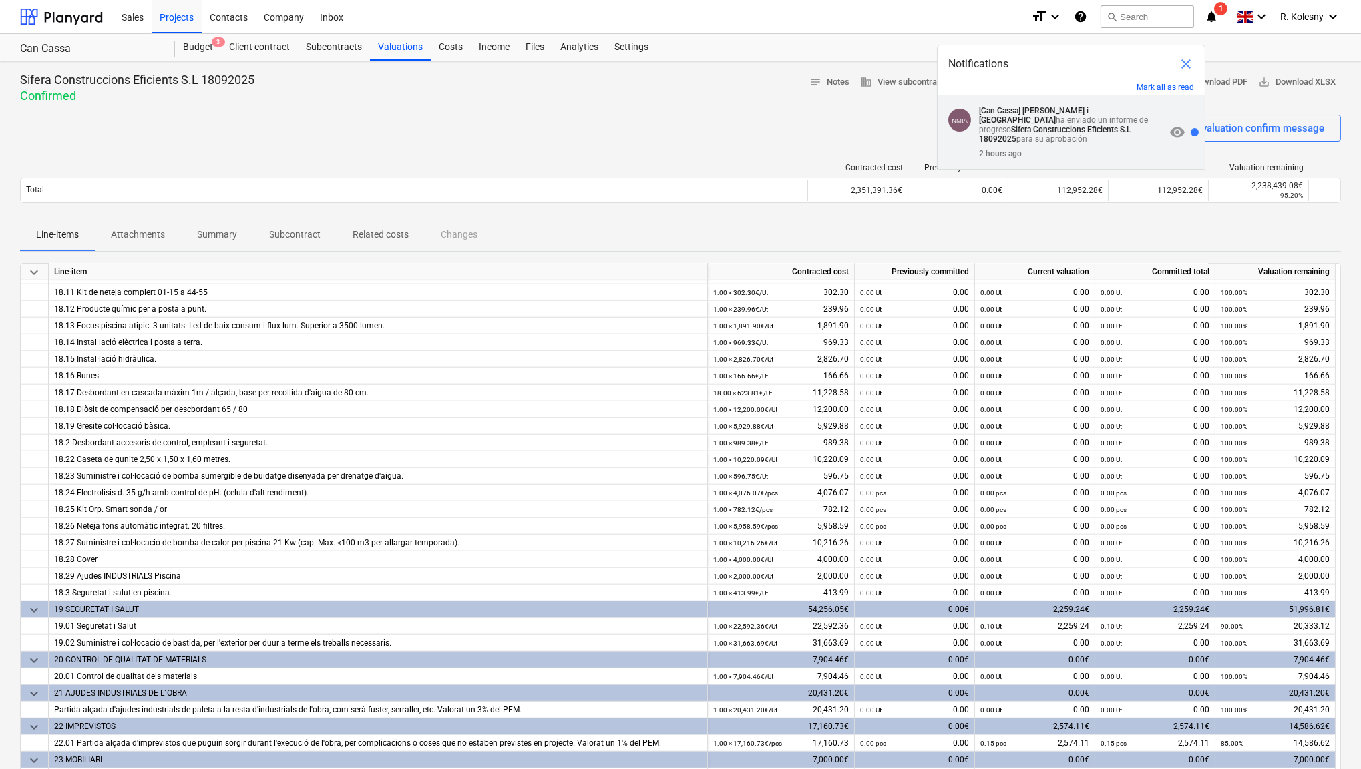
click at [1149, 126] on p "[Can Cassa] [PERSON_NAME] i [PERSON_NAME] ha enviado un informe de progreso Sif…" at bounding box center [1072, 124] width 186 height 37
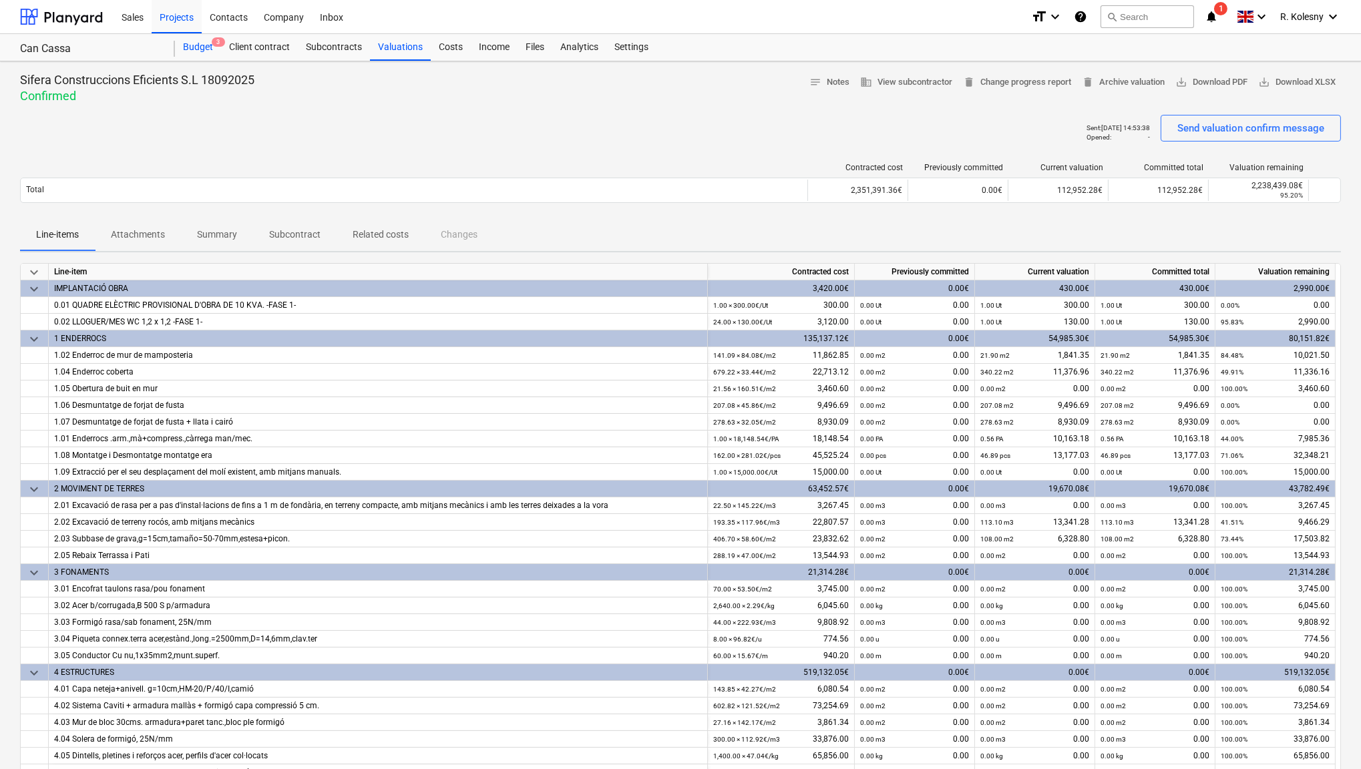
click at [209, 49] on div "Budget 3" at bounding box center [198, 47] width 46 height 27
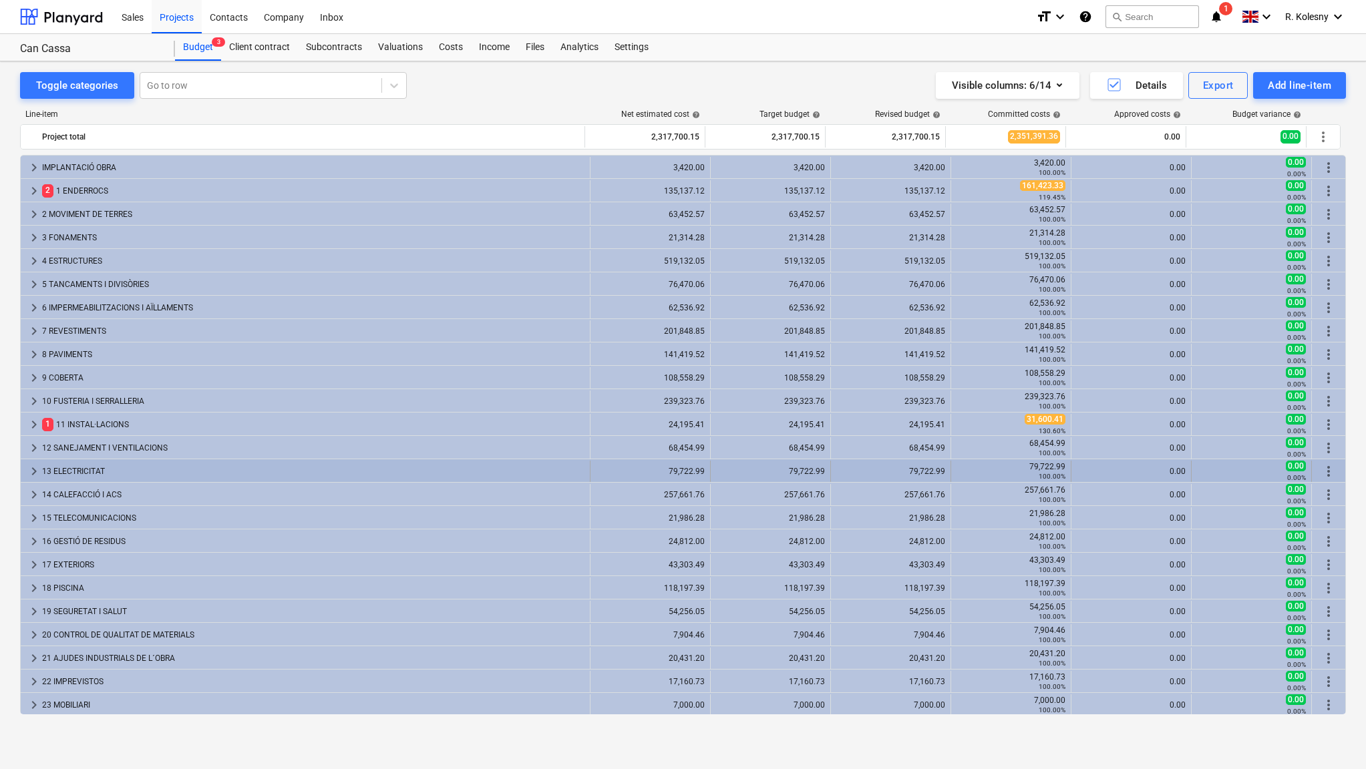
scroll to position [1, 0]
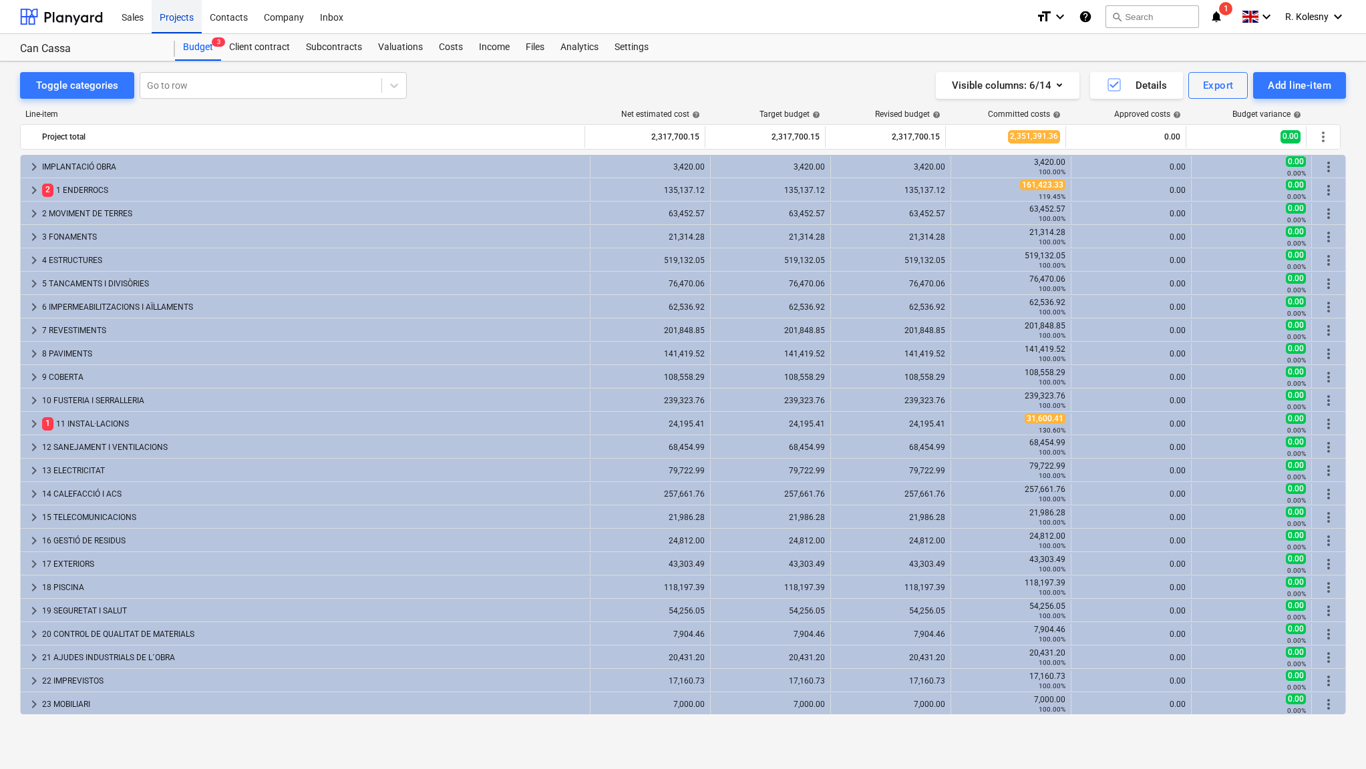
click at [187, 20] on div "Projects" at bounding box center [177, 16] width 50 height 34
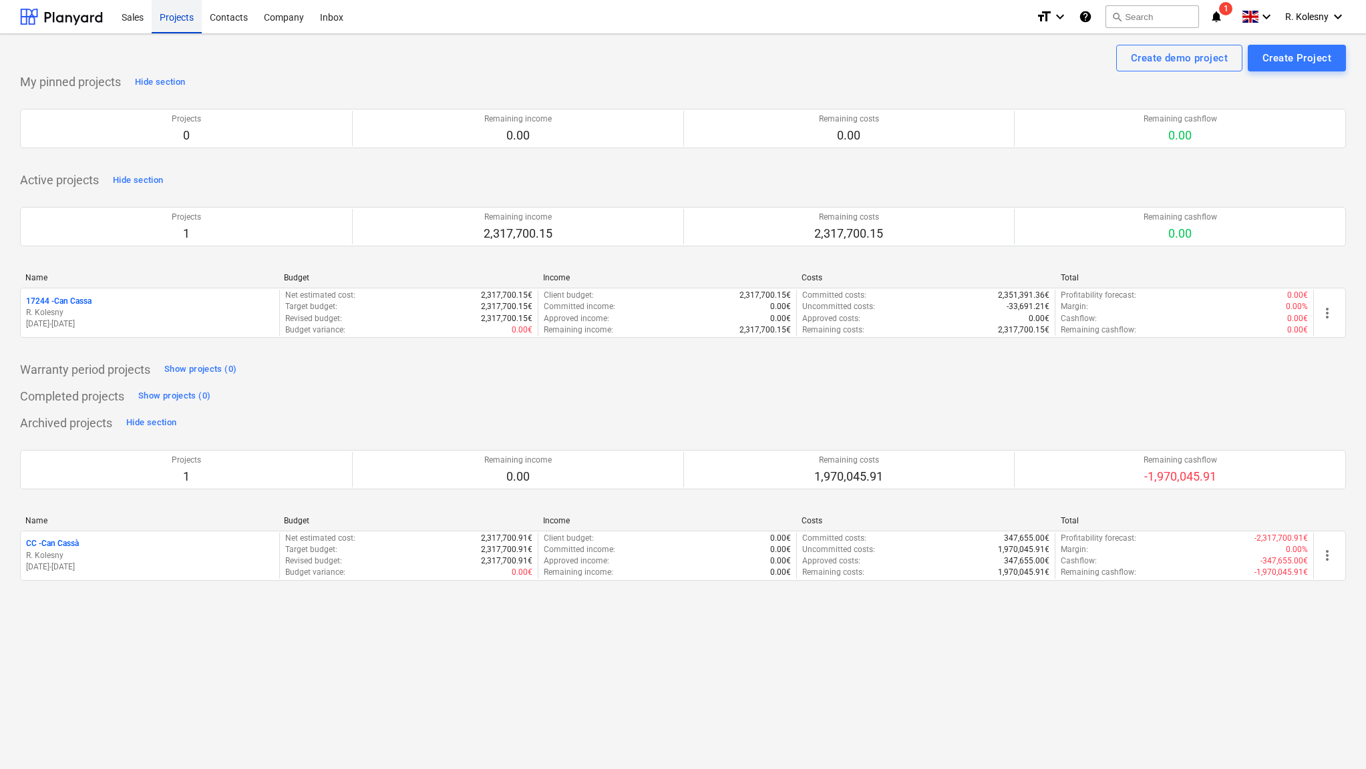
click at [179, 15] on div "Projects" at bounding box center [177, 16] width 50 height 34
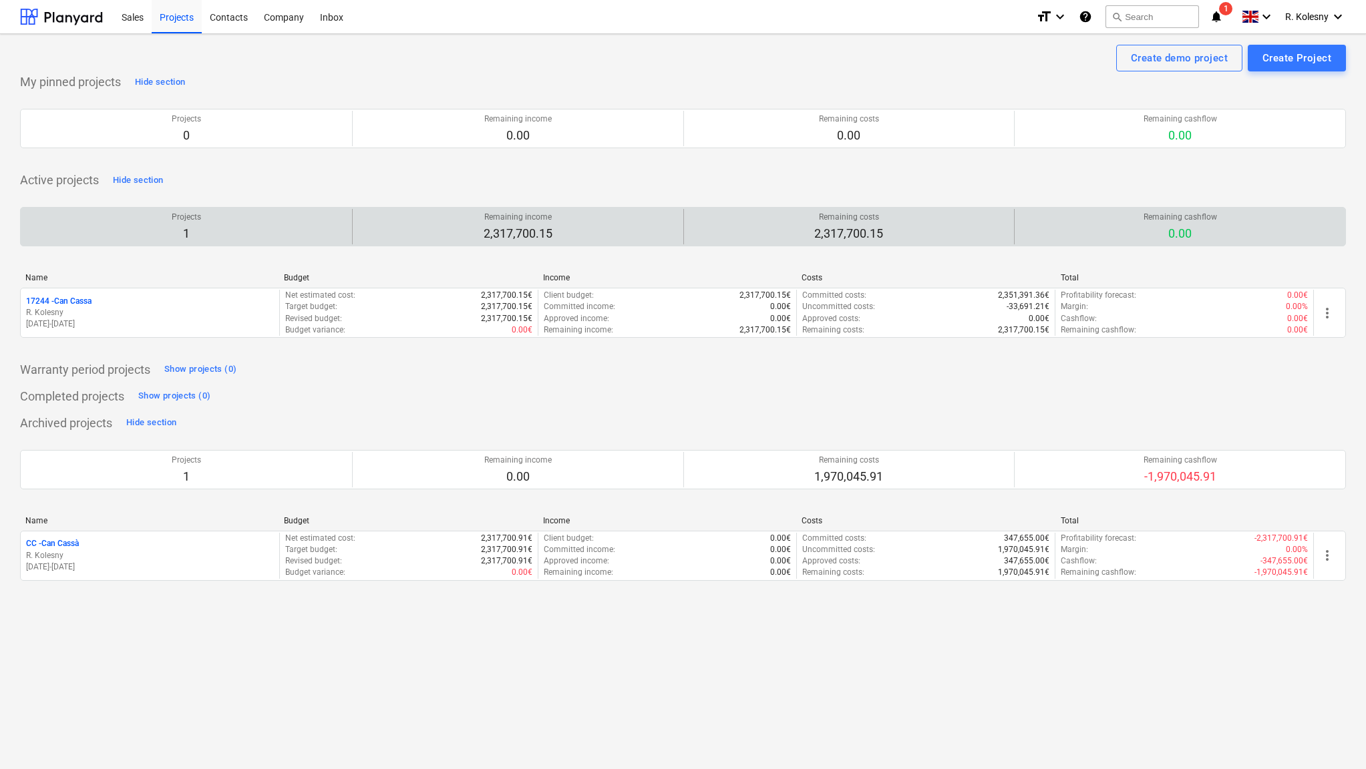
click at [185, 228] on p "1" at bounding box center [186, 234] width 29 height 16
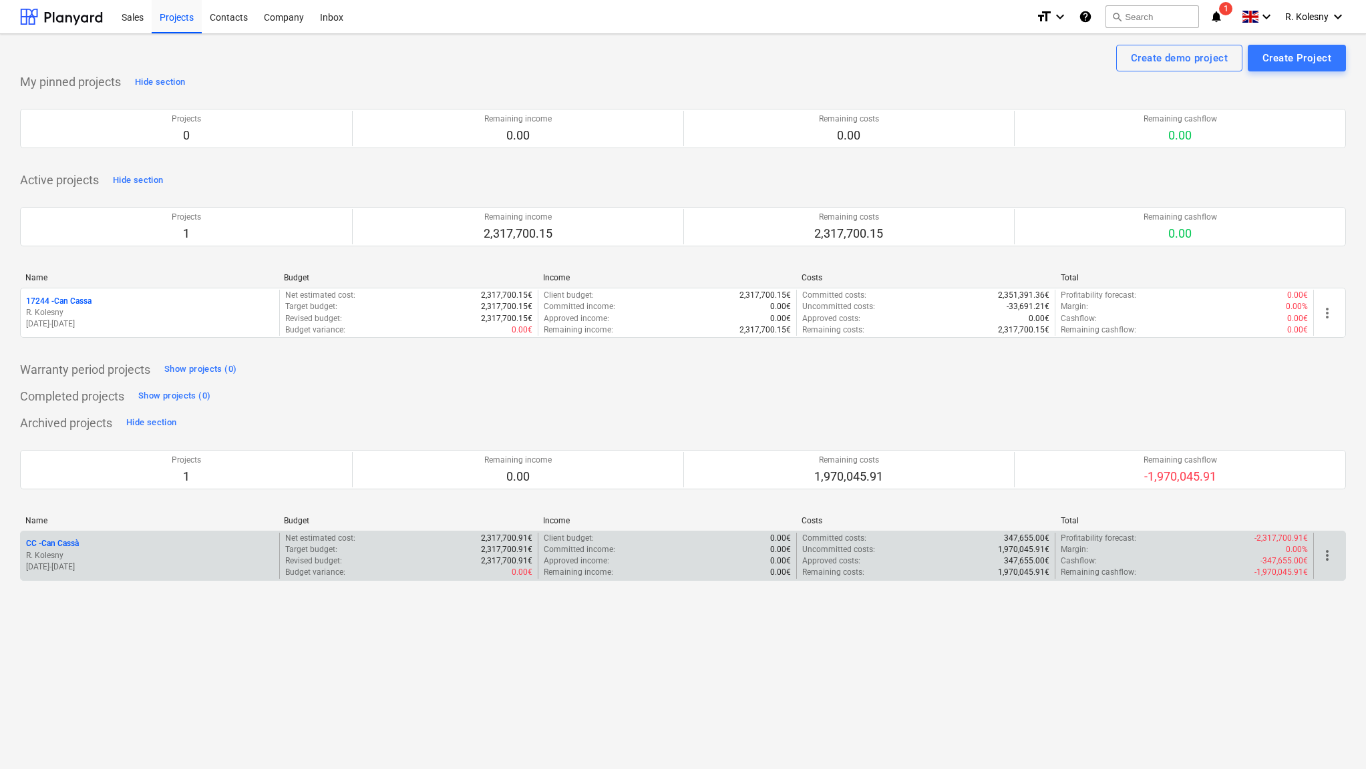
click at [1327, 556] on span "more_vert" at bounding box center [1327, 556] width 16 height 16
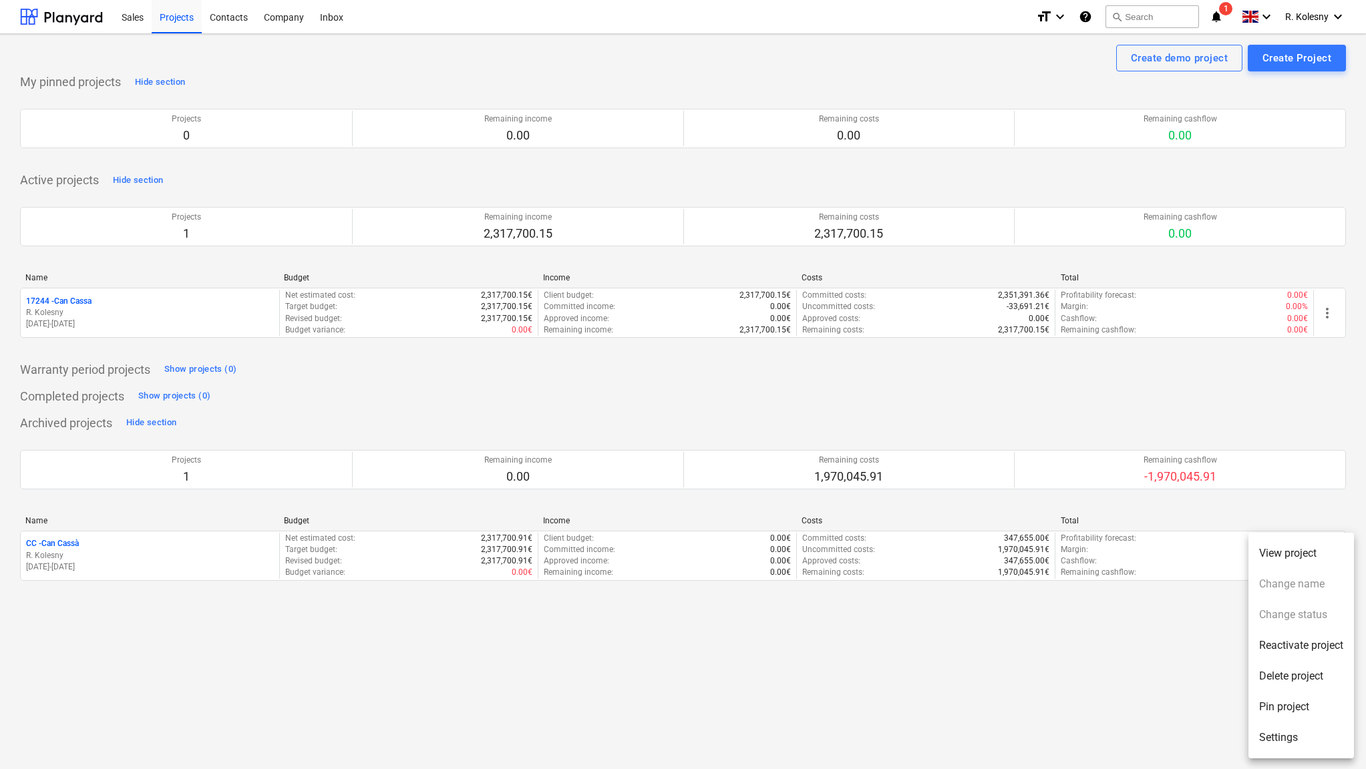
click at [1305, 551] on li "View project" at bounding box center [1301, 553] width 106 height 31
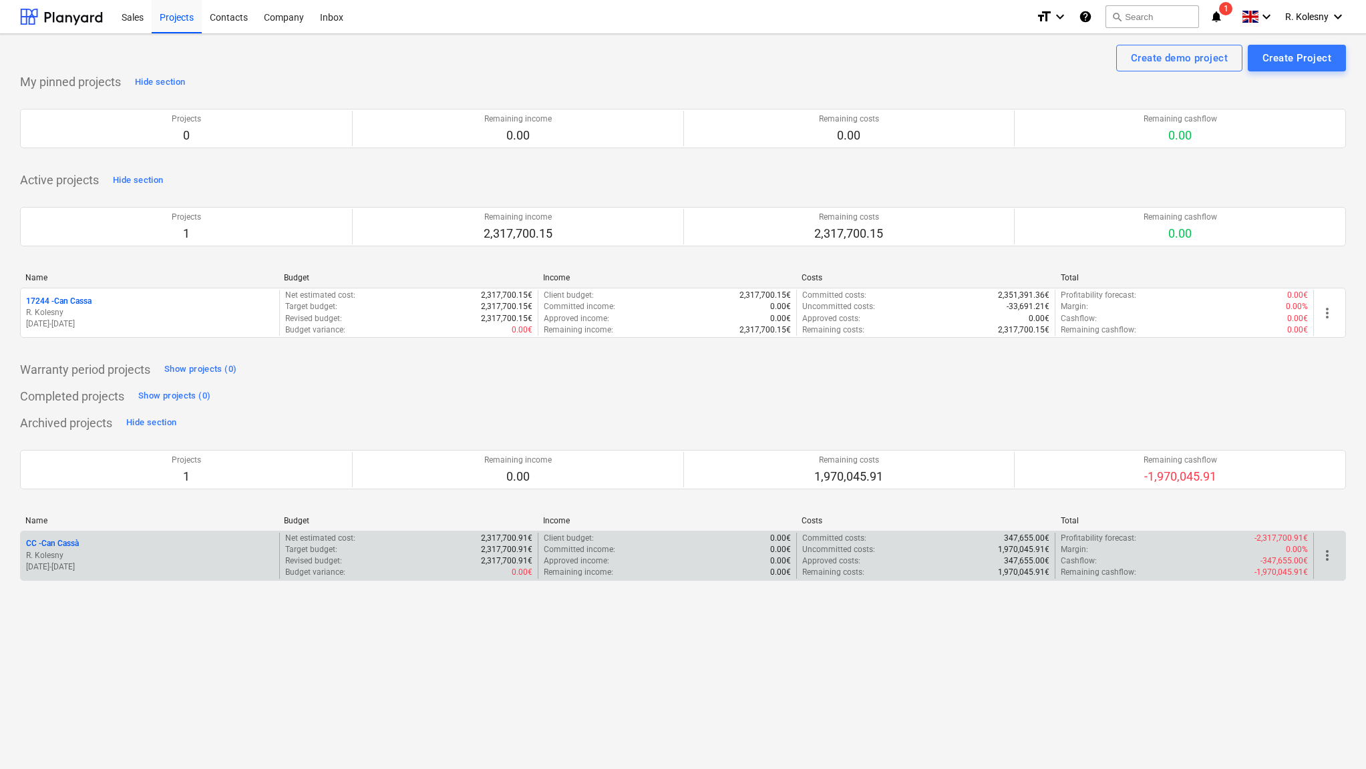
click at [1329, 556] on span "more_vert" at bounding box center [1327, 556] width 16 height 16
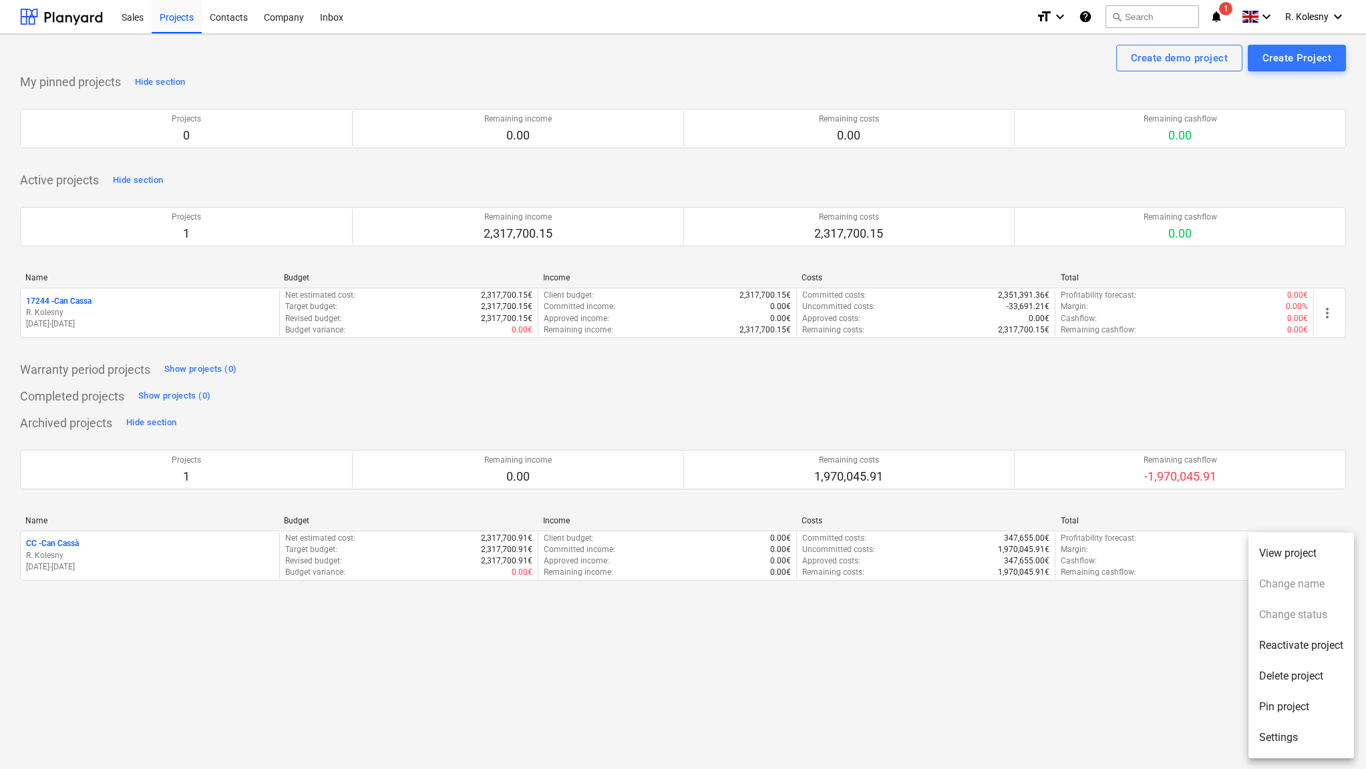
click at [1300, 429] on div at bounding box center [683, 384] width 1366 height 769
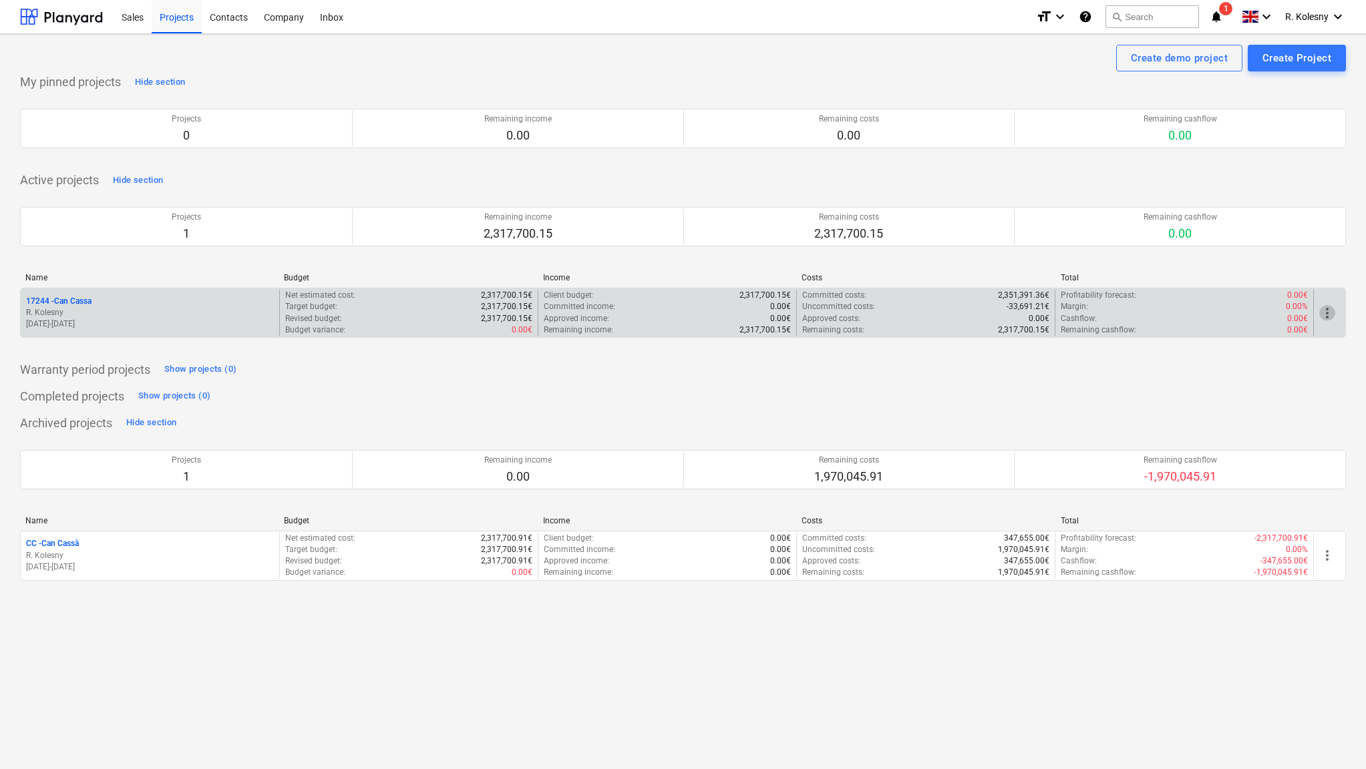
click at [1330, 311] on span "more_vert" at bounding box center [1327, 313] width 16 height 16
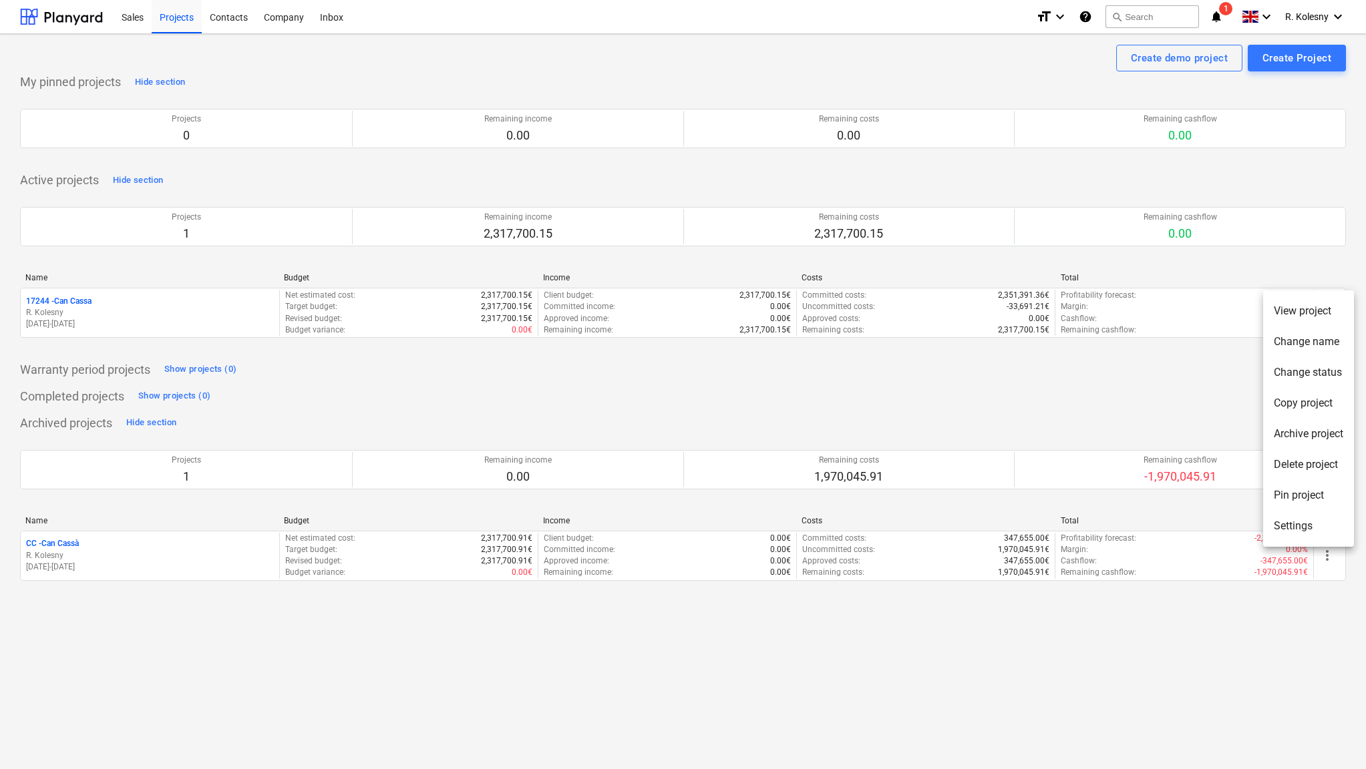
click at [1288, 309] on li "View project" at bounding box center [1308, 311] width 91 height 31
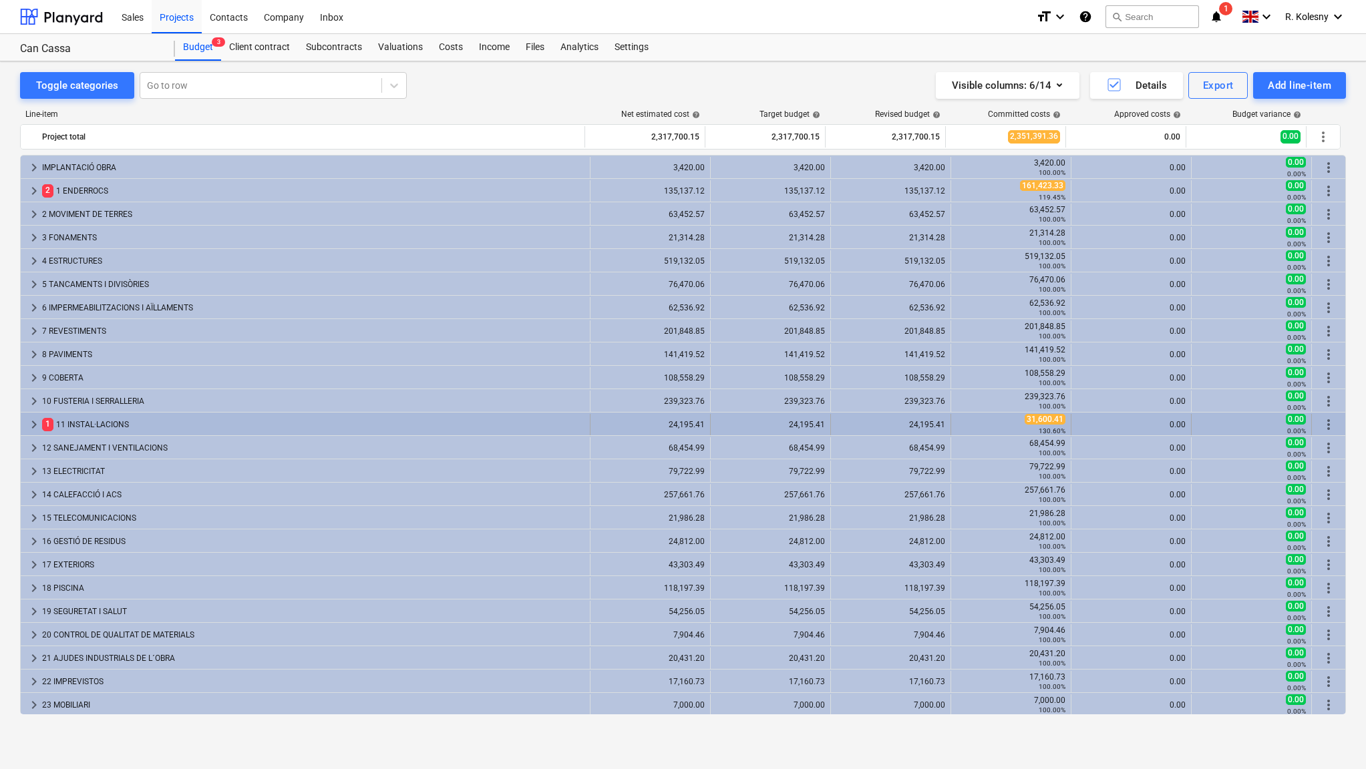
click at [31, 425] on span "keyboard_arrow_right" at bounding box center [34, 425] width 16 height 16
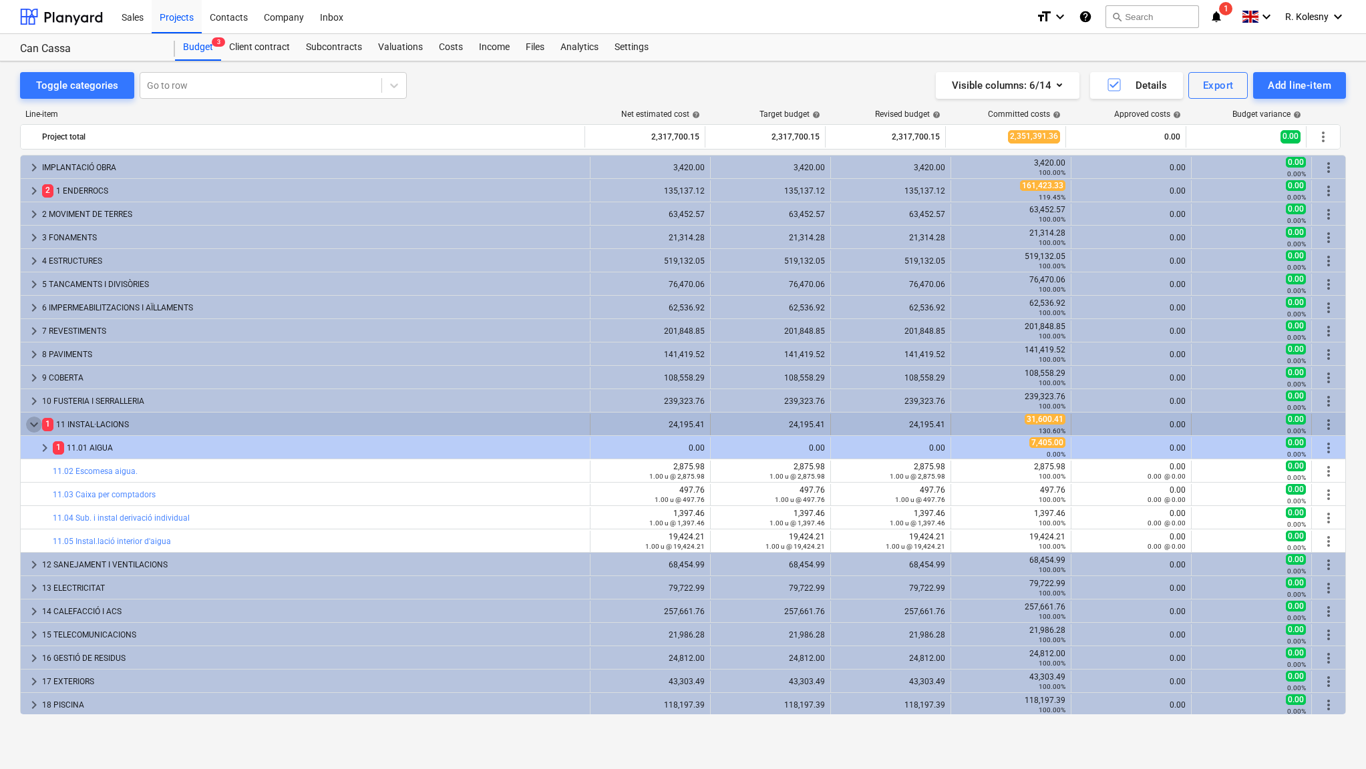
click at [35, 417] on span "keyboard_arrow_down" at bounding box center [34, 425] width 16 height 16
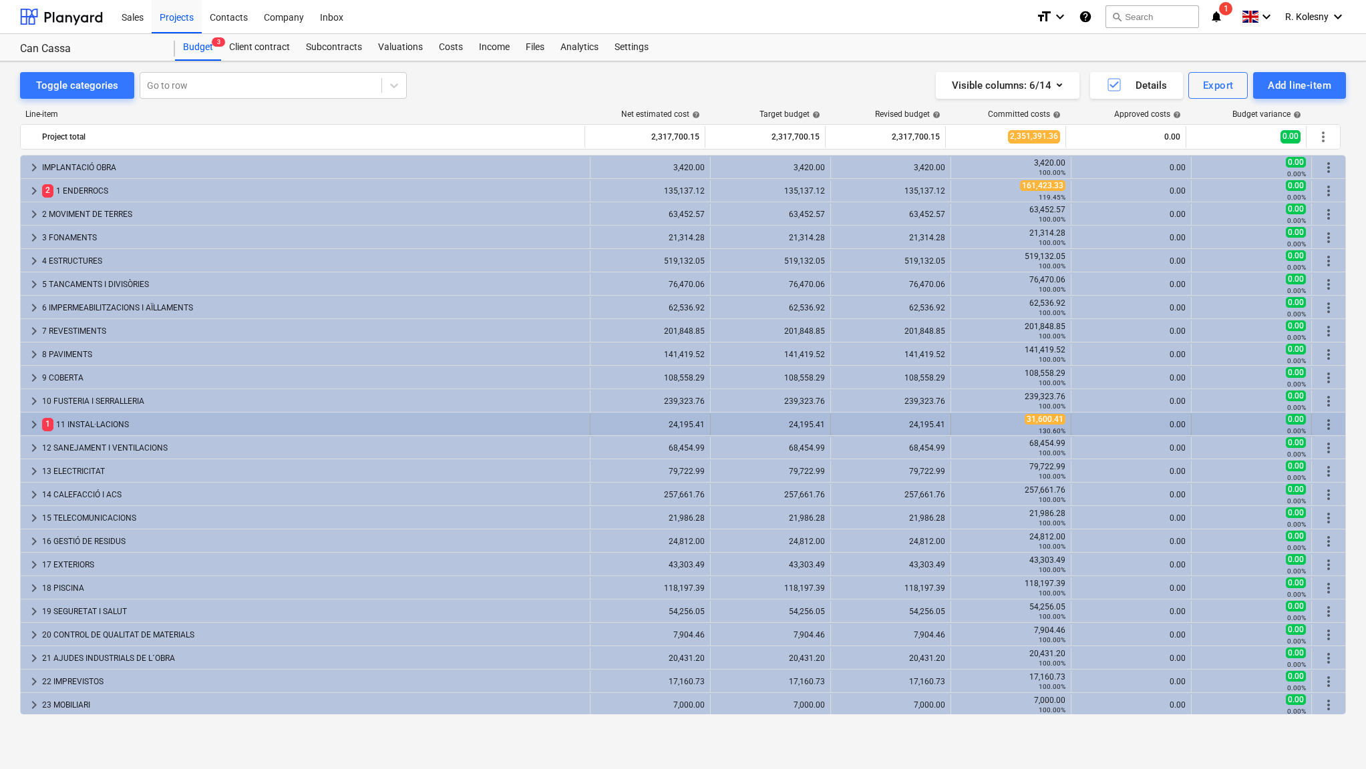
click at [66, 414] on div "1 11 INSTAL·LACIONS" at bounding box center [313, 424] width 542 height 21
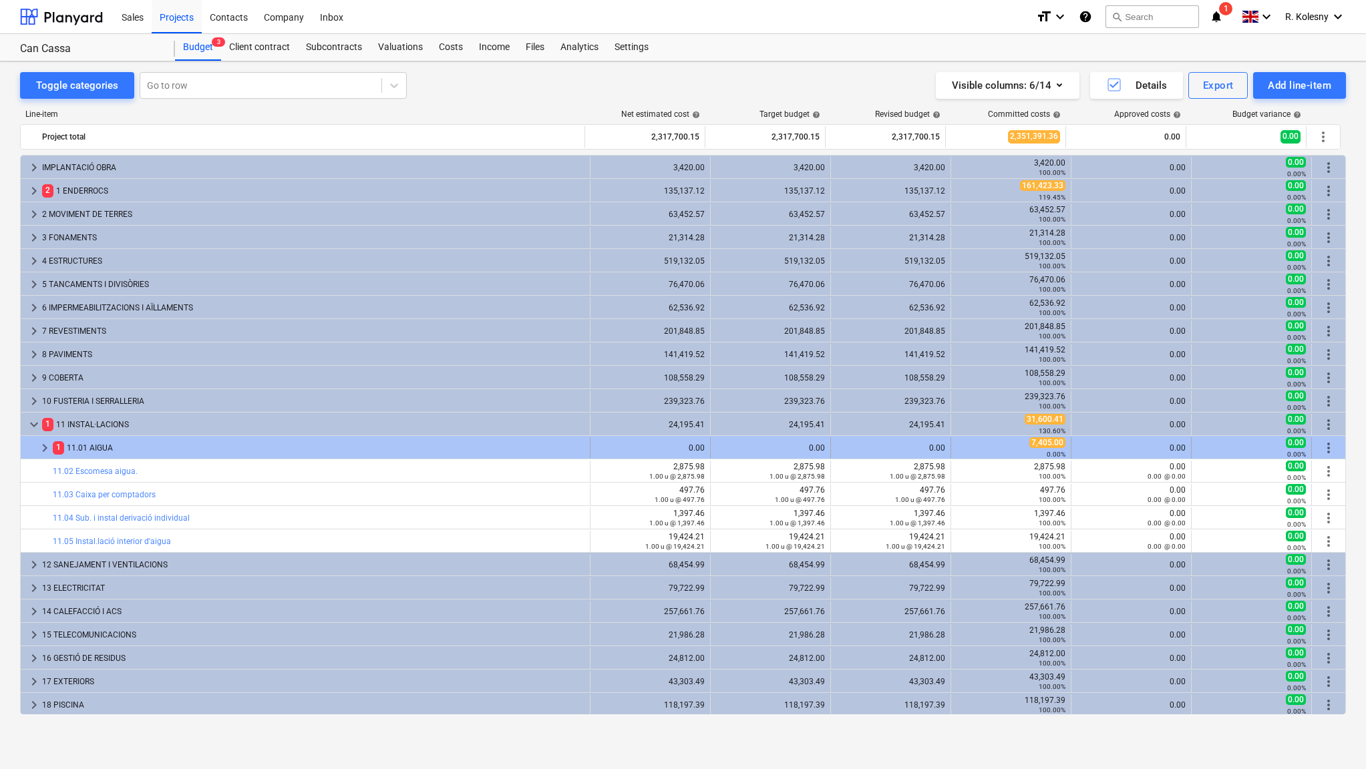
click at [122, 441] on div "1 11.01 AIGUA" at bounding box center [319, 447] width 532 height 21
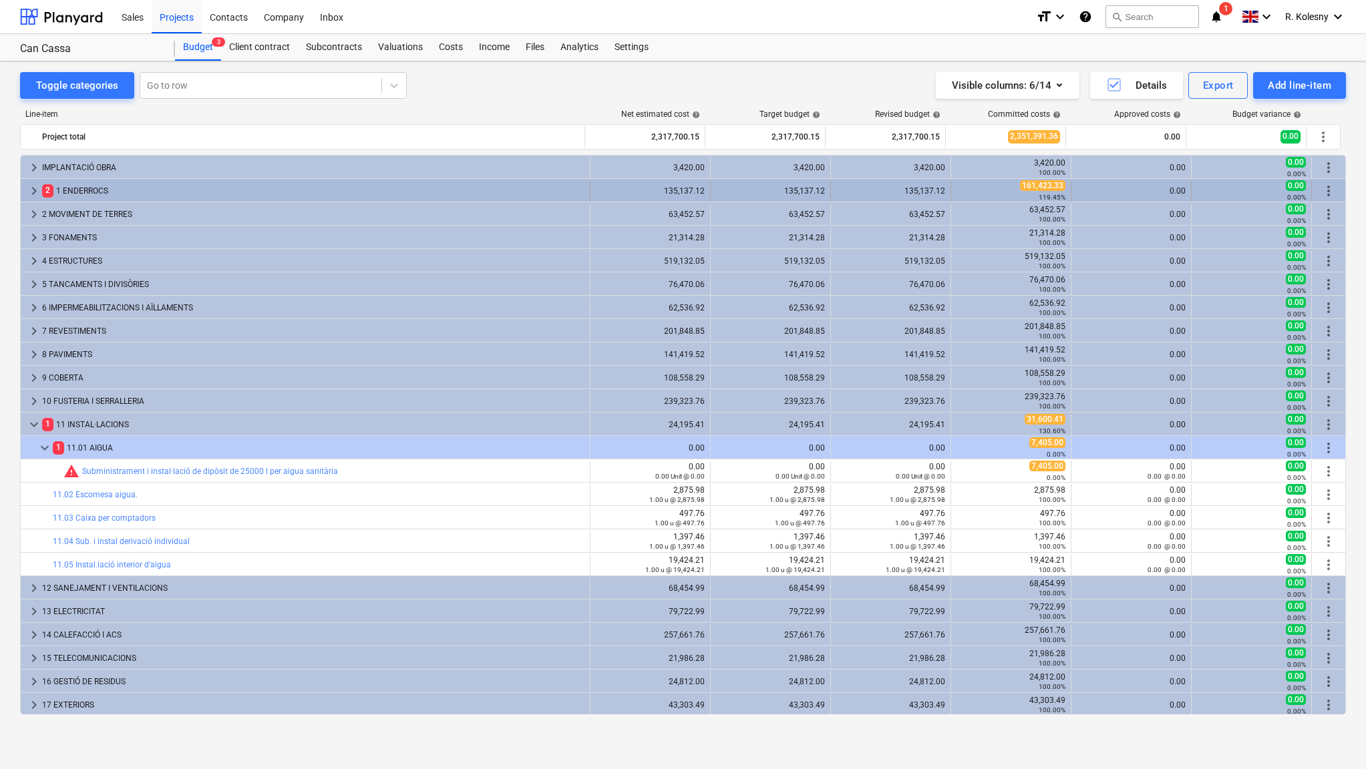
click at [956, 186] on div "161,423.33 119.45%" at bounding box center [1010, 190] width 109 height 21
